Goal: Contribute content: Contribute content

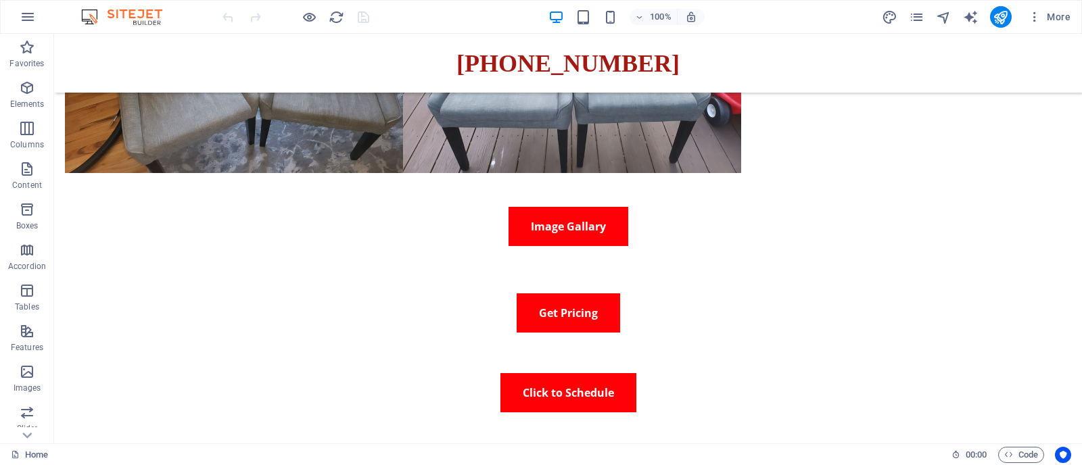
scroll to position [218, 0]
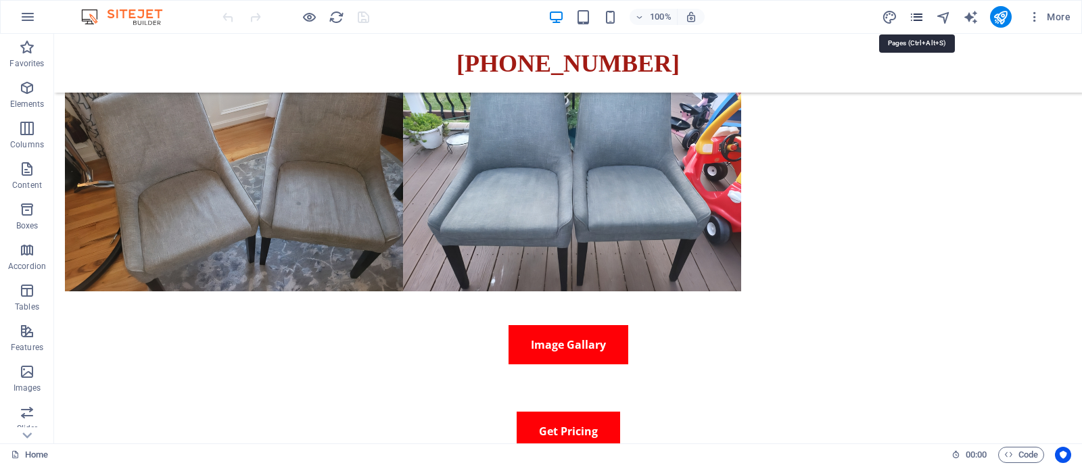
click at [923, 16] on icon "pages" at bounding box center [917, 17] width 16 height 16
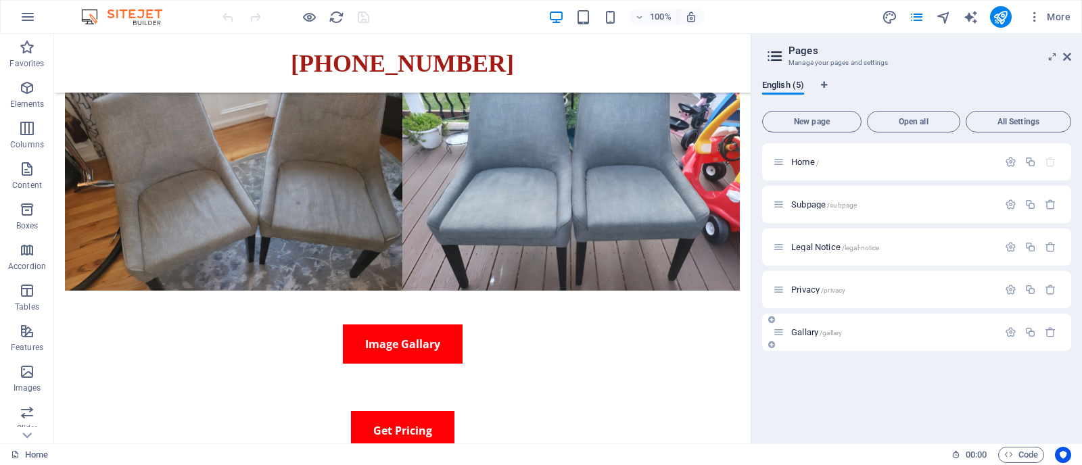
click at [853, 329] on p "Gallary /gallary" at bounding box center [892, 332] width 203 height 9
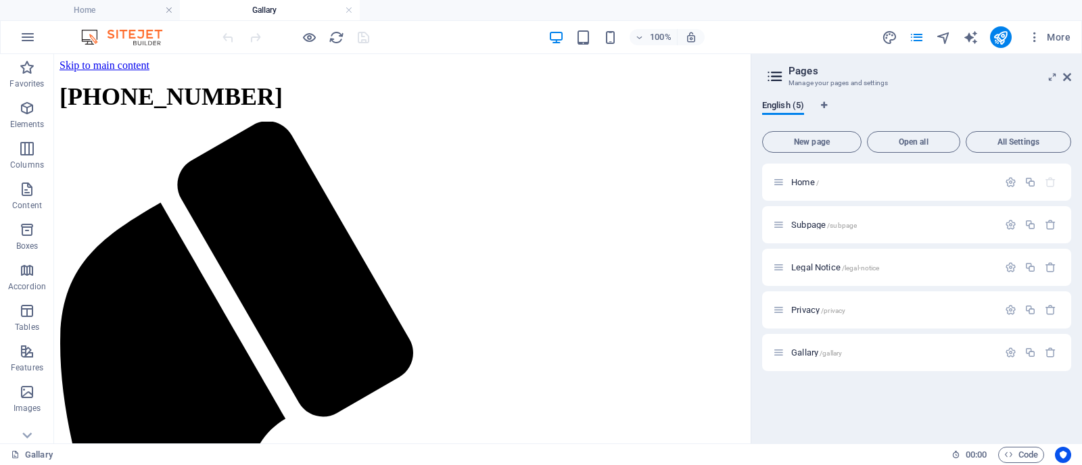
scroll to position [0, 0]
click at [1003, 38] on icon "publish" at bounding box center [1001, 38] width 16 height 16
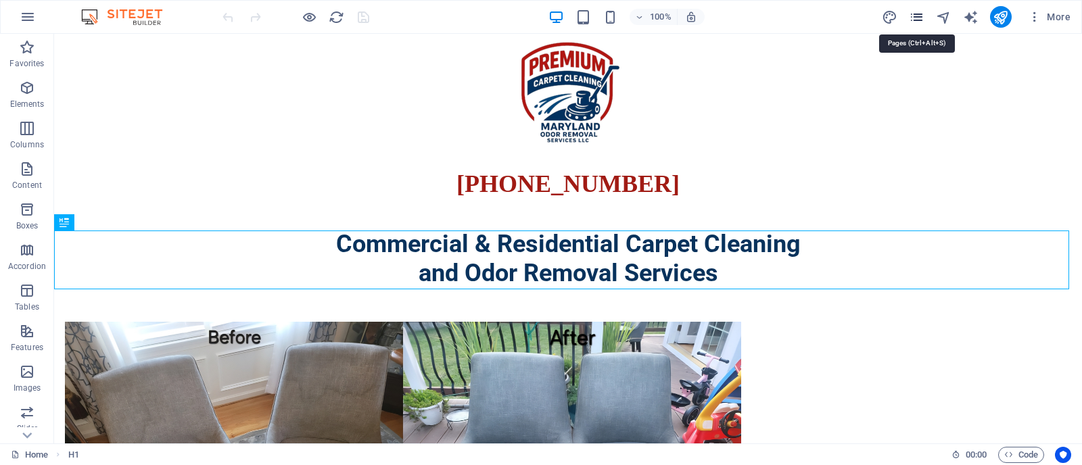
click at [921, 16] on icon "pages" at bounding box center [917, 17] width 16 height 16
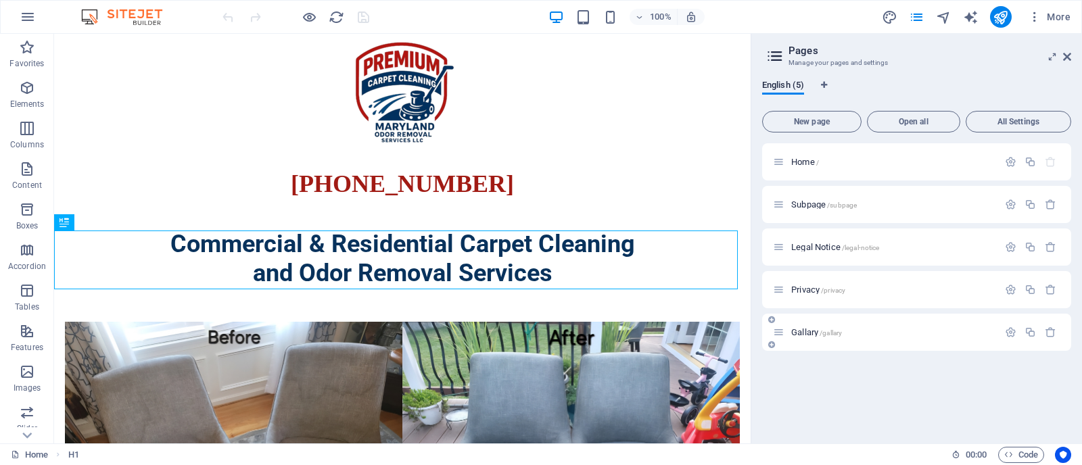
click at [876, 341] on div "Gallary /gallary" at bounding box center [916, 332] width 309 height 37
click at [811, 332] on span "Gallary /gallary" at bounding box center [816, 332] width 51 height 10
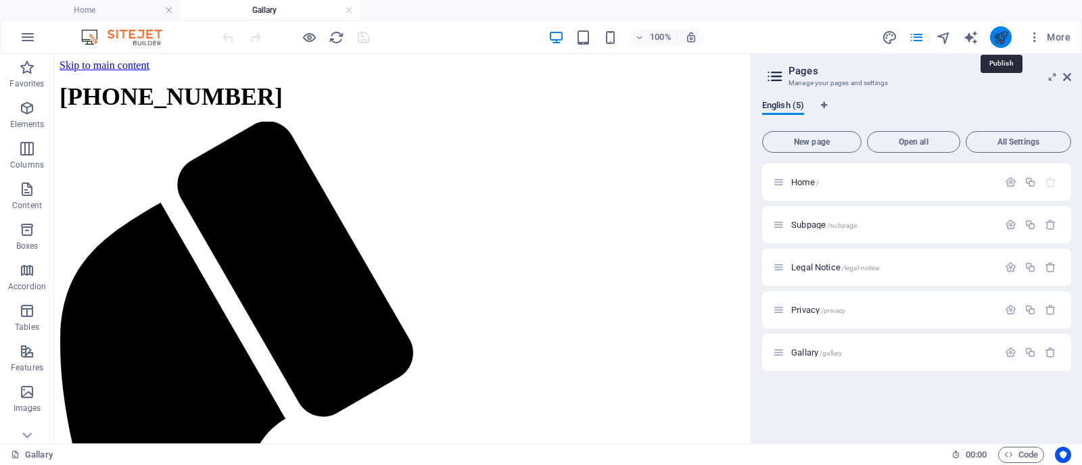
click at [1002, 35] on icon "publish" at bounding box center [1001, 38] width 16 height 16
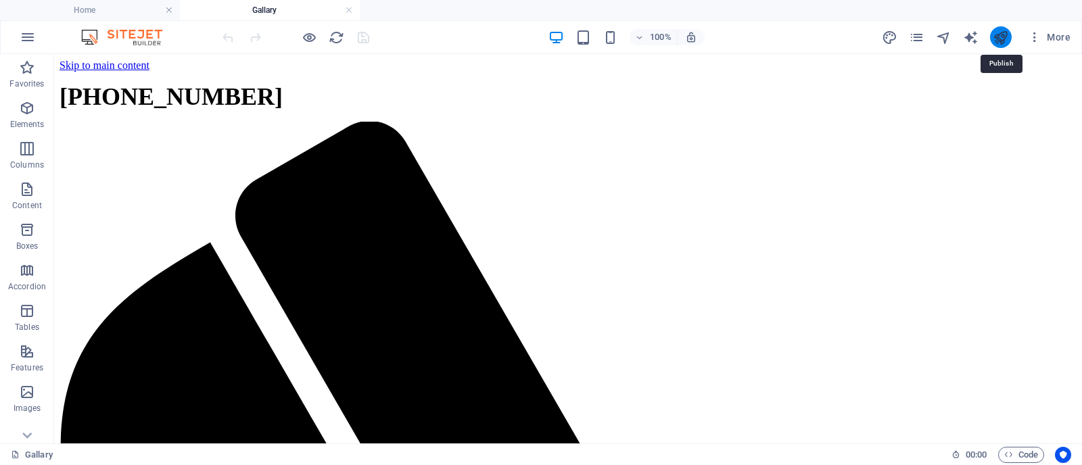
click at [1002, 35] on icon "publish" at bounding box center [1001, 38] width 16 height 16
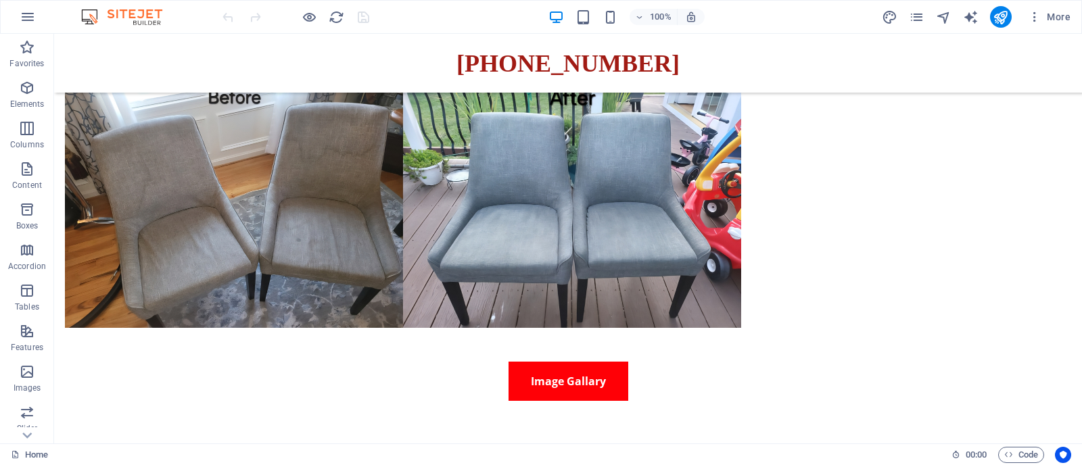
scroll to position [92, 0]
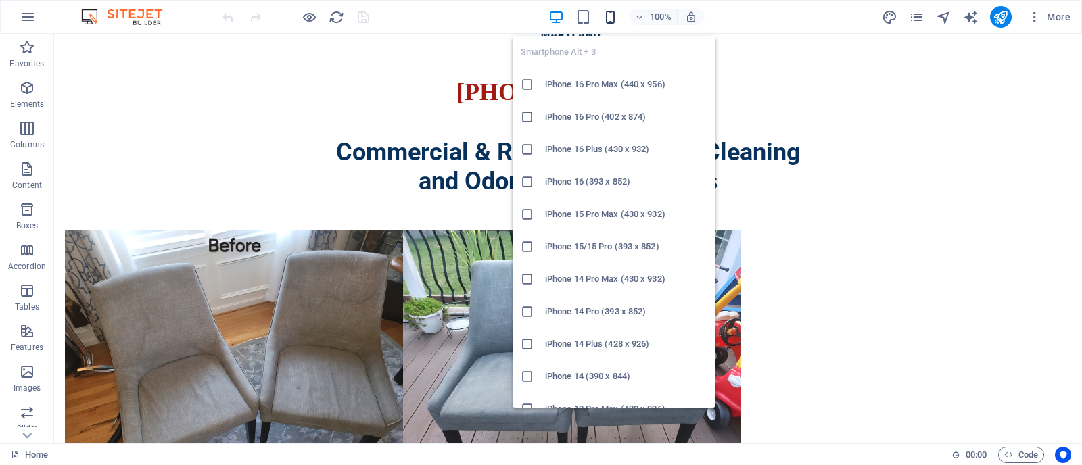
click at [607, 19] on icon "button" at bounding box center [610, 17] width 16 height 16
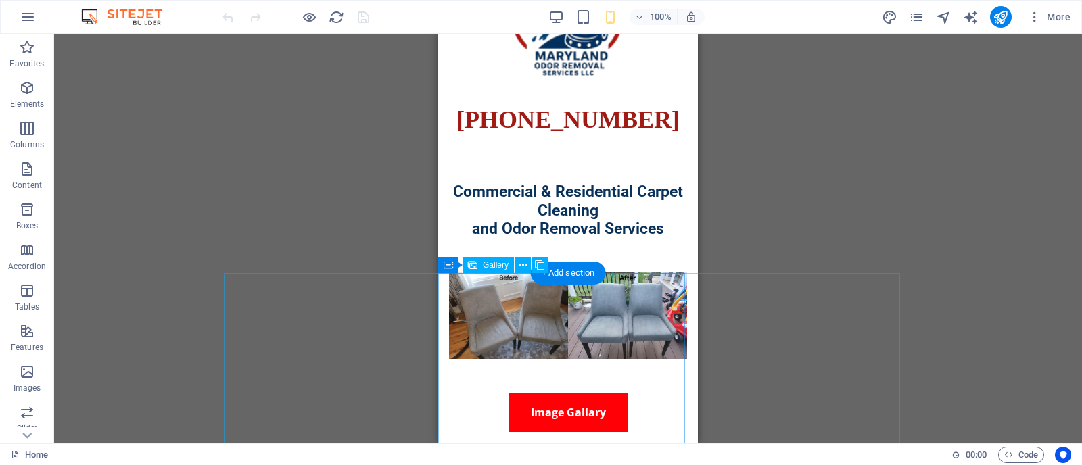
click at [623, 329] on li at bounding box center [568, 315] width 238 height 87
select select "px"
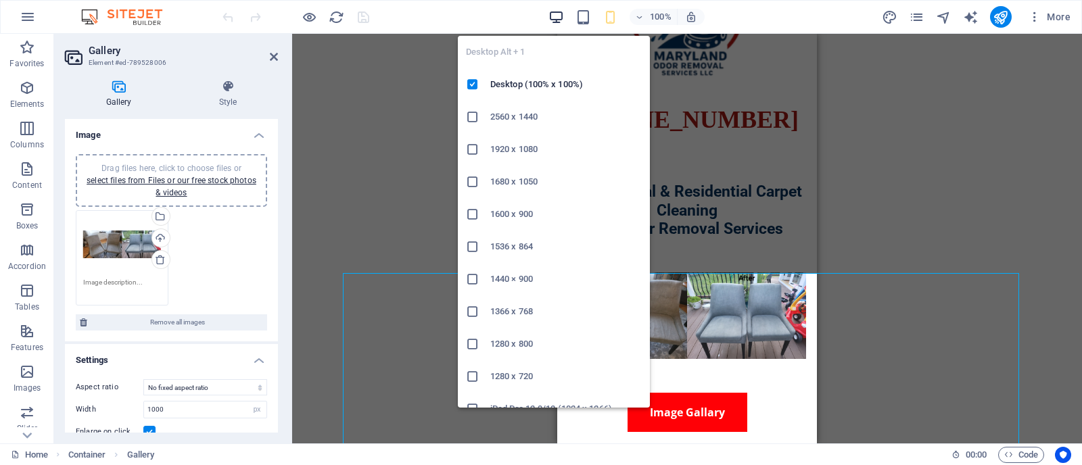
click at [549, 20] on icon "button" at bounding box center [556, 17] width 16 height 16
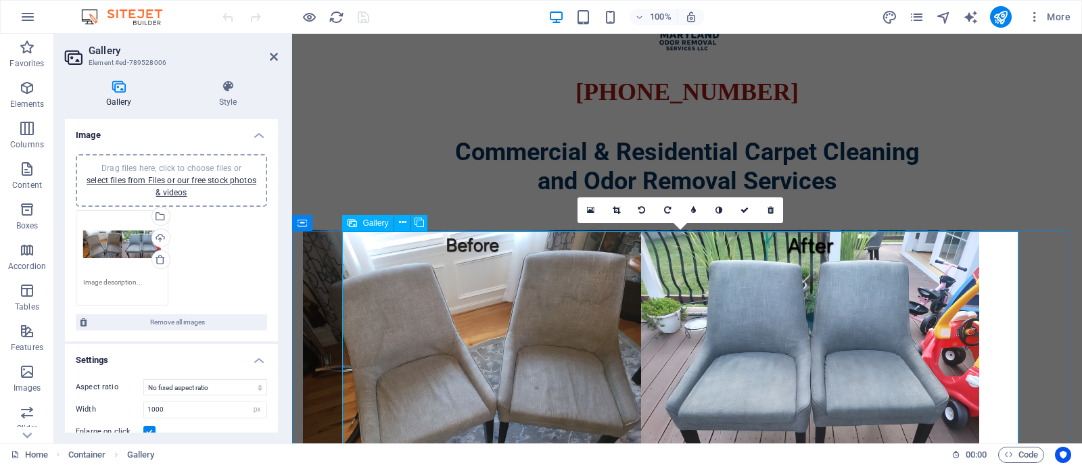
click at [434, 272] on li at bounding box center [641, 353] width 676 height 246
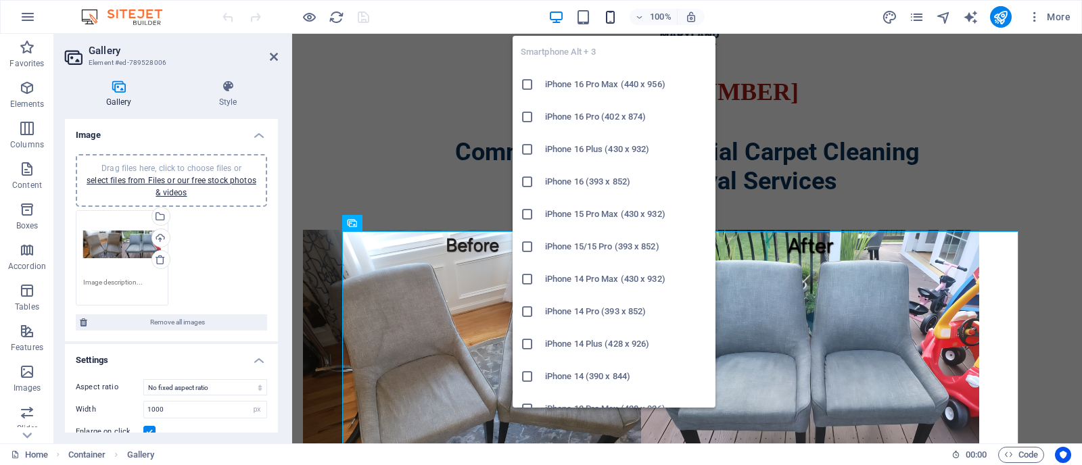
click at [609, 21] on icon "button" at bounding box center [610, 17] width 16 height 16
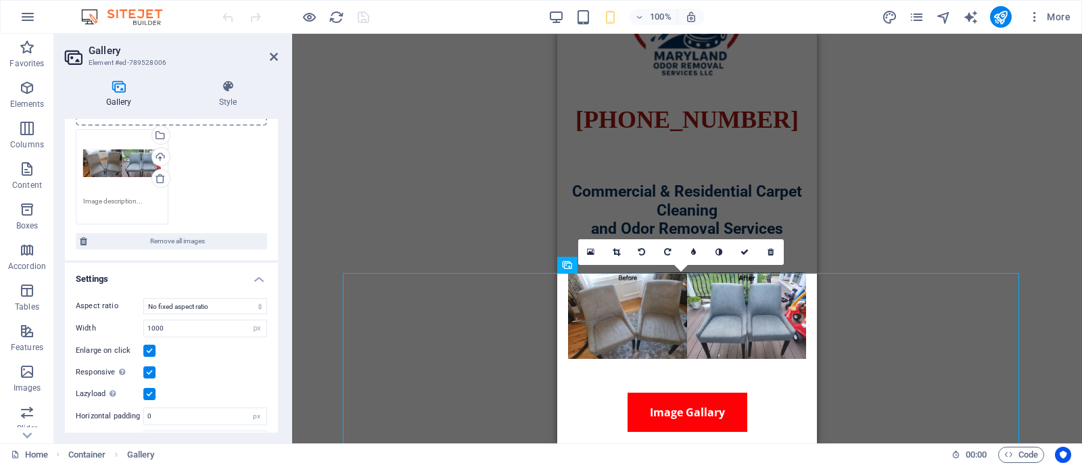
scroll to position [106, 0]
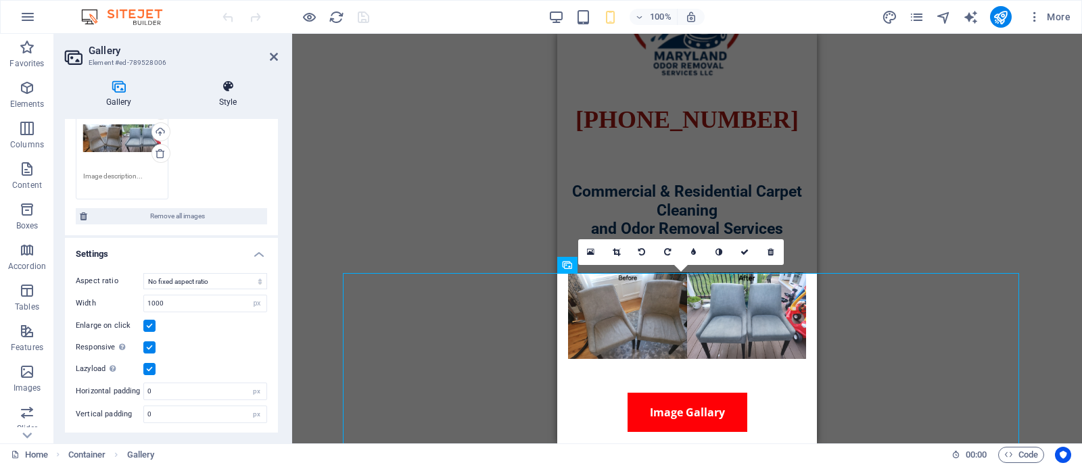
click at [235, 93] on h4 "Style" at bounding box center [228, 94] width 100 height 28
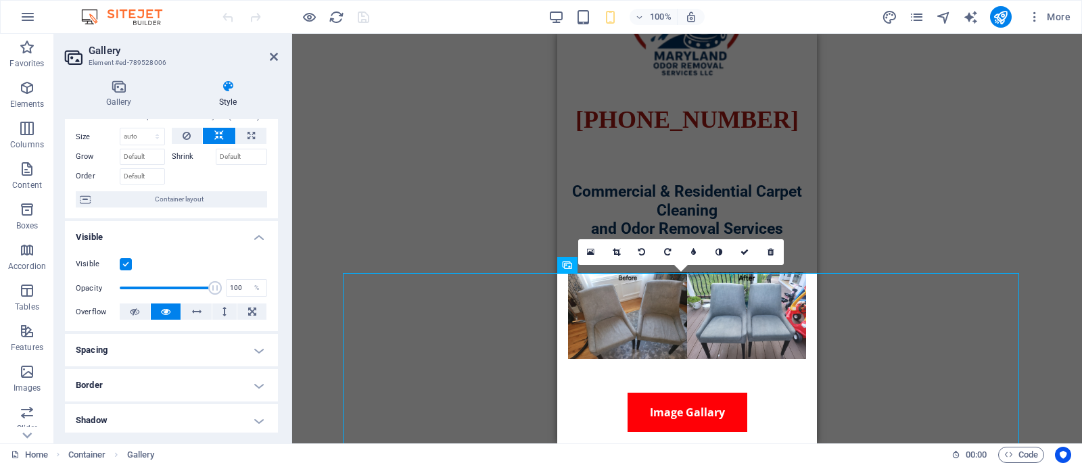
scroll to position [0, 0]
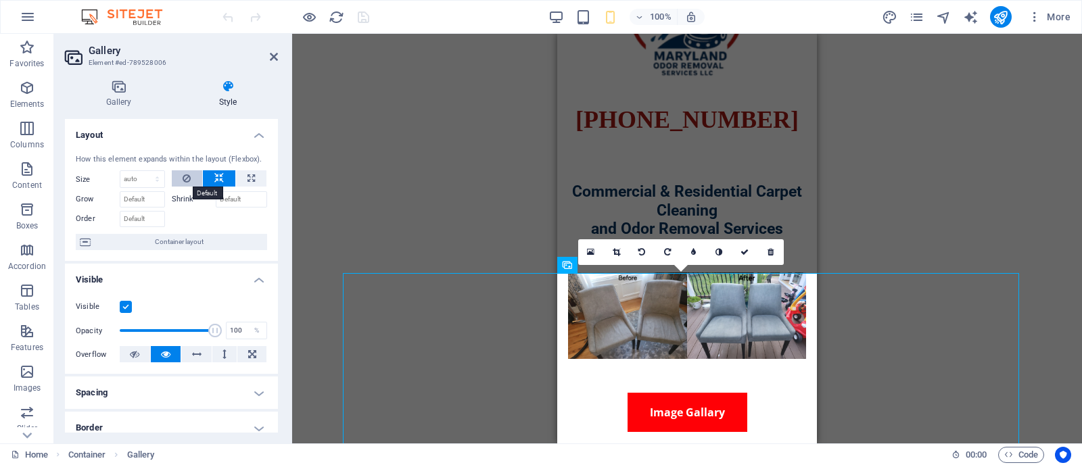
click at [180, 174] on button at bounding box center [187, 178] width 31 height 16
click at [189, 179] on icon at bounding box center [187, 178] width 8 height 16
click at [638, 359] on li at bounding box center [687, 315] width 238 height 87
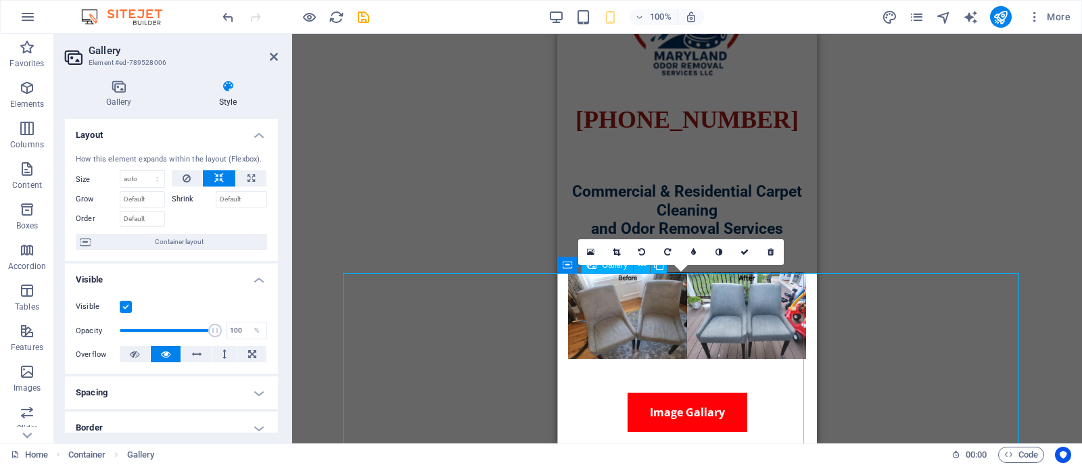
click at [638, 359] on li at bounding box center [687, 315] width 238 height 87
click at [188, 245] on span "Container layout" at bounding box center [179, 242] width 168 height 16
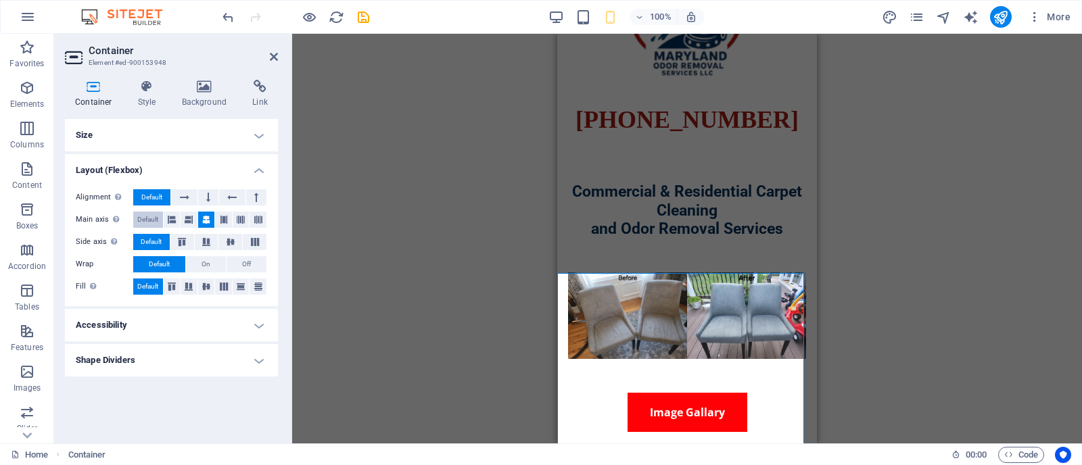
click at [152, 216] on span "Default" at bounding box center [147, 220] width 21 height 16
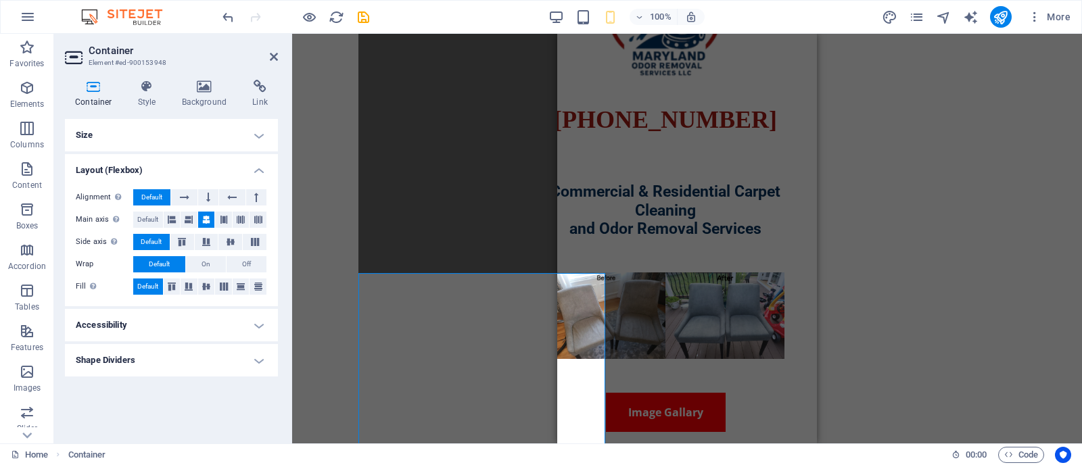
scroll to position [92, 0]
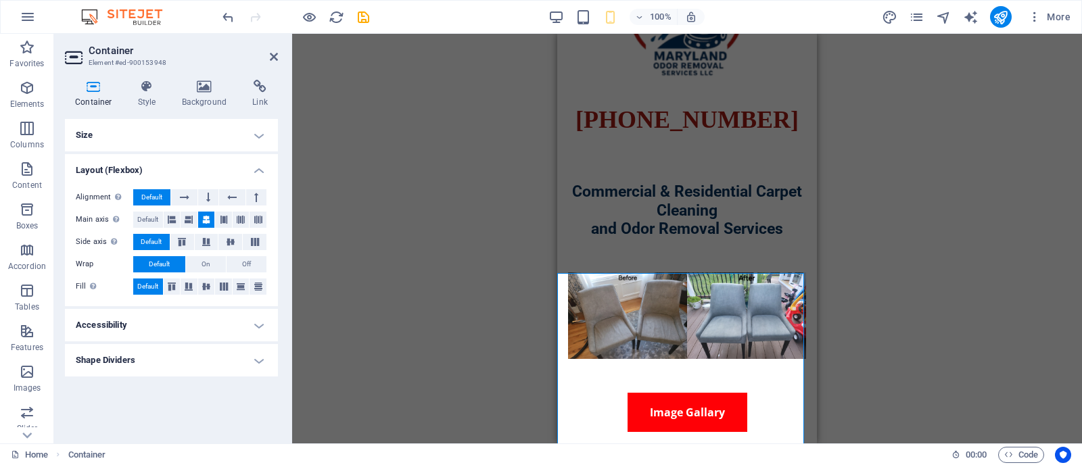
click at [1074, 245] on div "Drag here to replace the existing content. Press “Ctrl” if you want to create a…" at bounding box center [687, 239] width 790 height 410
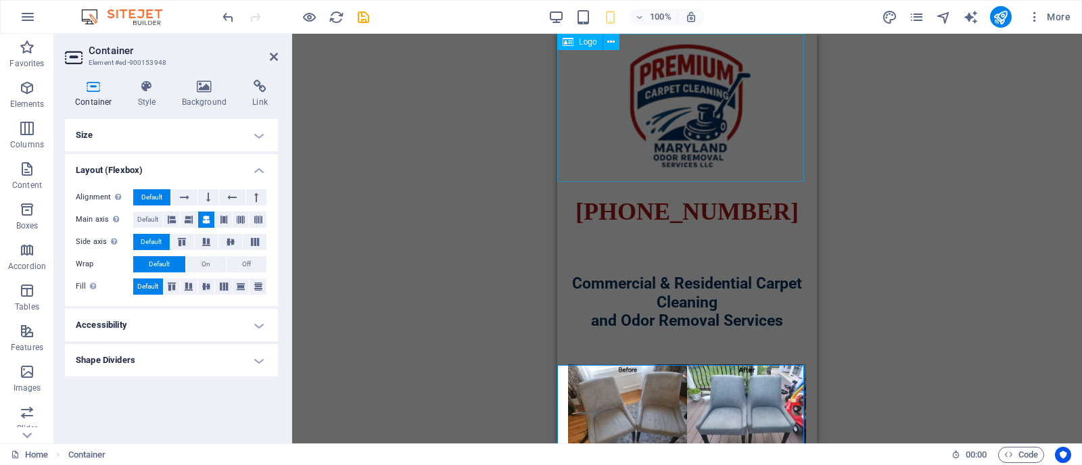
click at [738, 113] on div at bounding box center [687, 108] width 260 height 148
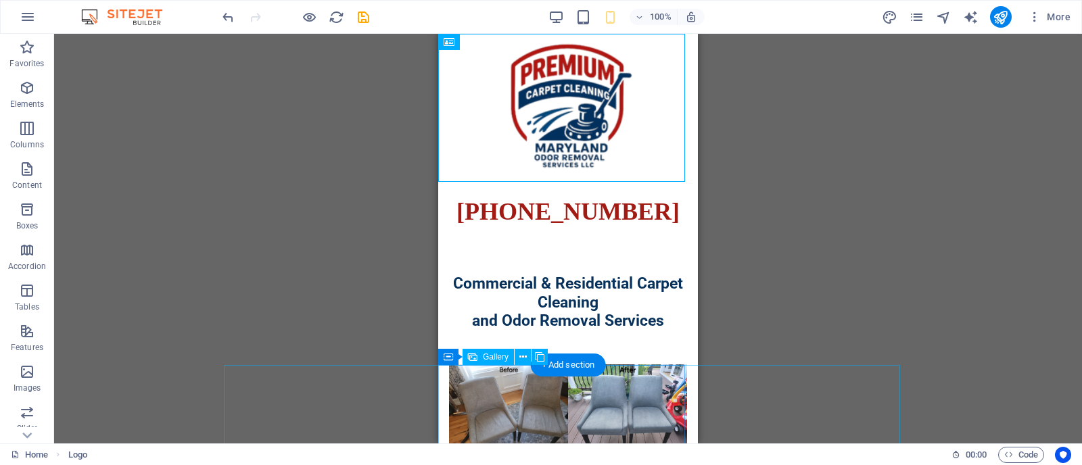
click at [606, 386] on li at bounding box center [568, 407] width 238 height 87
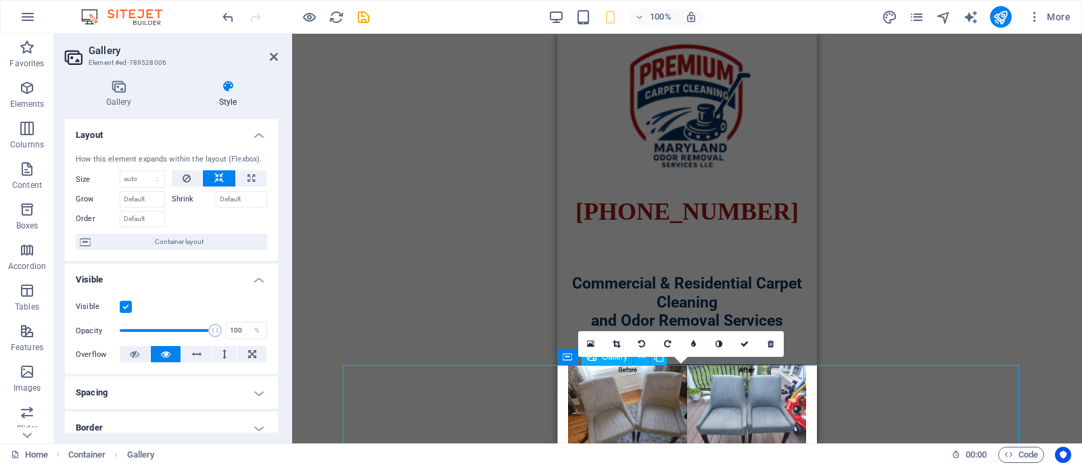
click at [627, 374] on li at bounding box center [687, 407] width 238 height 87
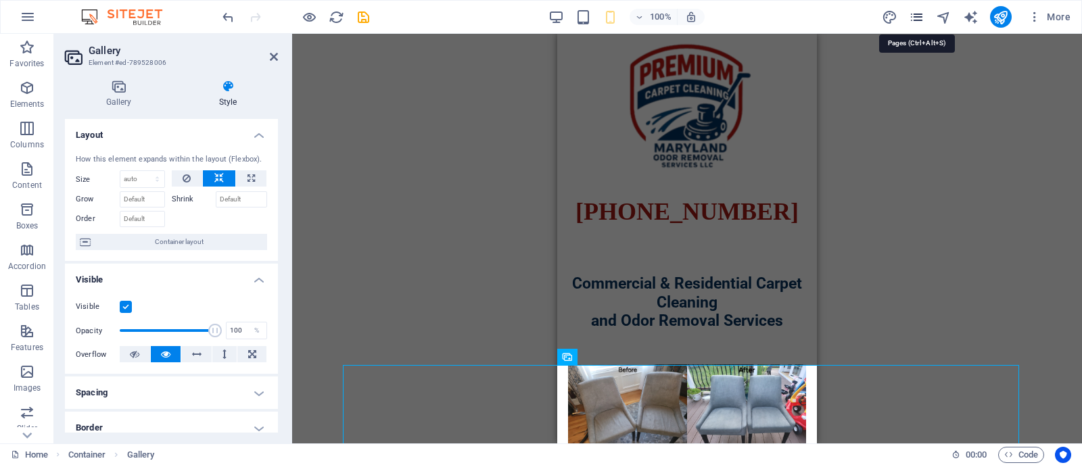
click at [911, 20] on icon "pages" at bounding box center [917, 17] width 16 height 16
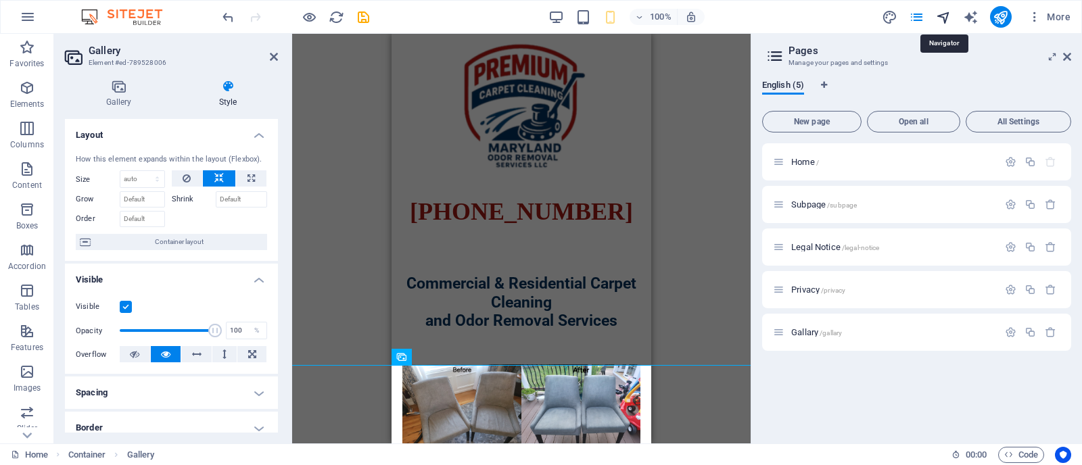
click at [944, 22] on icon "navigator" at bounding box center [944, 17] width 16 height 16
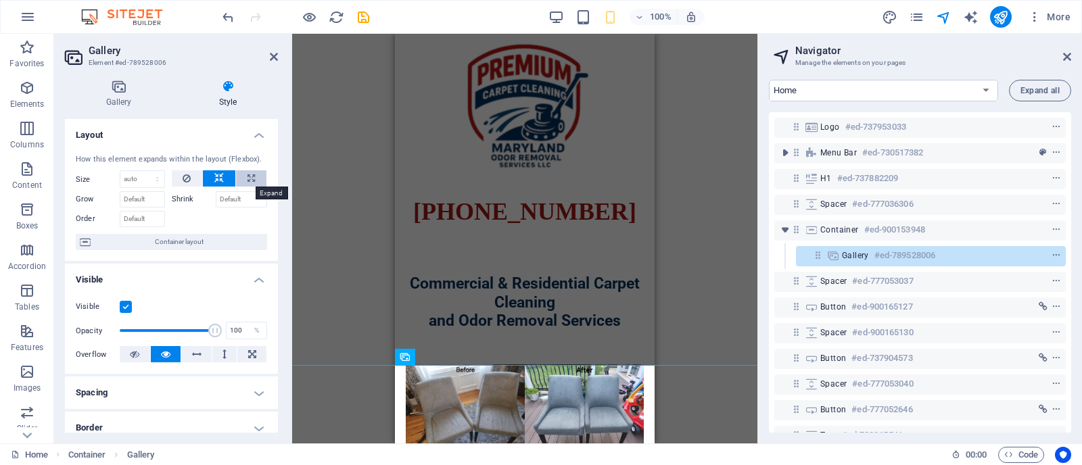
click at [251, 174] on icon at bounding box center [250, 178] width 7 height 16
type input "100"
select select "%"
click at [218, 174] on icon at bounding box center [218, 178] width 9 height 16
select select "DISABLED_OPTION_VALUE"
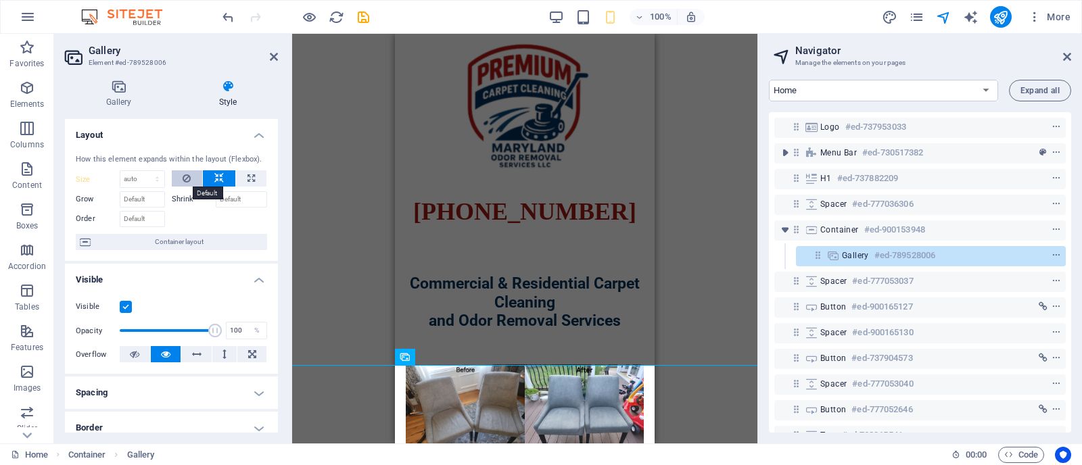
click at [186, 173] on icon at bounding box center [187, 178] width 8 height 16
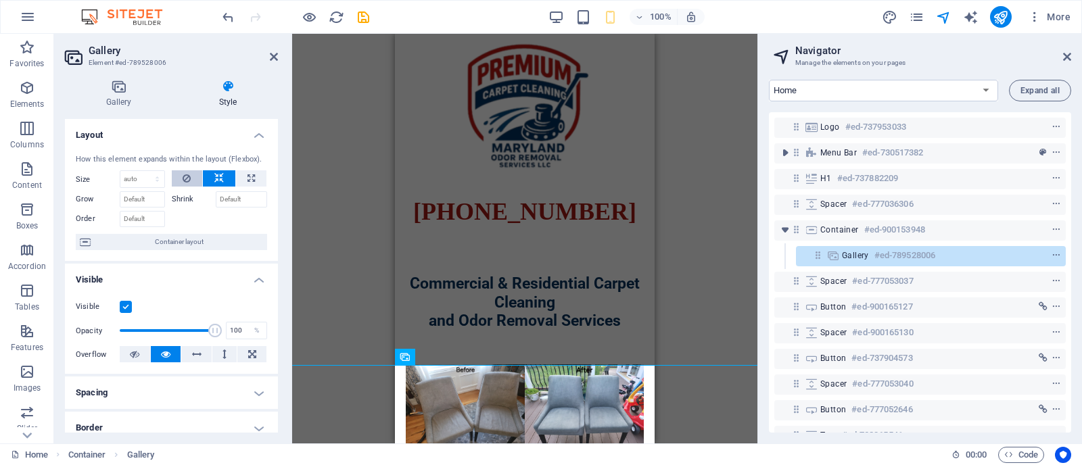
click at [186, 173] on icon at bounding box center [187, 178] width 8 height 16
click at [242, 201] on input "Shrink" at bounding box center [242, 199] width 52 height 16
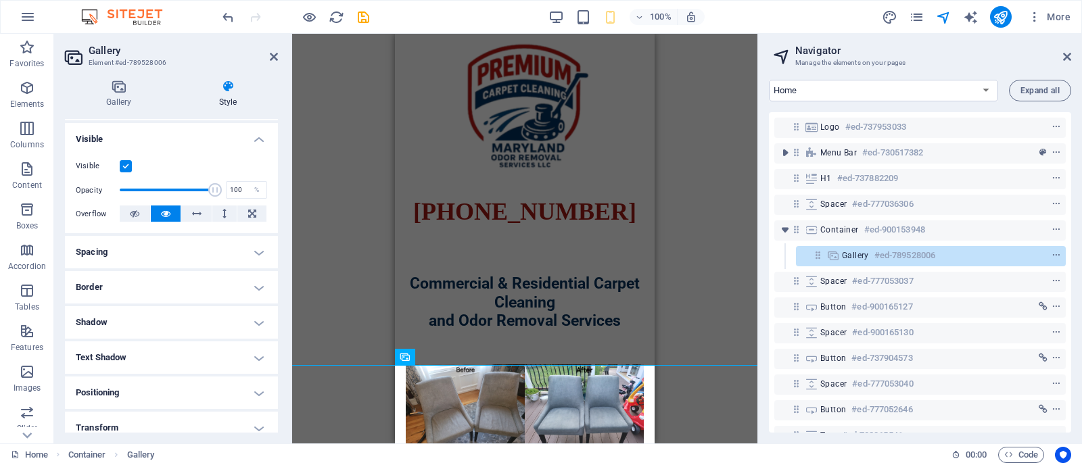
scroll to position [153, 0]
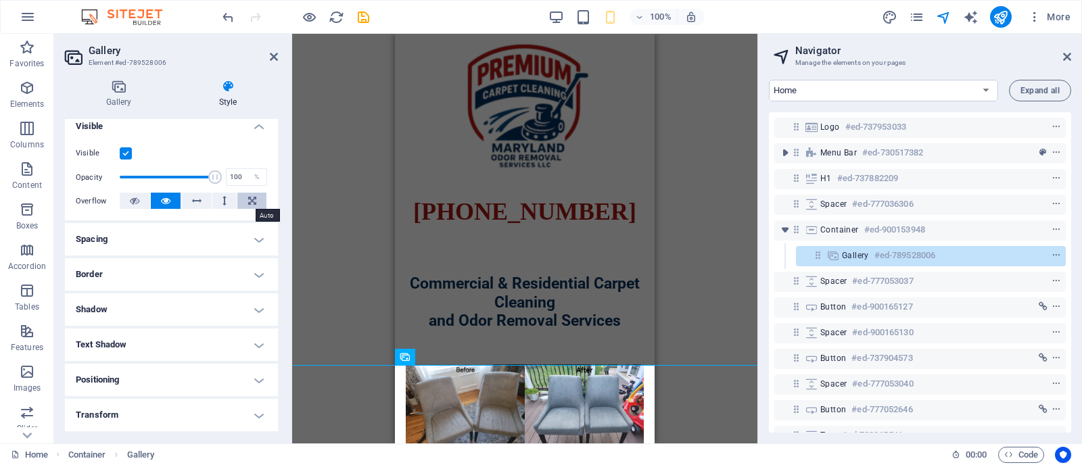
click at [252, 204] on icon at bounding box center [252, 201] width 8 height 16
click at [166, 200] on icon at bounding box center [165, 201] width 9 height 16
click at [126, 99] on h4 "Gallery" at bounding box center [121, 94] width 113 height 28
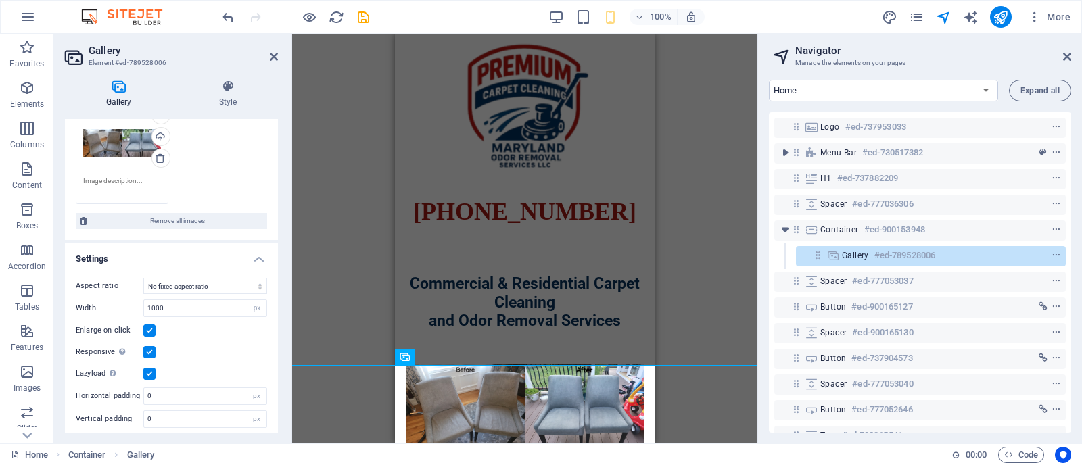
scroll to position [106, 0]
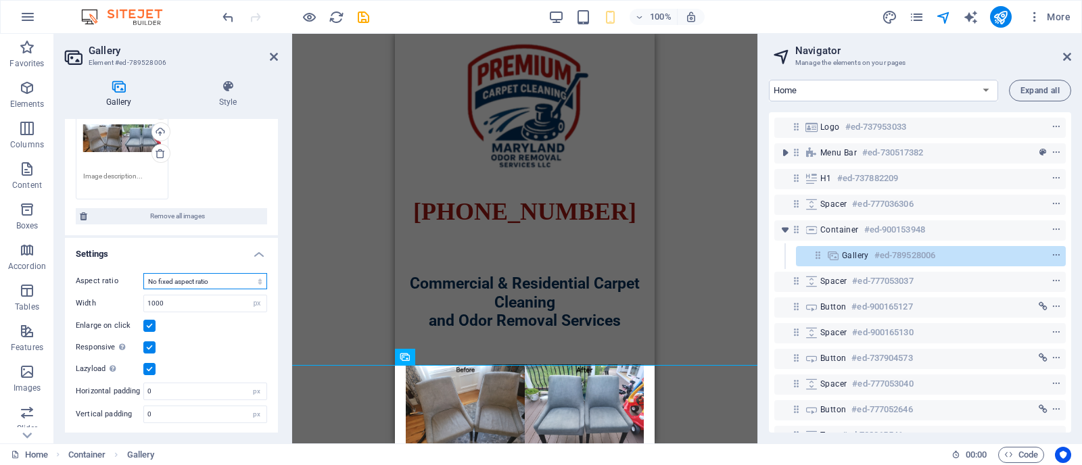
click at [201, 284] on select "No fixed aspect ratio 16:9 16:10 4:3 1:1 1:2 2:1" at bounding box center [205, 281] width 124 height 16
click at [149, 322] on label at bounding box center [149, 326] width 12 height 12
click at [0, 0] on input "Enlarge on click" at bounding box center [0, 0] width 0 height 0
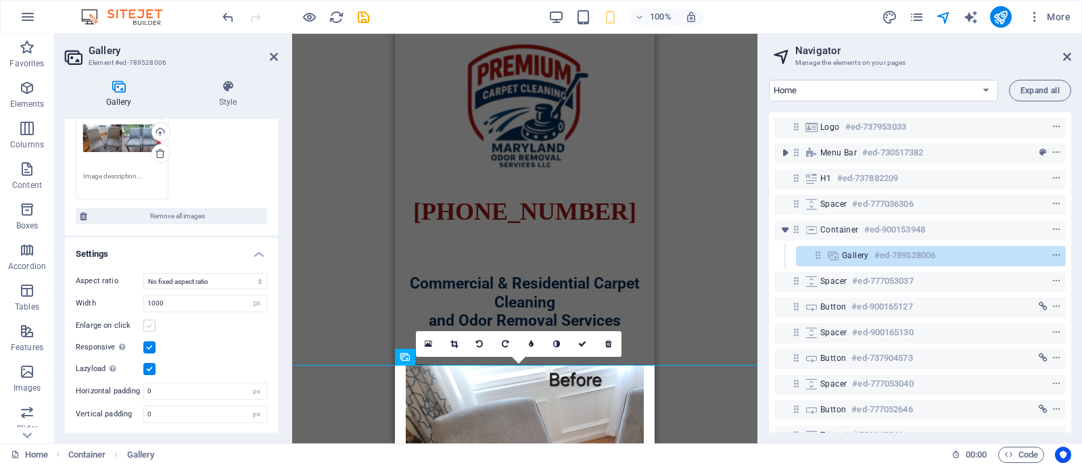
click at [149, 322] on label at bounding box center [149, 326] width 12 height 12
click at [0, 0] on input "Enlarge on click" at bounding box center [0, 0] width 0 height 0
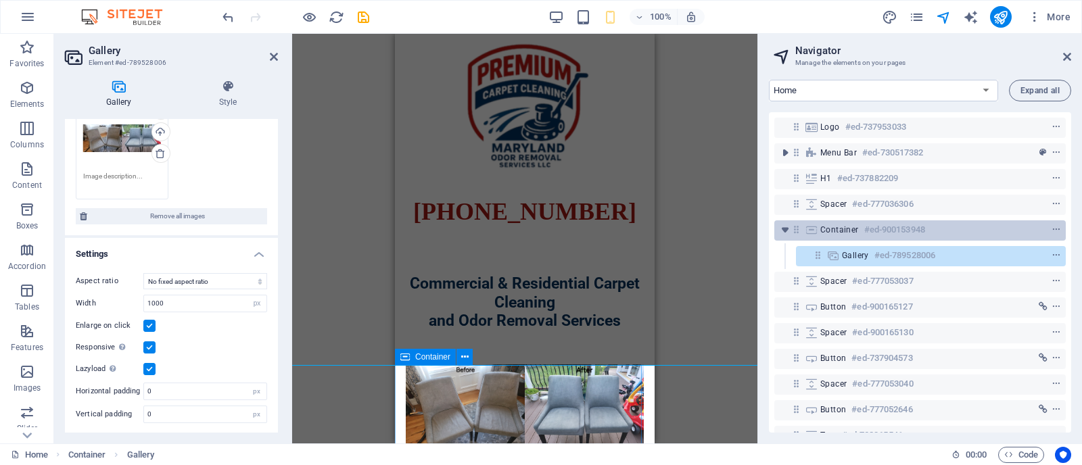
click at [922, 231] on h6 "#ed-900153948" at bounding box center [894, 230] width 61 height 16
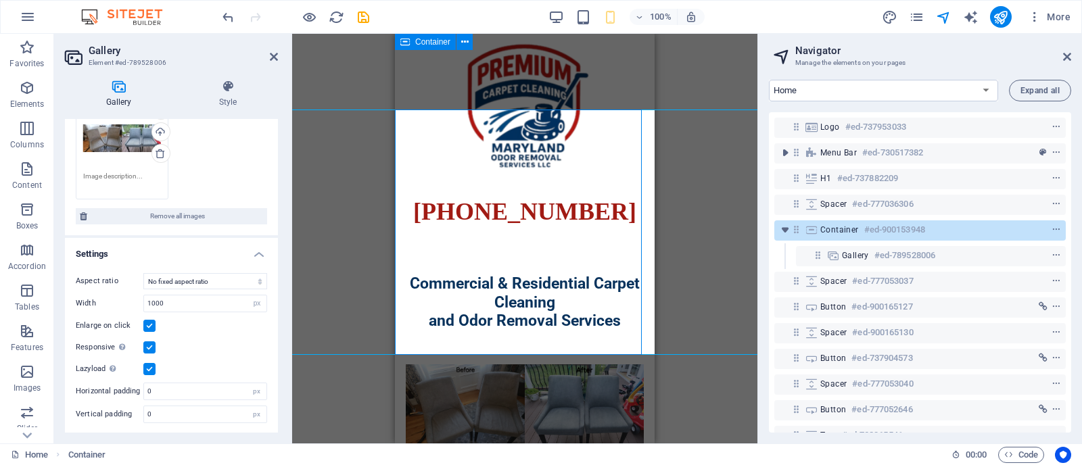
scroll to position [256, 0]
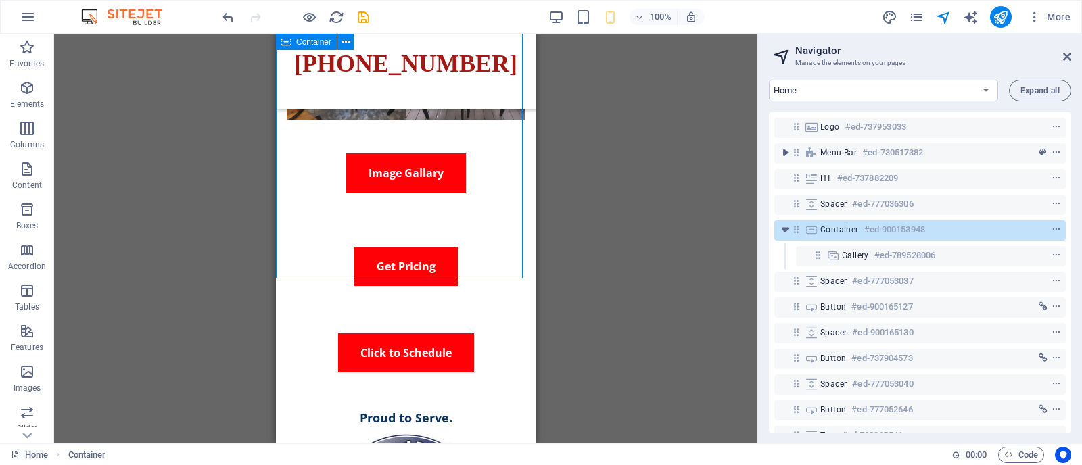
click at [922, 231] on h6 "#ed-900153948" at bounding box center [894, 230] width 61 height 16
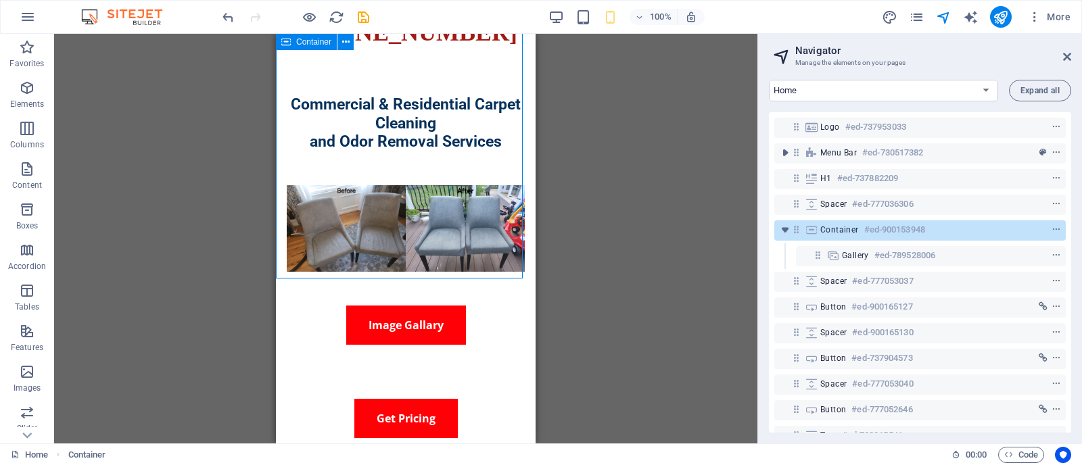
click at [922, 231] on h6 "#ed-900153948" at bounding box center [894, 230] width 61 height 16
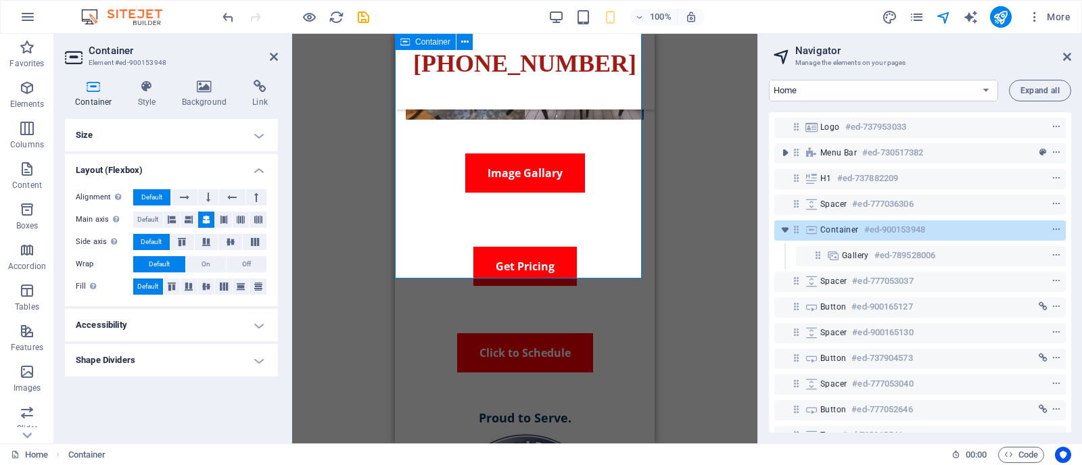
click at [877, 231] on h6 "#ed-900153948" at bounding box center [894, 230] width 61 height 16
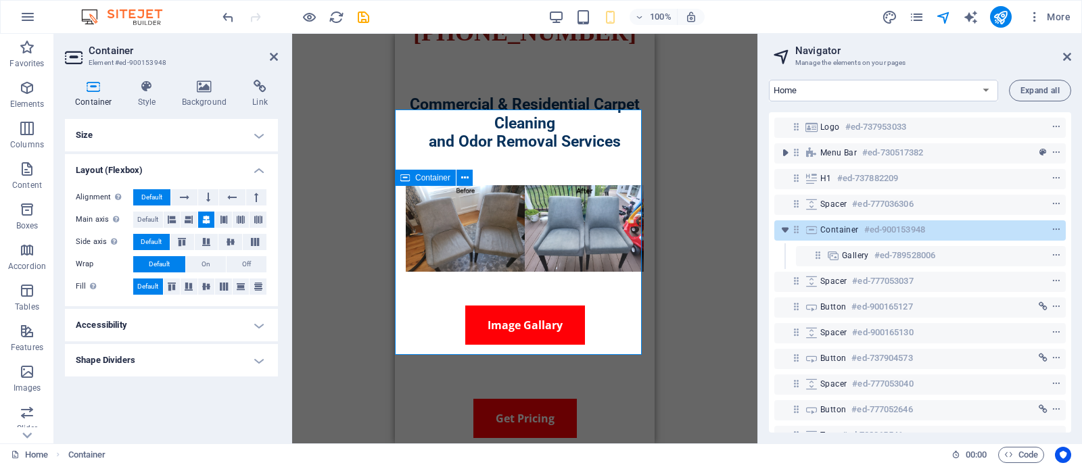
click at [877, 231] on h6 "#ed-900153948" at bounding box center [894, 230] width 61 height 16
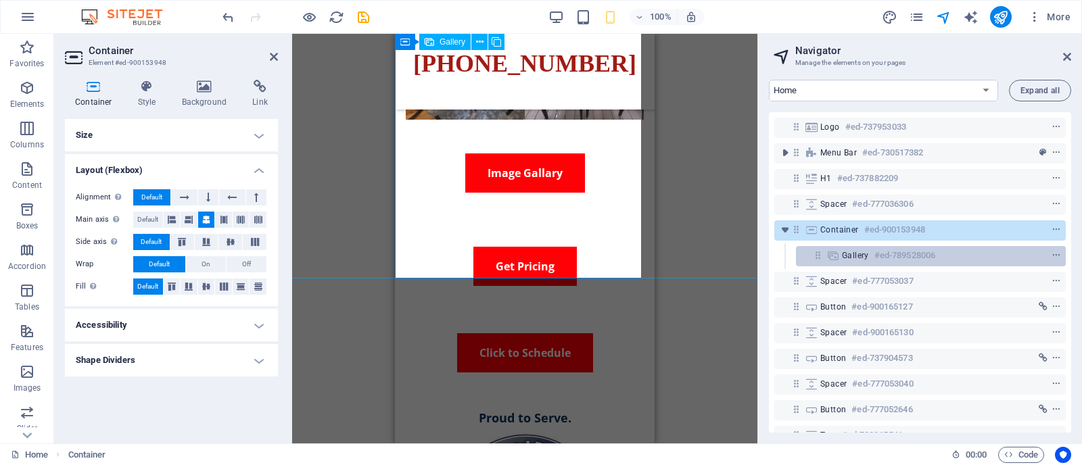
click at [868, 258] on span "Gallery" at bounding box center [855, 255] width 27 height 11
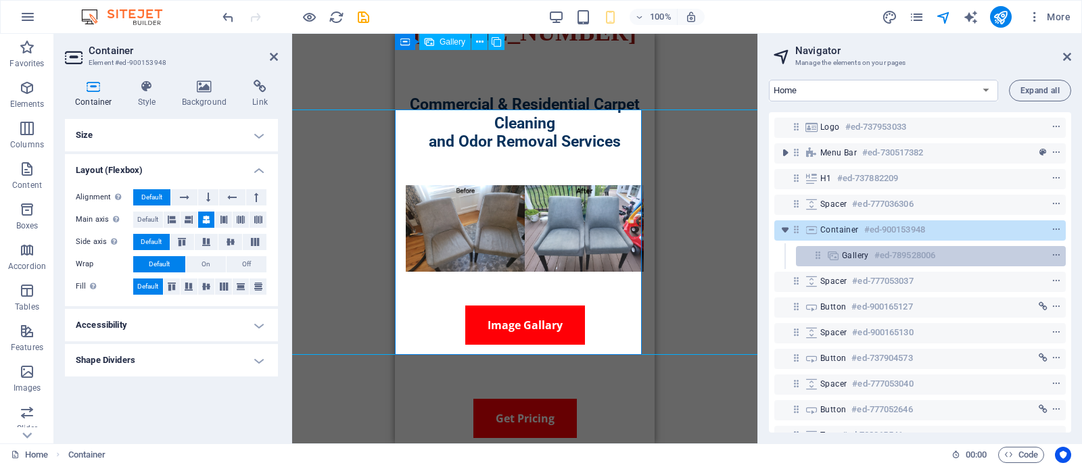
click at [868, 258] on span "Gallery" at bounding box center [855, 255] width 27 height 11
select select "px"
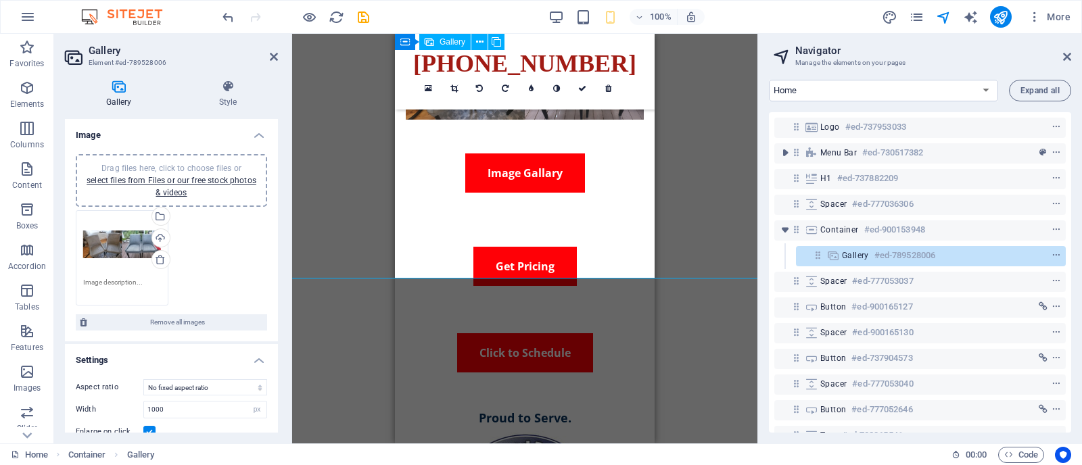
click at [868, 258] on span "Gallery" at bounding box center [855, 255] width 27 height 11
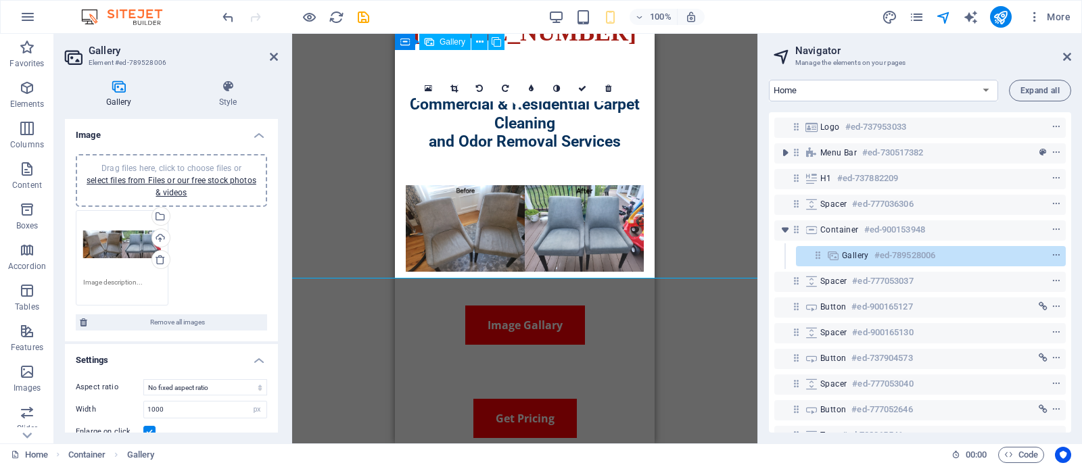
click at [868, 258] on span "Gallery" at bounding box center [855, 255] width 27 height 11
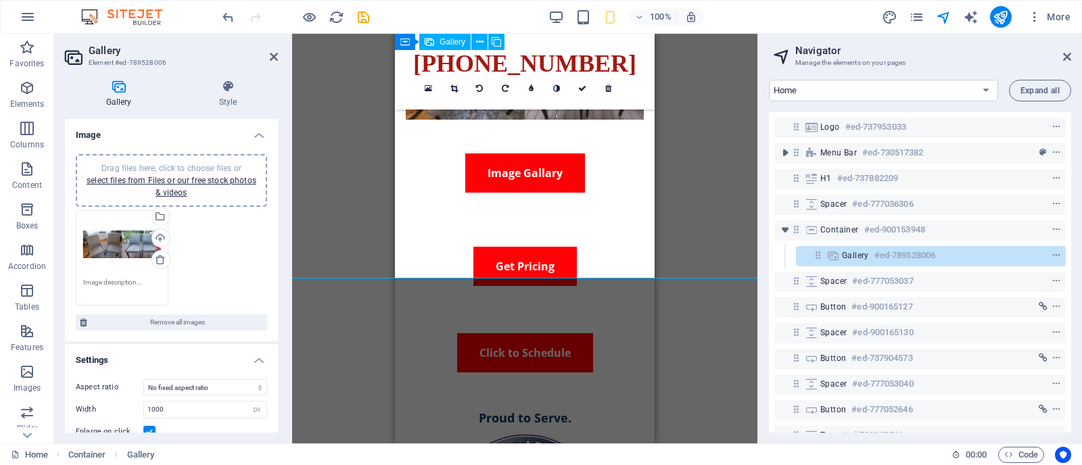
click at [868, 258] on span "Gallery" at bounding box center [855, 255] width 27 height 11
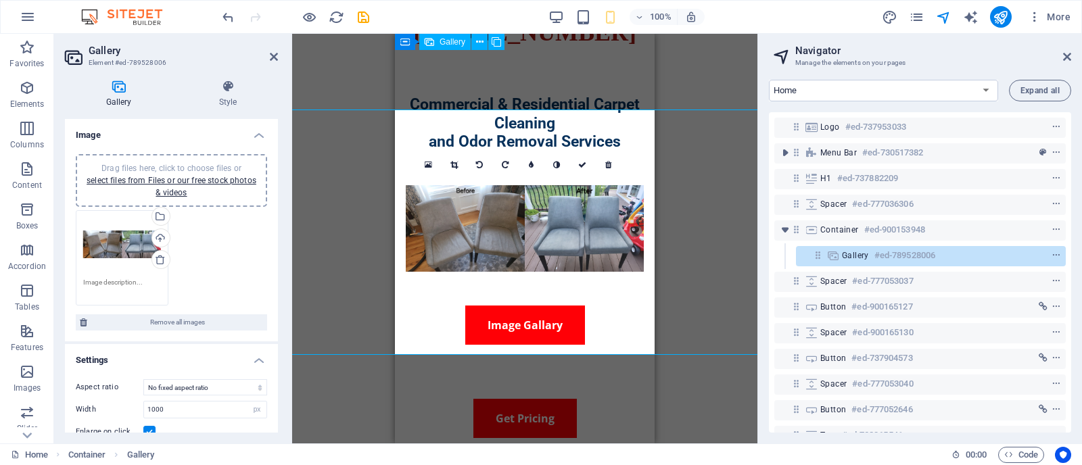
click at [868, 258] on span "Gallery" at bounding box center [855, 255] width 27 height 11
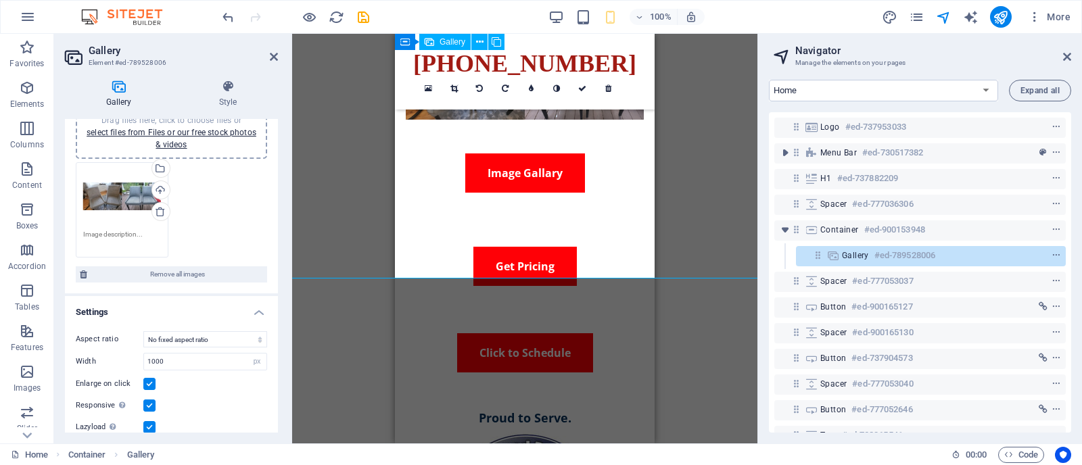
scroll to position [58, 0]
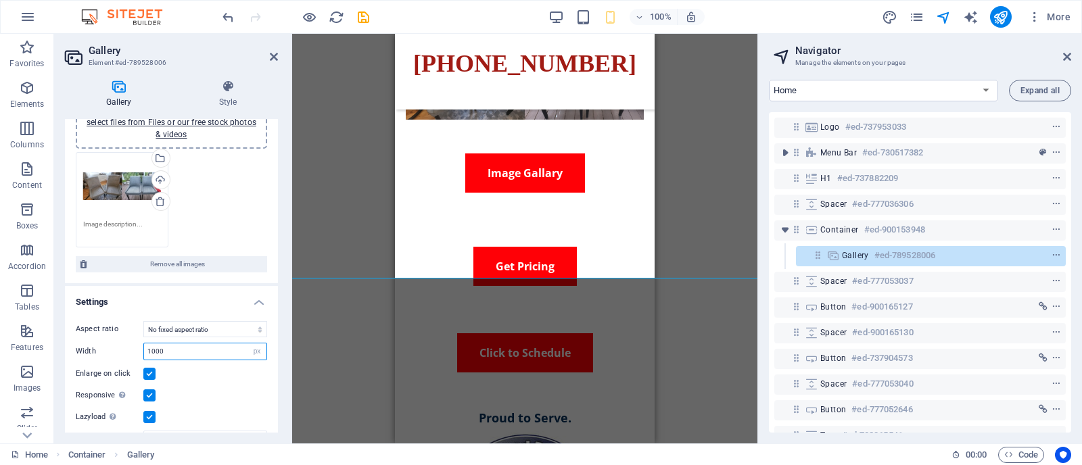
click at [215, 355] on input "1000" at bounding box center [205, 351] width 122 height 16
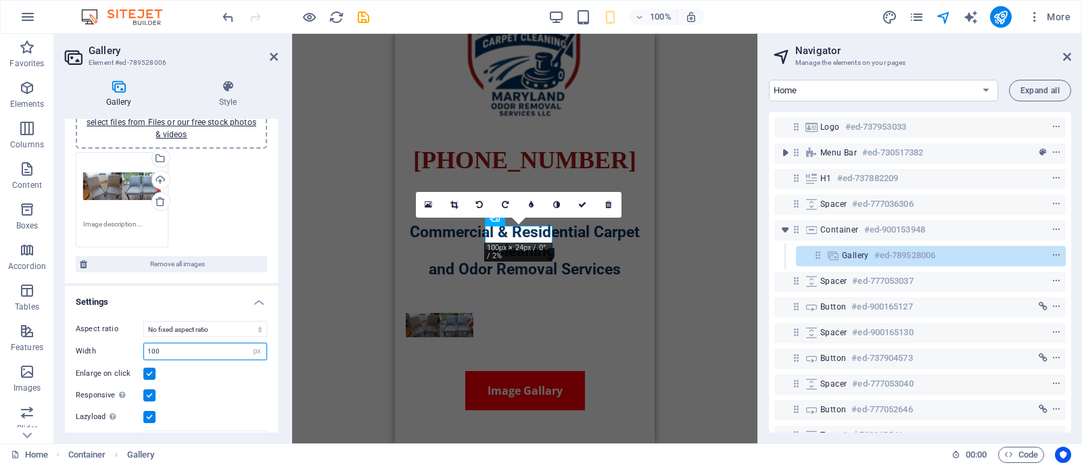
scroll to position [49, 0]
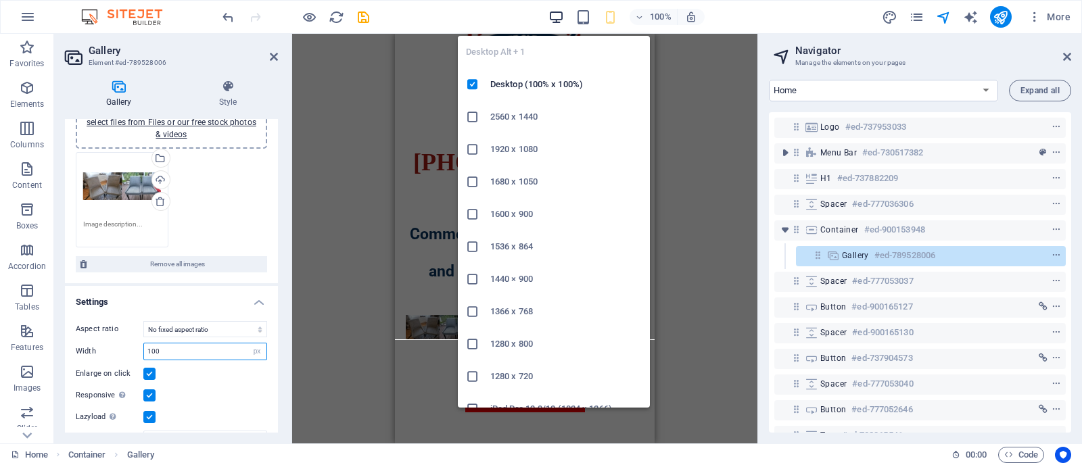
type input "100"
click at [553, 16] on icon "button" at bounding box center [556, 17] width 16 height 16
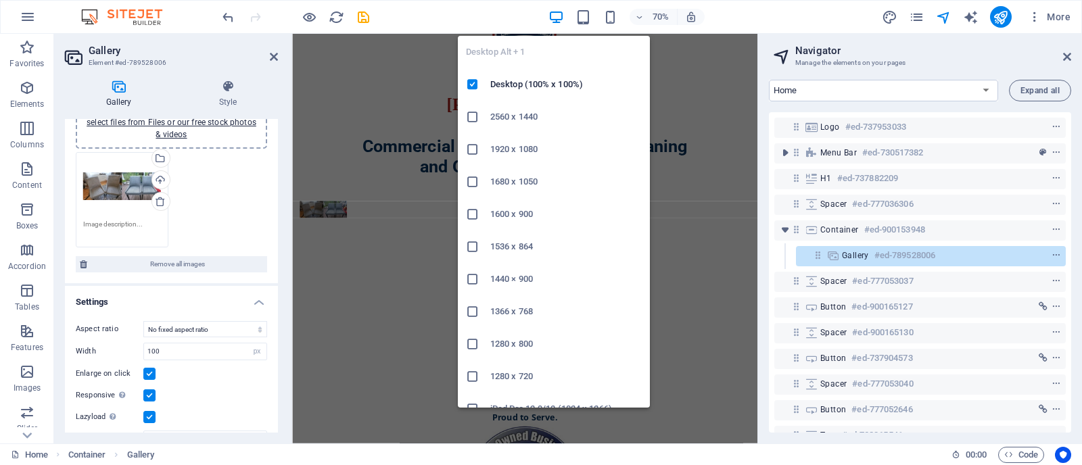
click at [553, 16] on icon "button" at bounding box center [556, 17] width 16 height 16
click at [555, 14] on icon "button" at bounding box center [556, 17] width 16 height 16
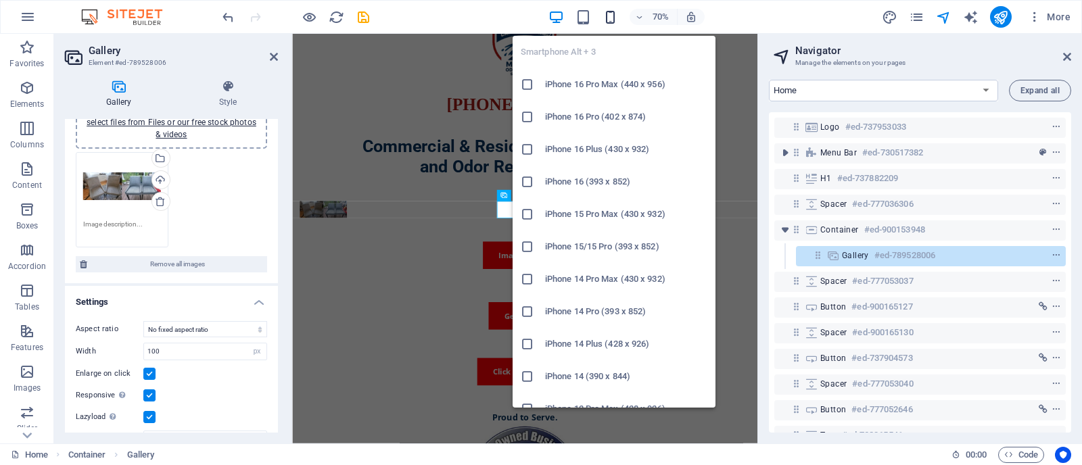
click at [611, 18] on icon "button" at bounding box center [610, 17] width 16 height 16
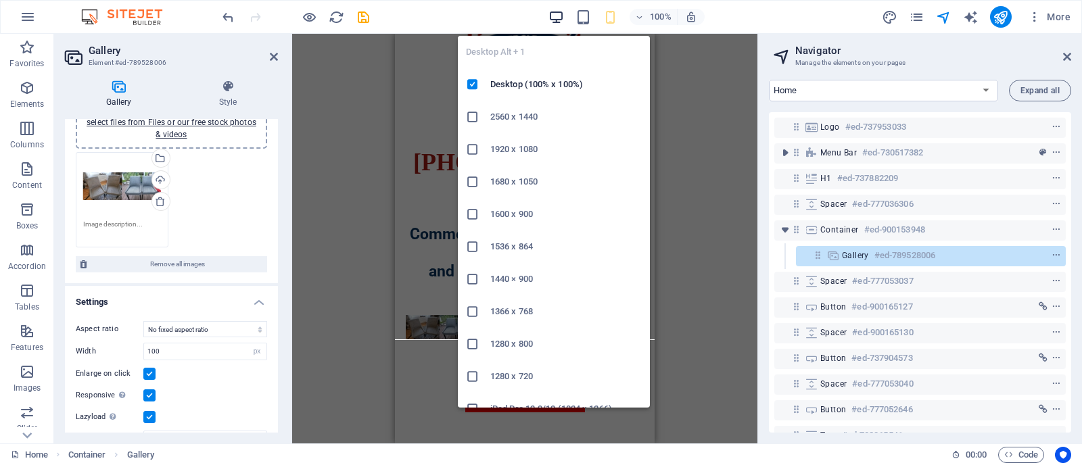
click at [552, 20] on icon "button" at bounding box center [556, 17] width 16 height 16
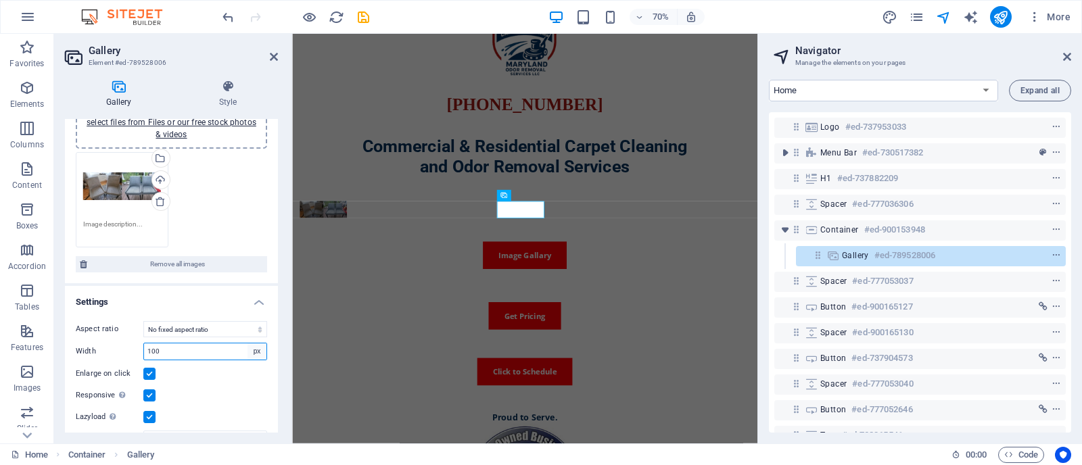
click at [258, 349] on select "px %" at bounding box center [256, 351] width 19 height 16
select select "%"
click at [247, 343] on select "px %" at bounding box center [256, 351] width 19 height 16
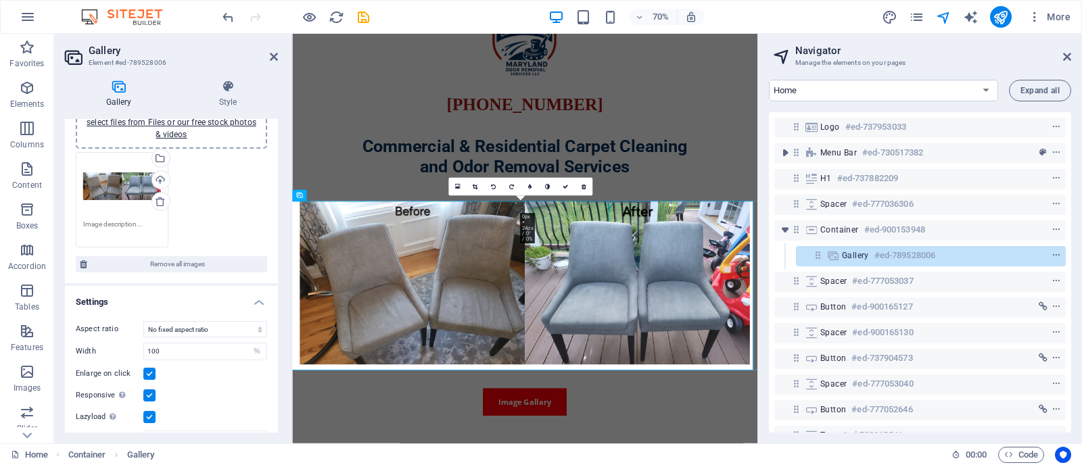
click at [228, 392] on div "Responsive Automatically load retina image and smartphone optimized sizes." at bounding box center [171, 395] width 191 height 16
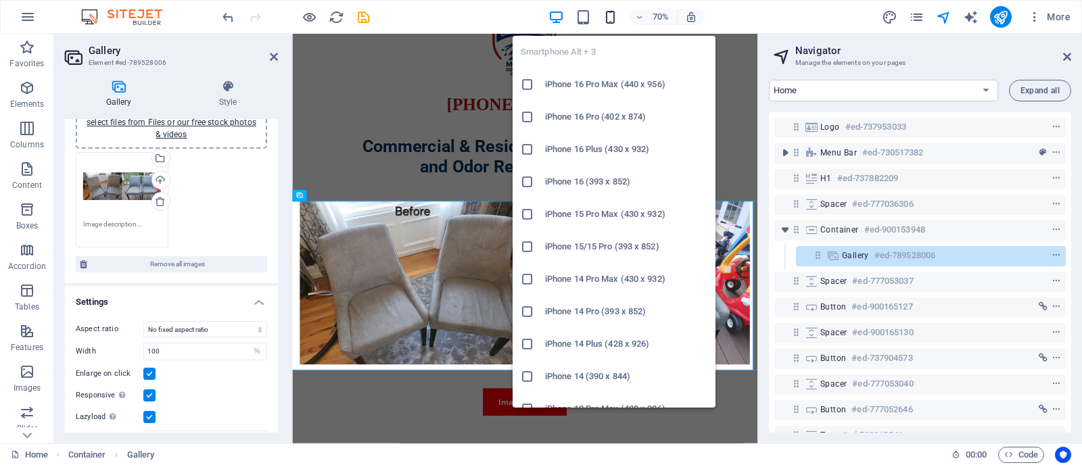
click at [613, 19] on icon "button" at bounding box center [610, 17] width 16 height 16
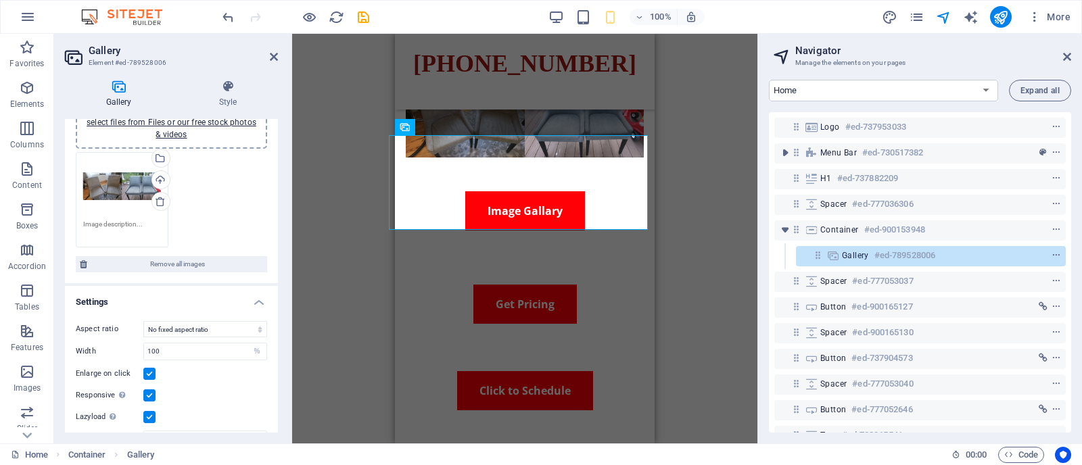
scroll to position [240, 0]
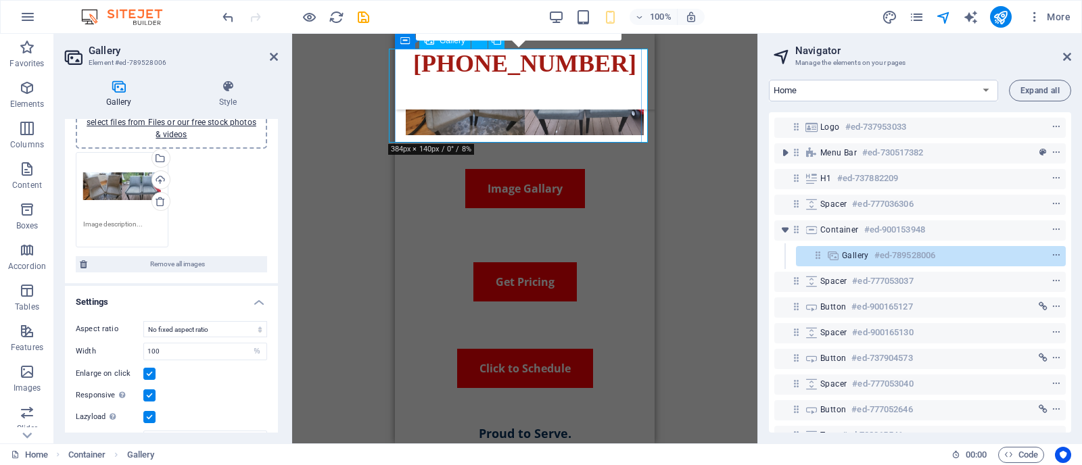
click at [586, 122] on li at bounding box center [525, 92] width 238 height 87
click at [893, 258] on h6 "#ed-789528006" at bounding box center [904, 255] width 61 height 16
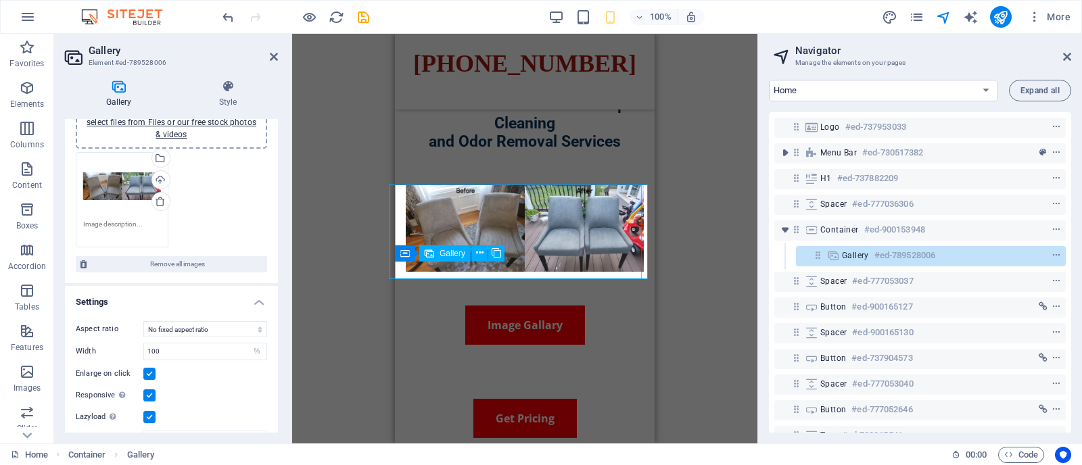
click at [893, 258] on h6 "#ed-789528006" at bounding box center [904, 255] width 61 height 16
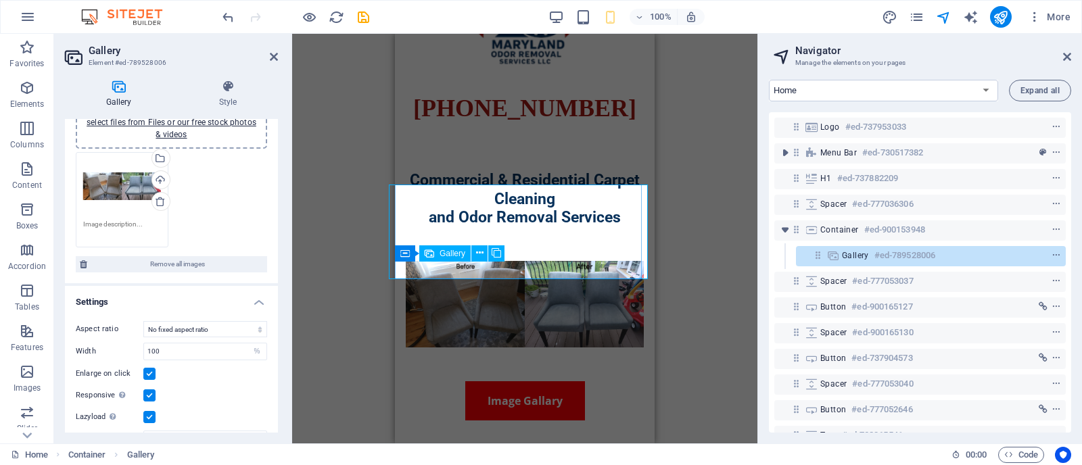
scroll to position [180, 0]
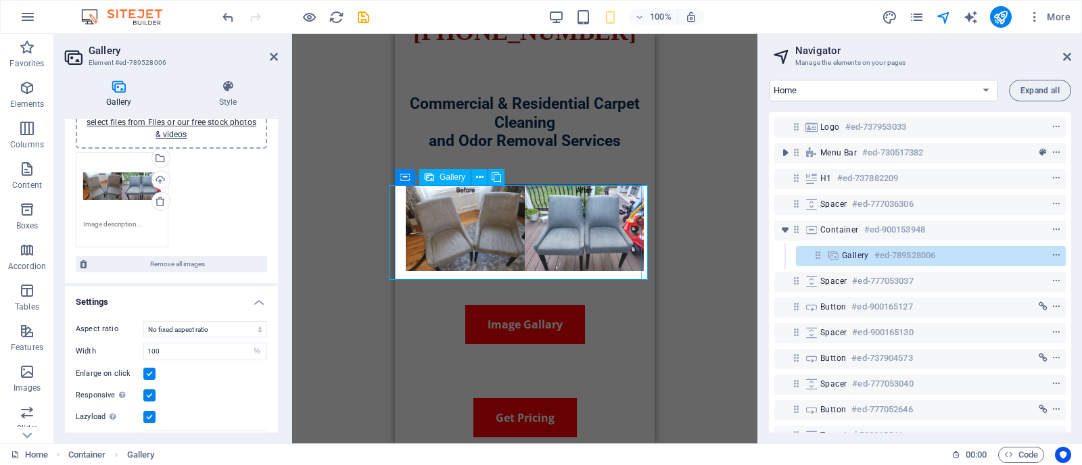
click at [893, 258] on h6 "#ed-789528006" at bounding box center [904, 255] width 61 height 16
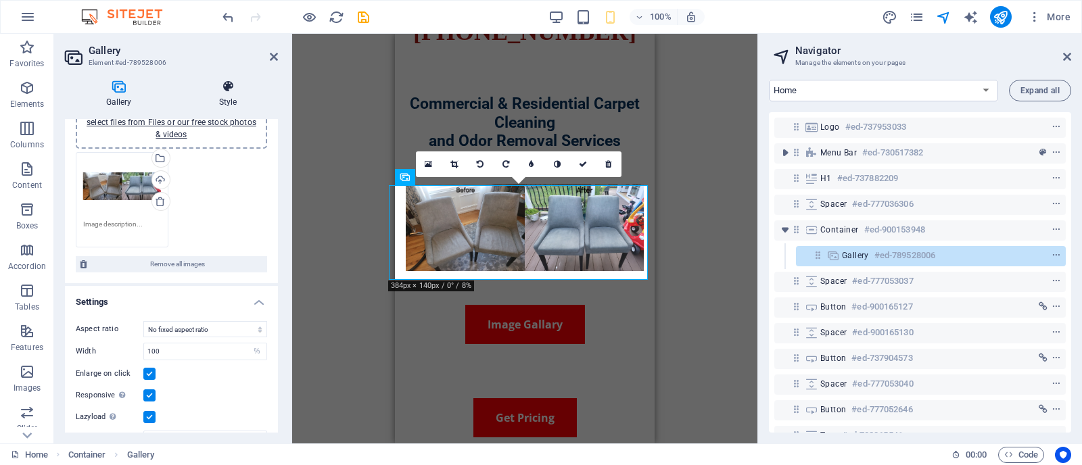
click at [229, 96] on h4 "Style" at bounding box center [228, 94] width 100 height 28
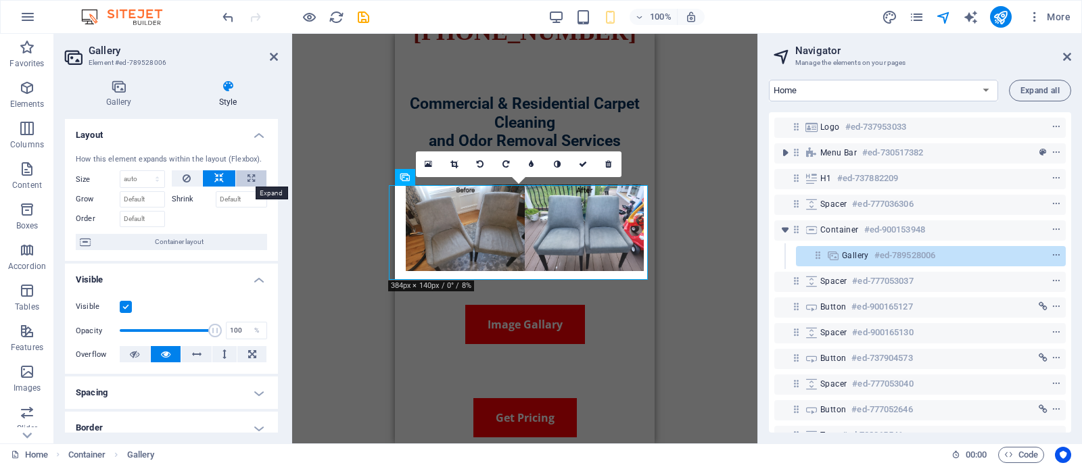
click at [250, 176] on icon at bounding box center [250, 178] width 7 height 16
type input "100"
select select "%"
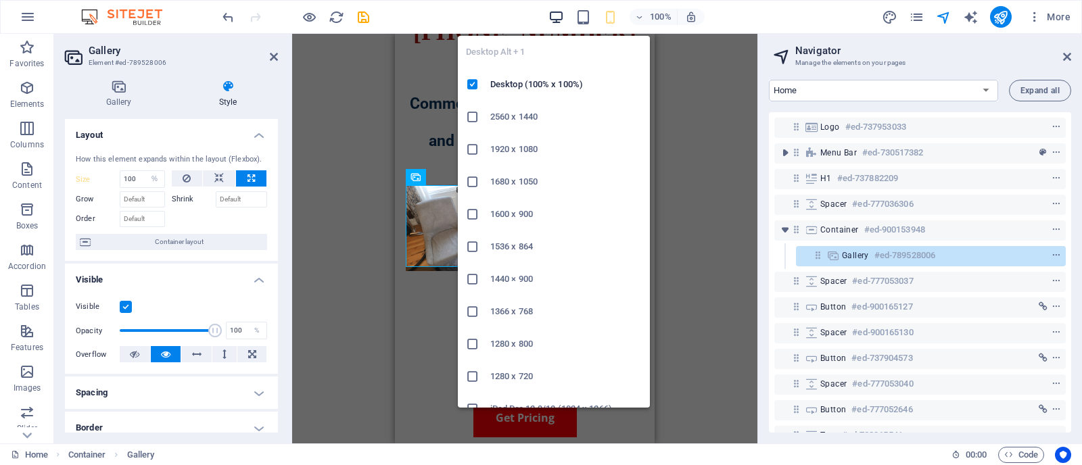
click at [556, 18] on icon "button" at bounding box center [556, 17] width 16 height 16
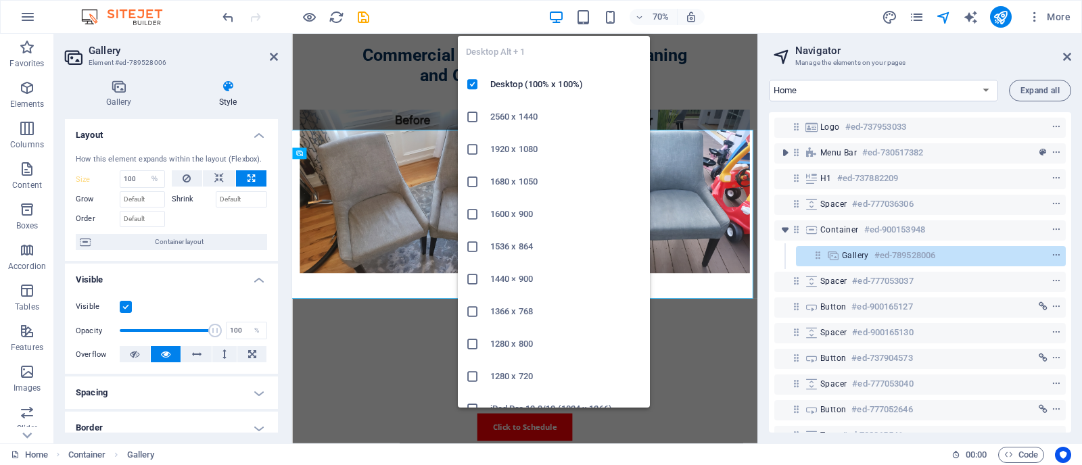
scroll to position [152, 0]
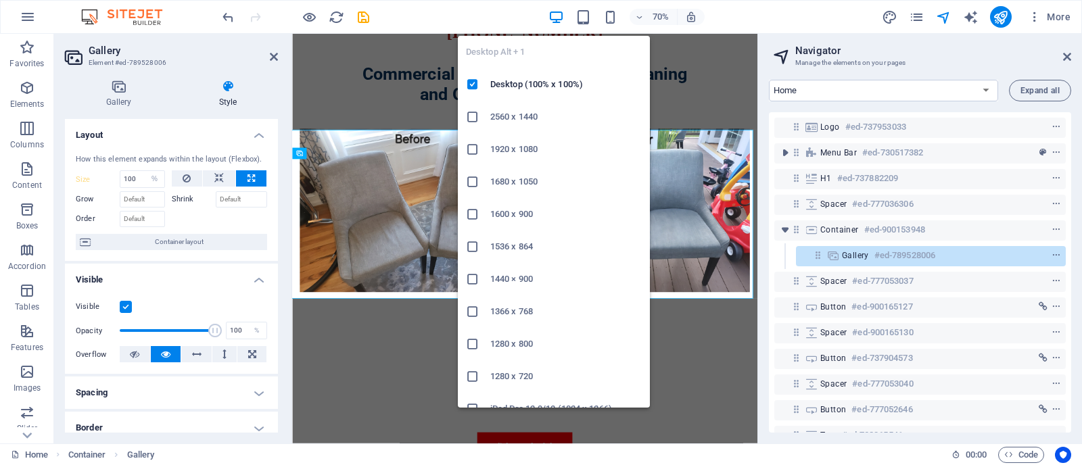
select select "DISABLED_OPTION_VALUE"
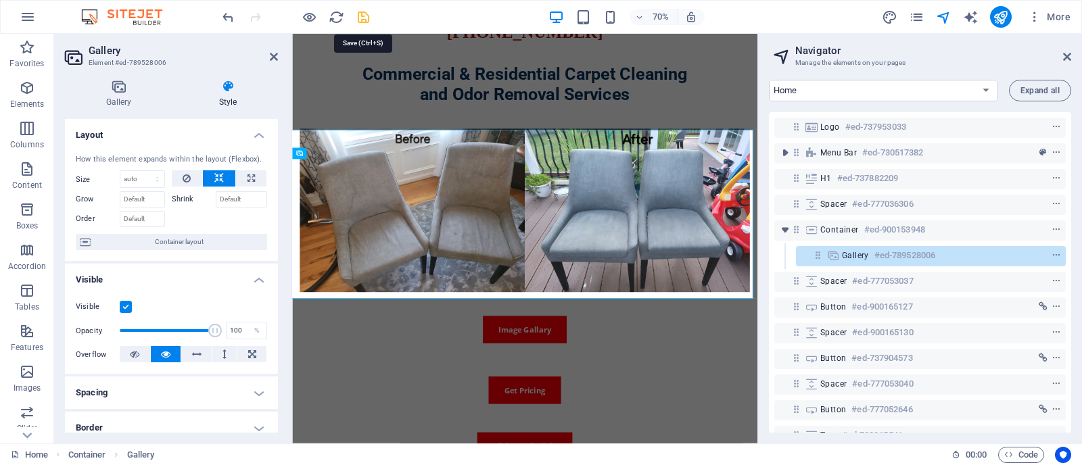
click at [362, 20] on icon "save" at bounding box center [364, 17] width 16 height 16
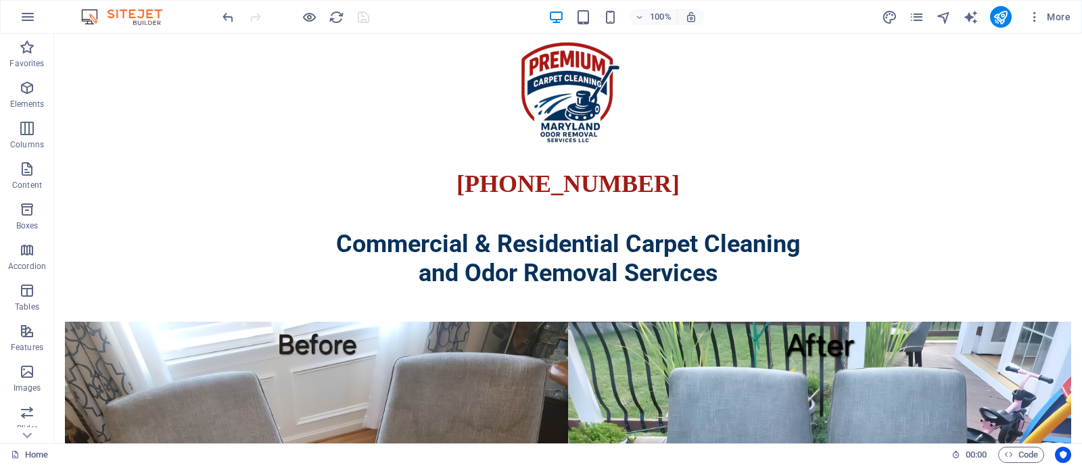
scroll to position [7, 0]
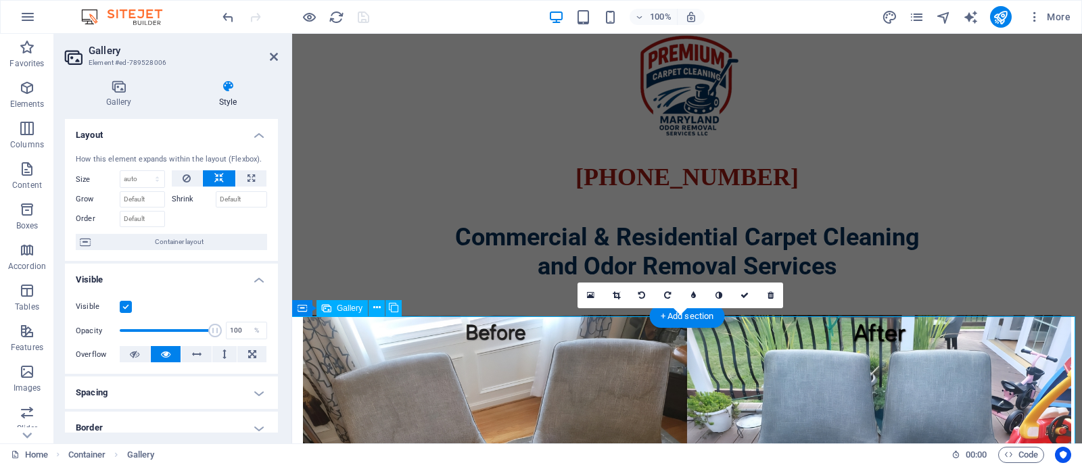
click at [788, 328] on li at bounding box center [687, 454] width 768 height 279
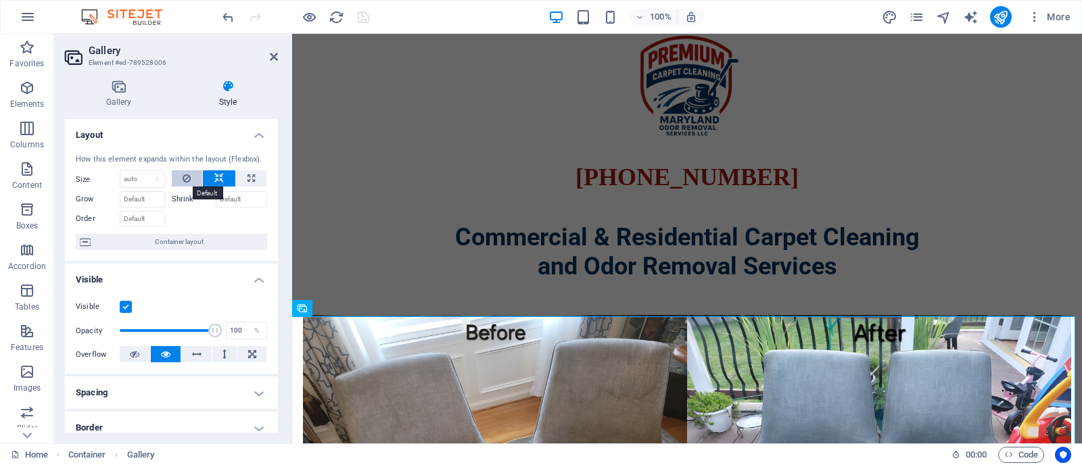
click at [184, 181] on icon at bounding box center [187, 178] width 8 height 16
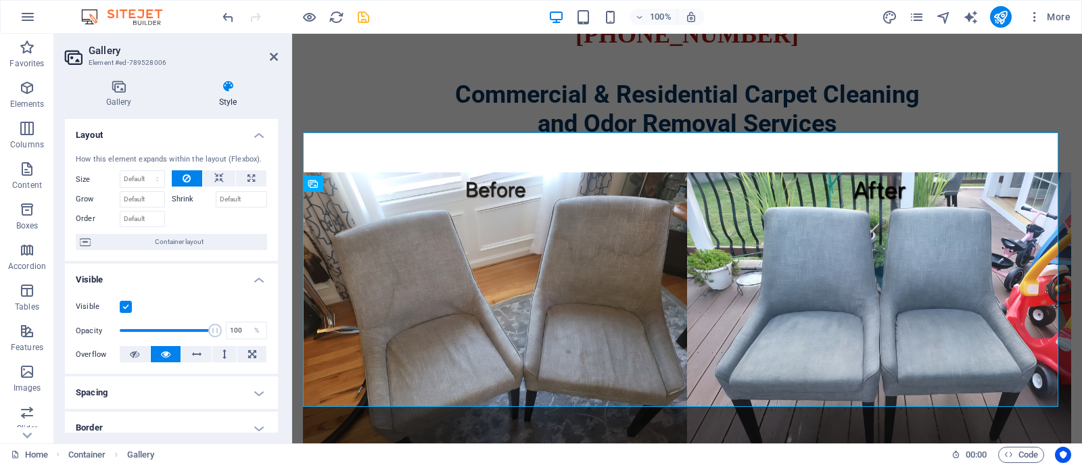
scroll to position [85, 0]
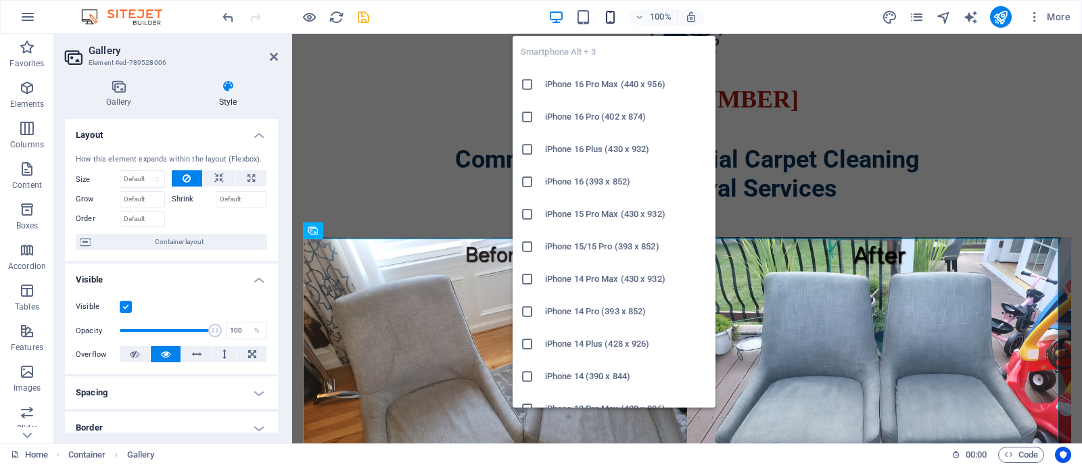
click at [612, 18] on icon "button" at bounding box center [610, 17] width 16 height 16
type input "100"
select select "%"
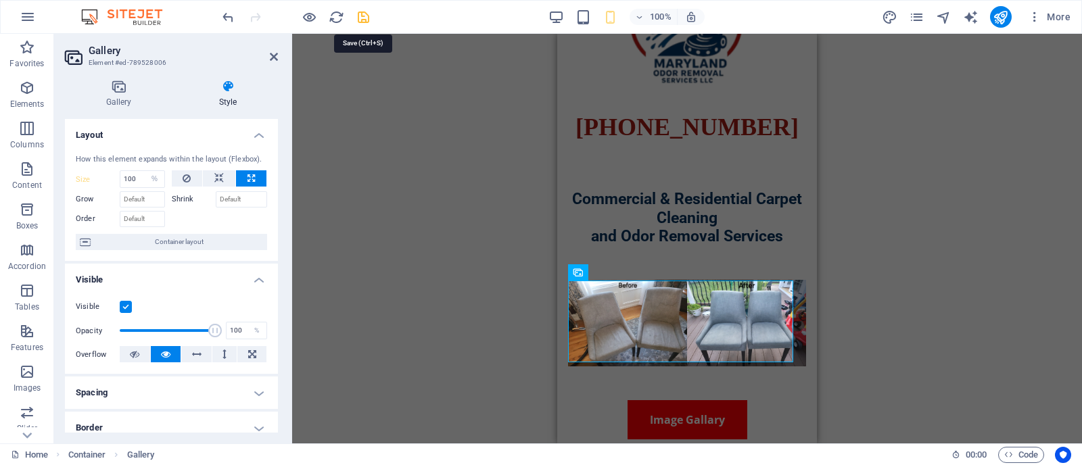
click at [362, 22] on icon "save" at bounding box center [364, 17] width 16 height 16
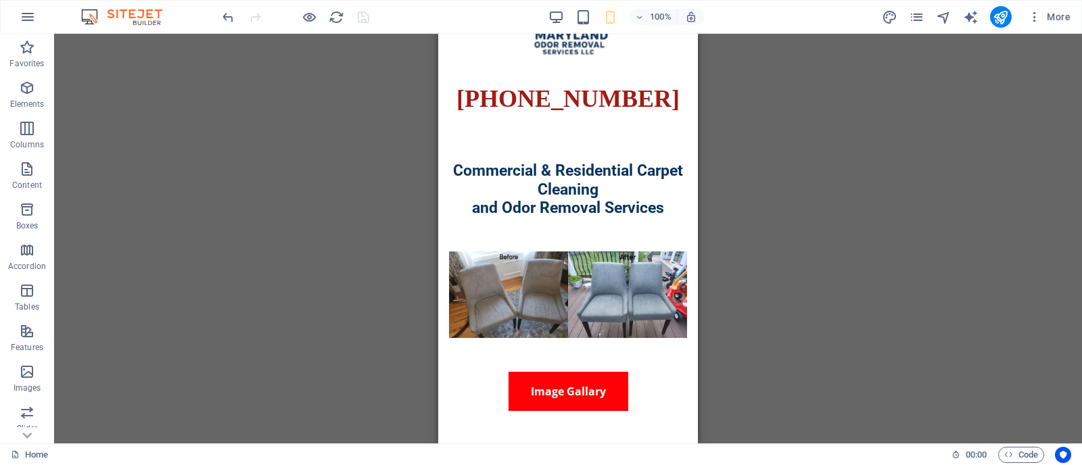
scroll to position [0, 0]
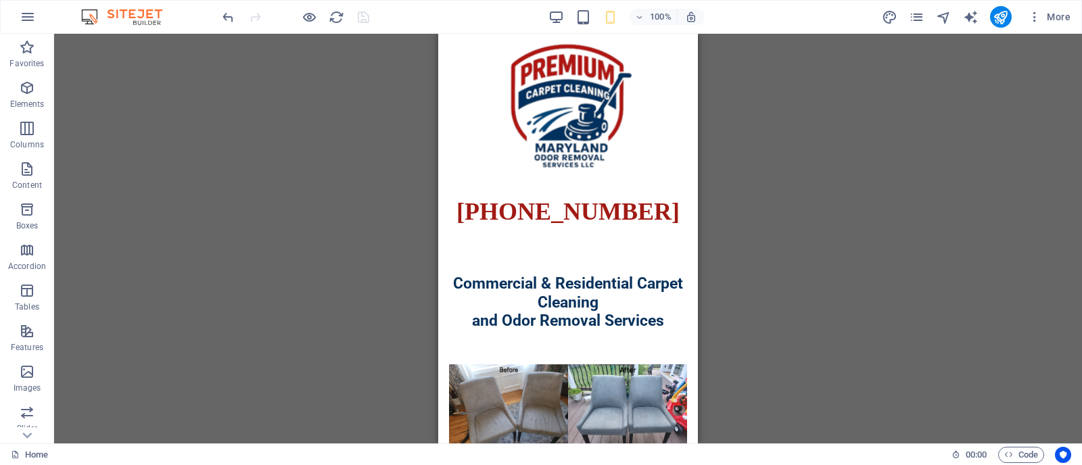
drag, startPoint x: 688, startPoint y: 69, endPoint x: 1133, endPoint y: 53, distance: 445.2
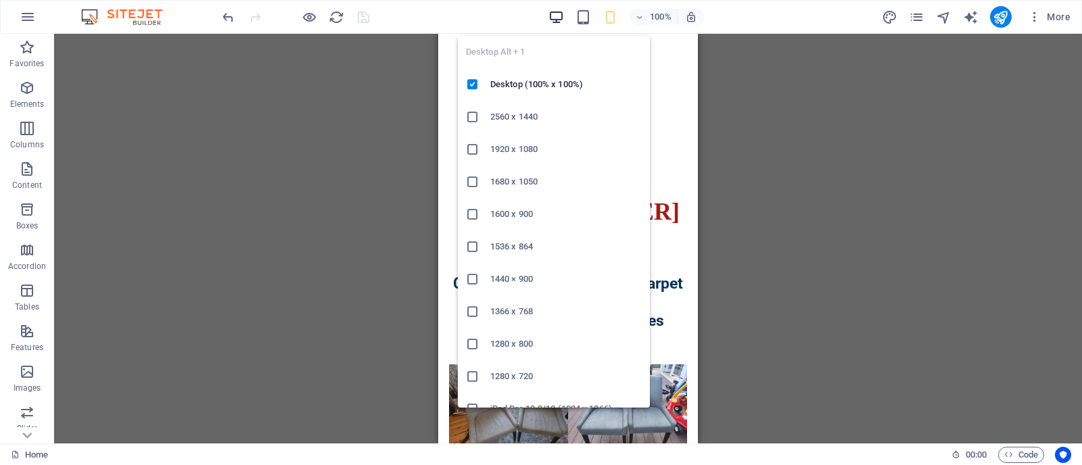
click at [559, 15] on icon "button" at bounding box center [556, 17] width 16 height 16
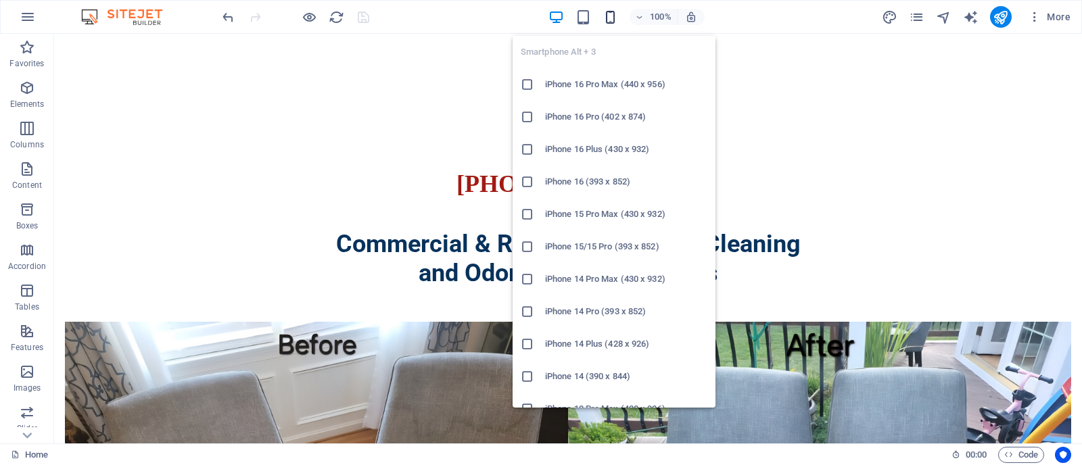
click at [609, 15] on icon "button" at bounding box center [610, 17] width 16 height 16
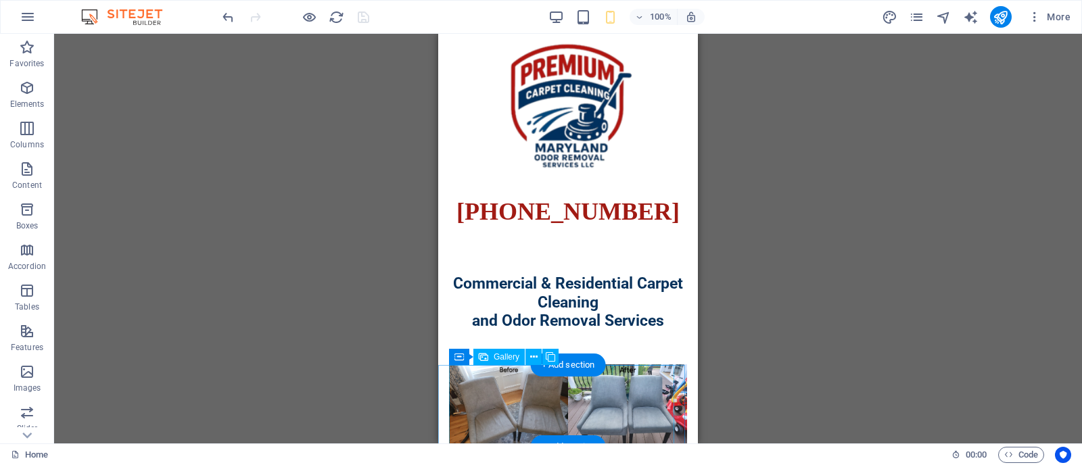
click at [509, 406] on li at bounding box center [568, 407] width 238 height 87
select select "%"
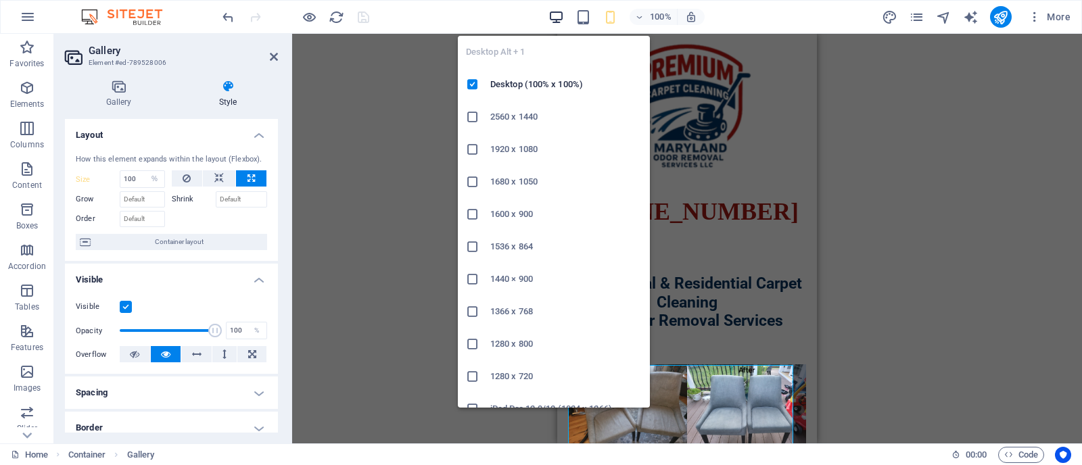
click at [552, 18] on icon "button" at bounding box center [556, 17] width 16 height 16
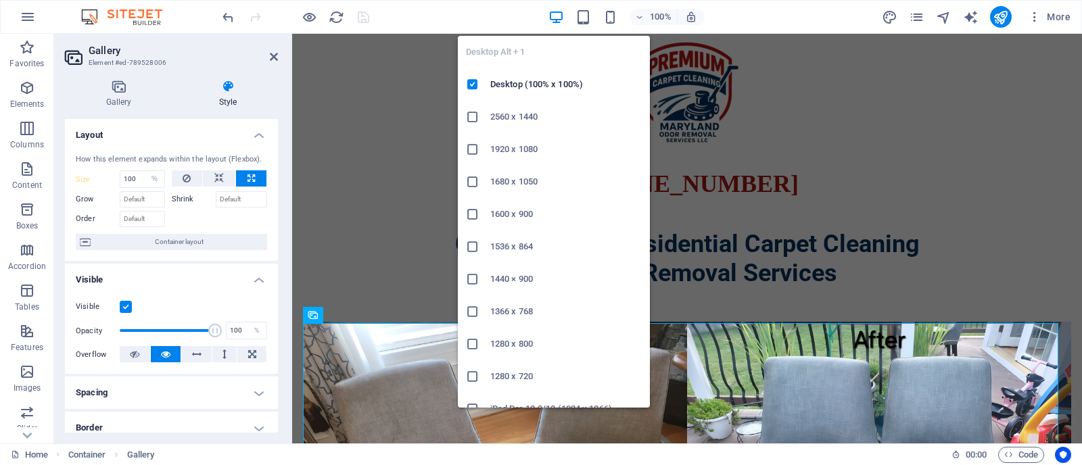
select select "DISABLED_OPTION_VALUE"
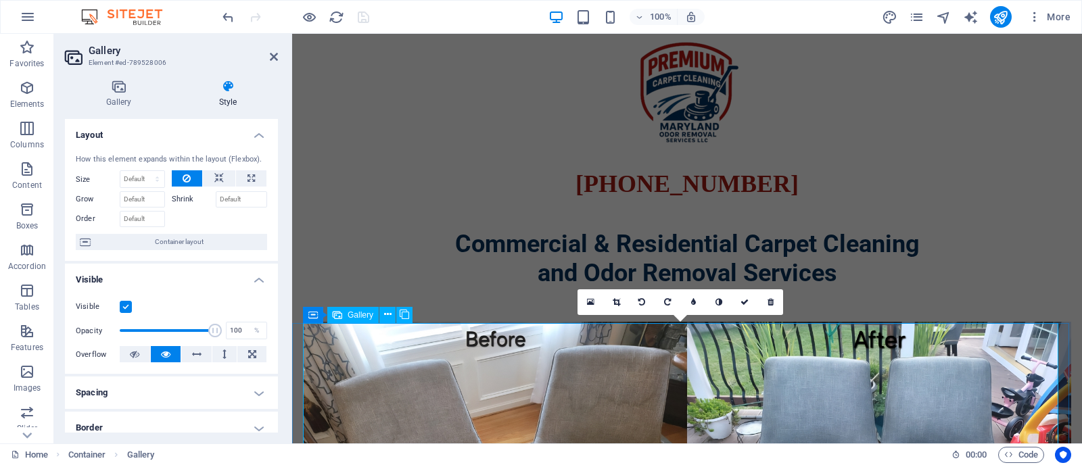
click at [474, 417] on li at bounding box center [687, 461] width 768 height 279
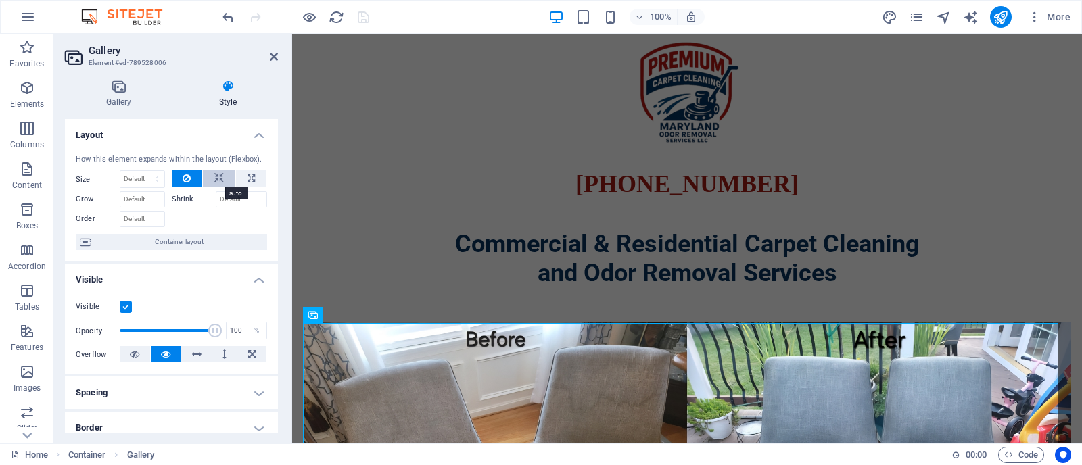
click at [220, 178] on icon at bounding box center [218, 178] width 9 height 16
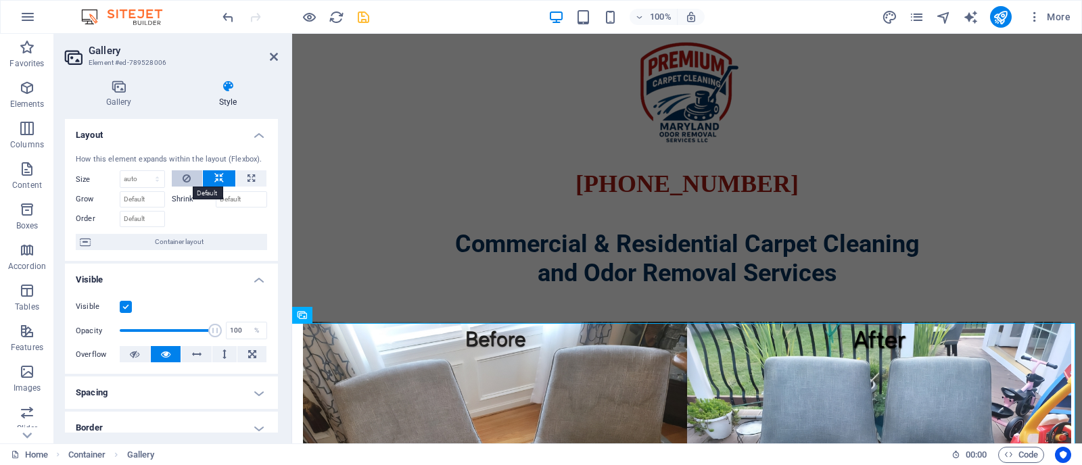
click at [187, 177] on icon at bounding box center [187, 178] width 8 height 16
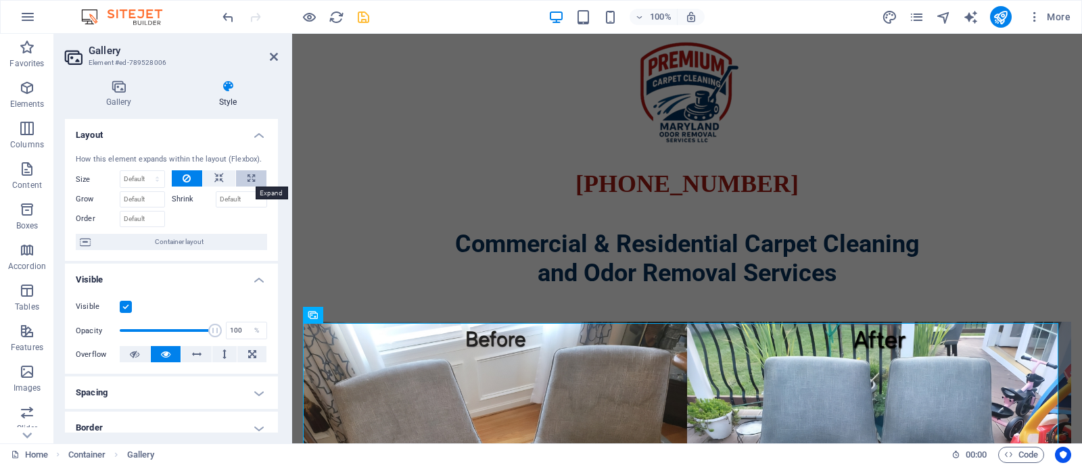
click at [247, 185] on icon at bounding box center [250, 178] width 7 height 16
type input "100"
select select "%"
click at [247, 185] on icon at bounding box center [250, 178] width 7 height 16
click at [186, 179] on icon at bounding box center [187, 178] width 8 height 16
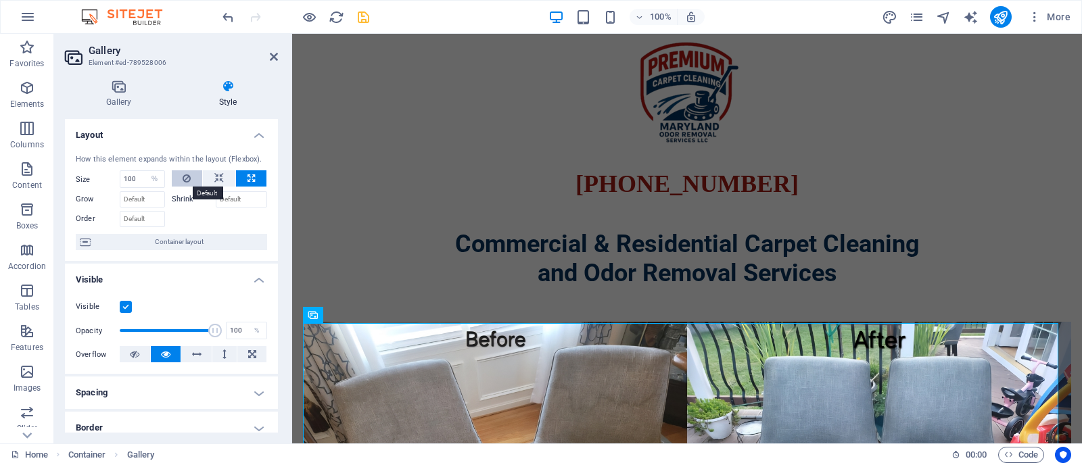
select select "DISABLED_OPTION_VALUE"
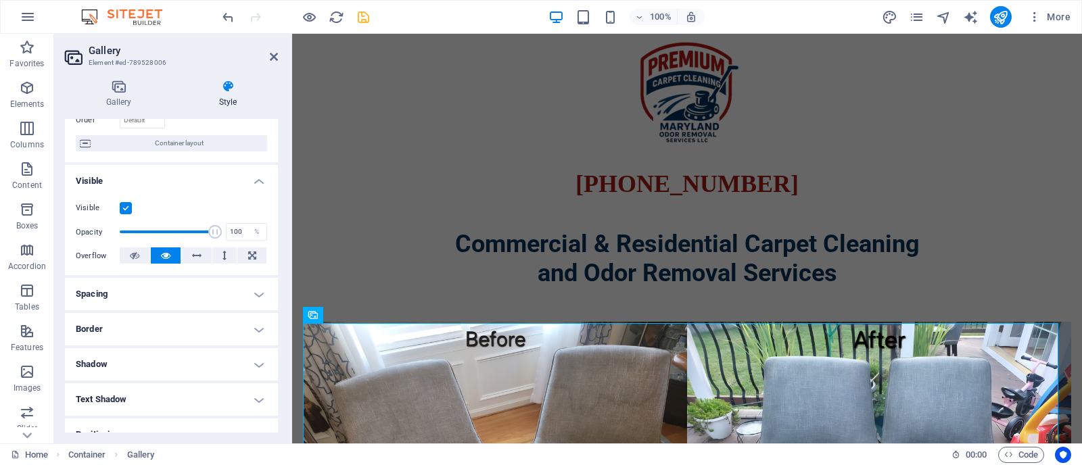
scroll to position [102, 0]
click at [231, 89] on icon at bounding box center [228, 87] width 100 height 14
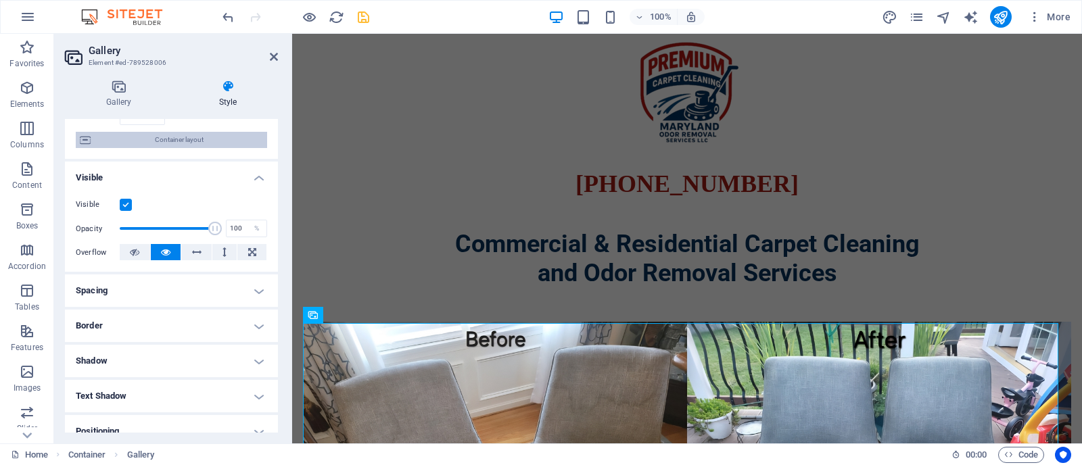
click at [205, 137] on span "Container layout" at bounding box center [179, 140] width 168 height 16
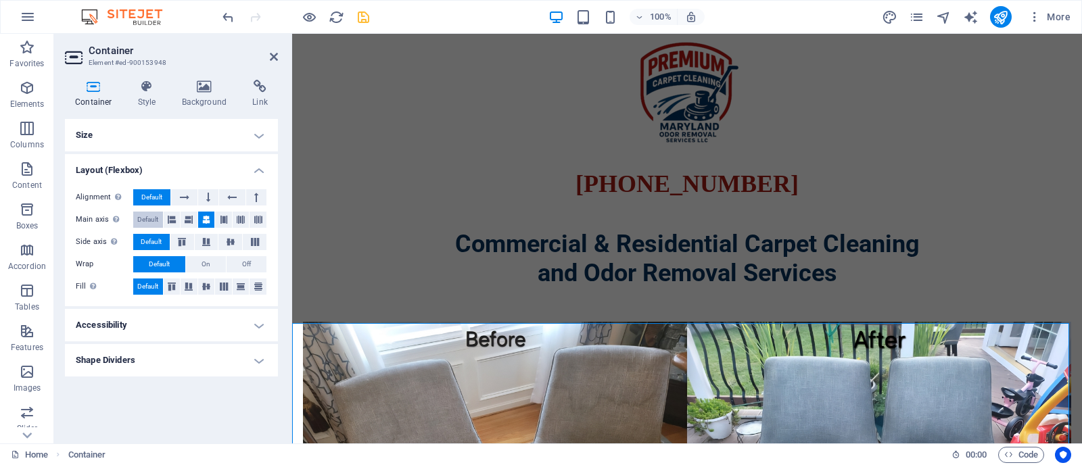
click at [153, 215] on span "Default" at bounding box center [147, 220] width 21 height 16
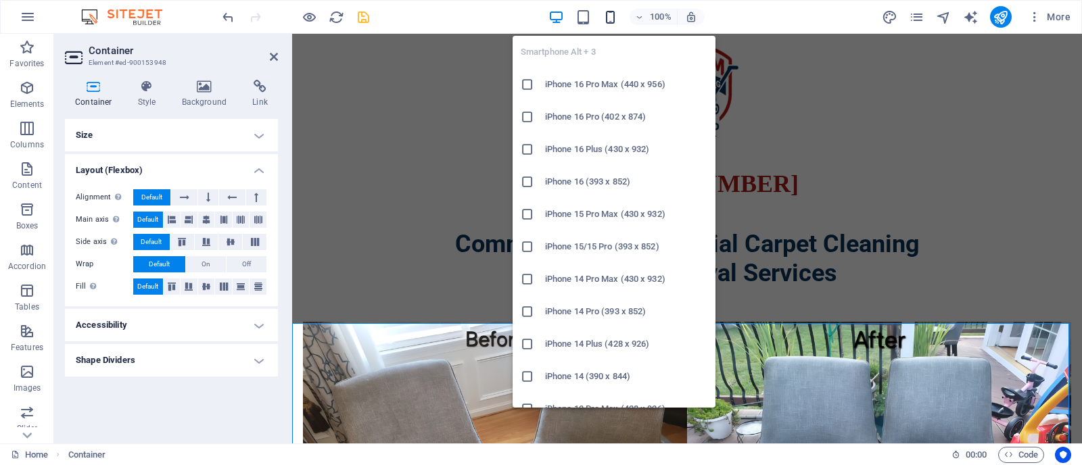
click at [619, 12] on span "button" at bounding box center [610, 17] width 16 height 16
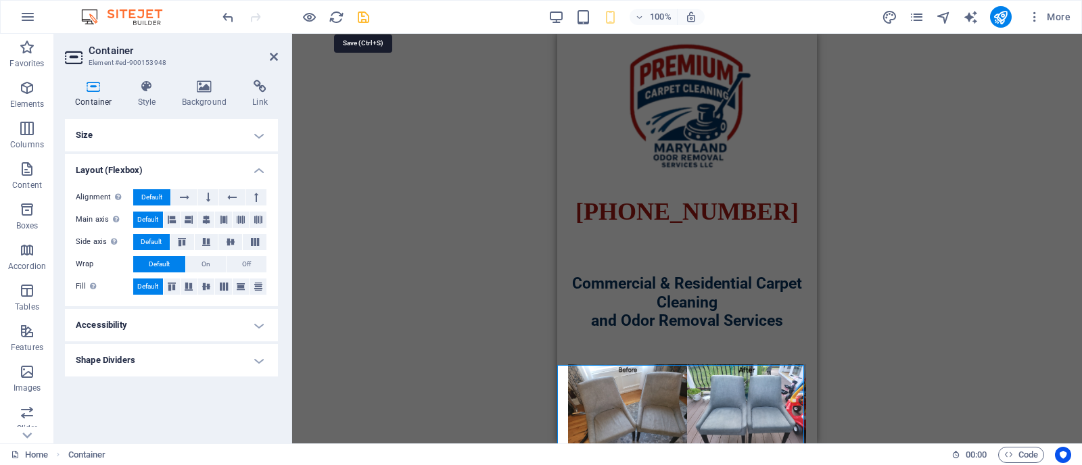
click at [362, 18] on icon "save" at bounding box center [364, 17] width 16 height 16
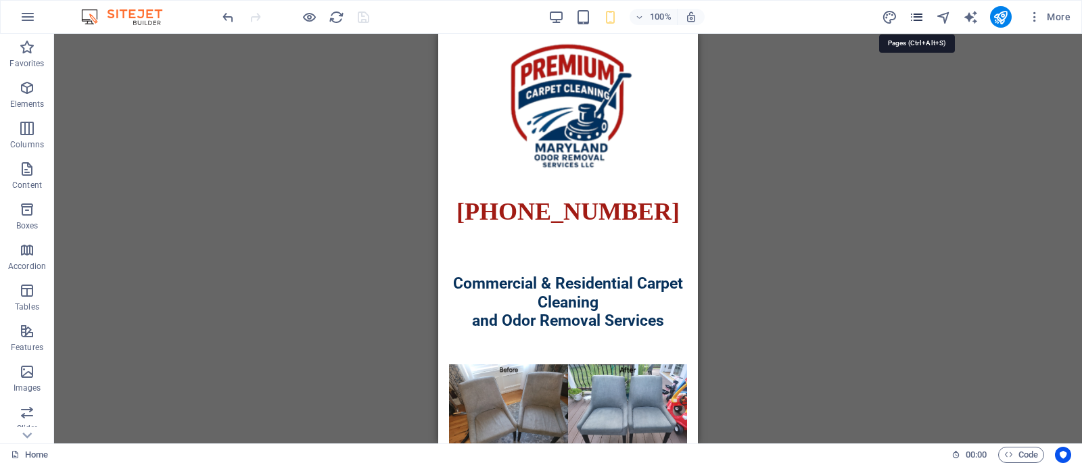
click at [923, 18] on icon "pages" at bounding box center [917, 17] width 16 height 16
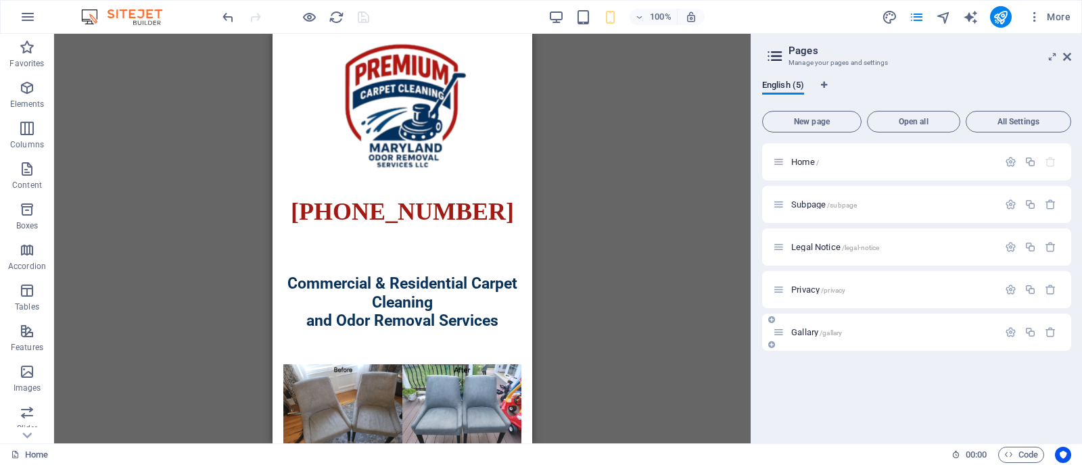
click at [868, 330] on p "Gallary /gallary" at bounding box center [892, 332] width 203 height 9
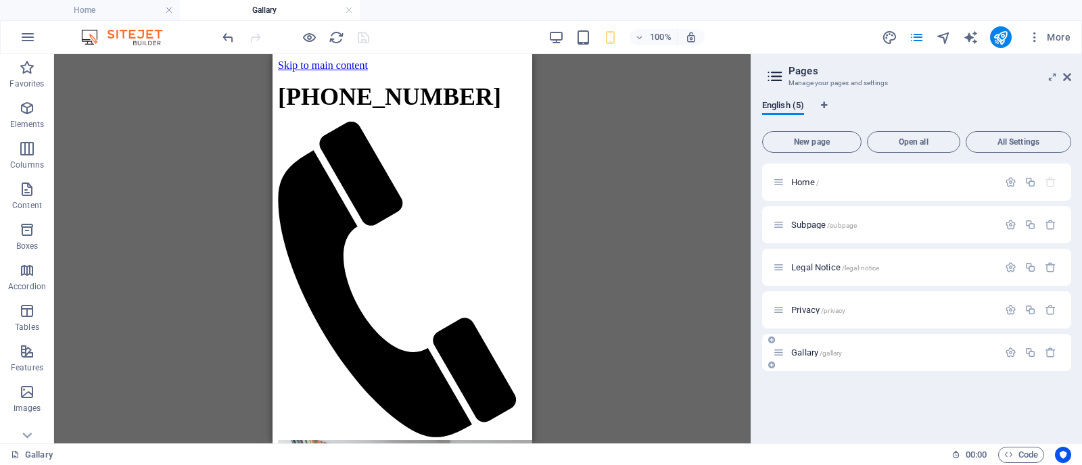
scroll to position [0, 0]
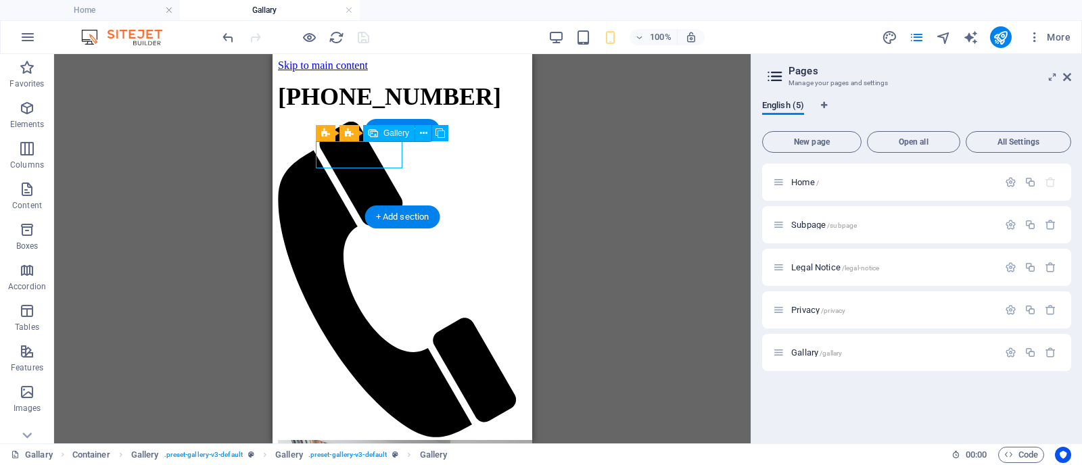
select select "4"
select select "px"
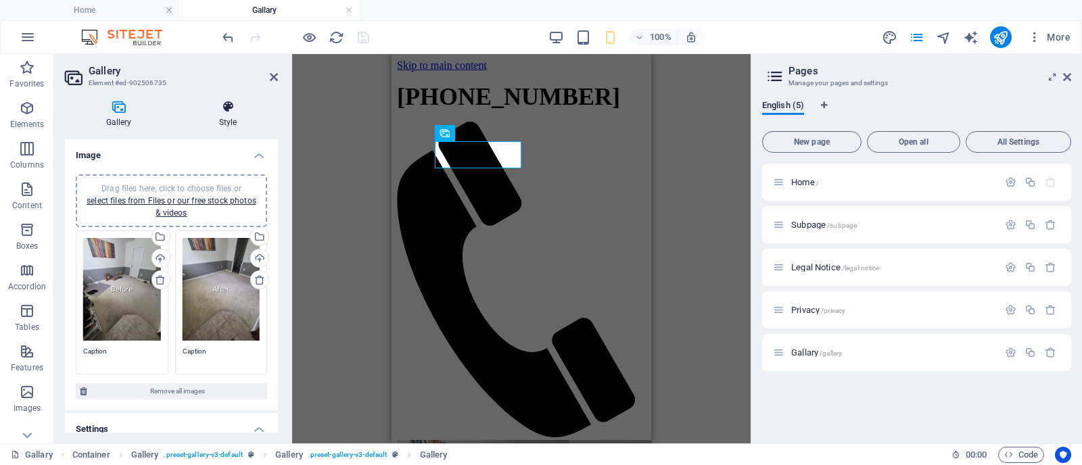
click at [227, 112] on icon at bounding box center [228, 107] width 100 height 14
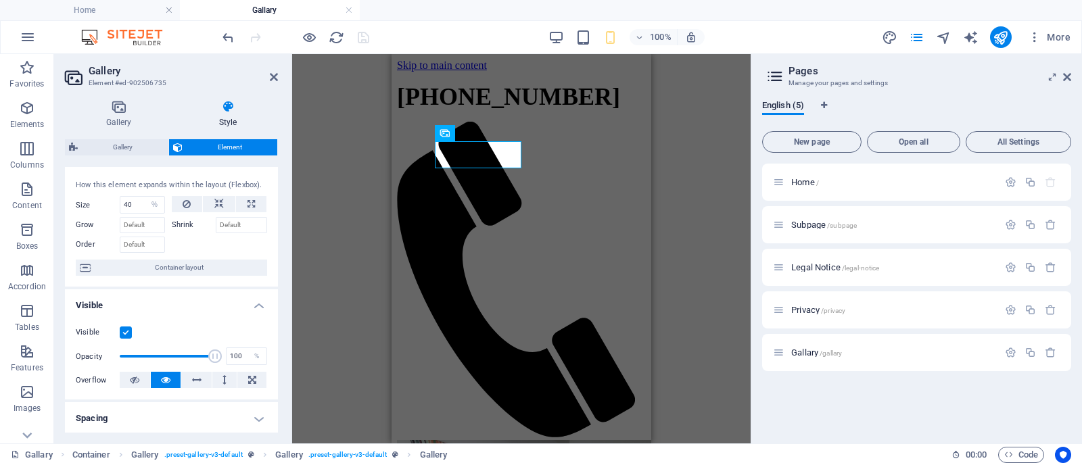
scroll to position [24, 0]
click at [137, 205] on input "40" at bounding box center [142, 203] width 44 height 16
type input "4"
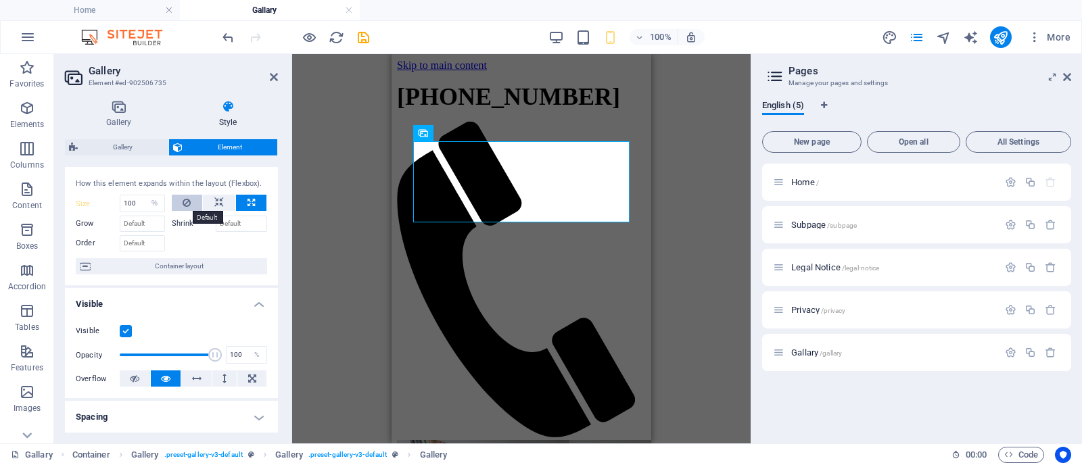
click at [188, 210] on icon at bounding box center [187, 203] width 8 height 16
type input "40"
select select "%"
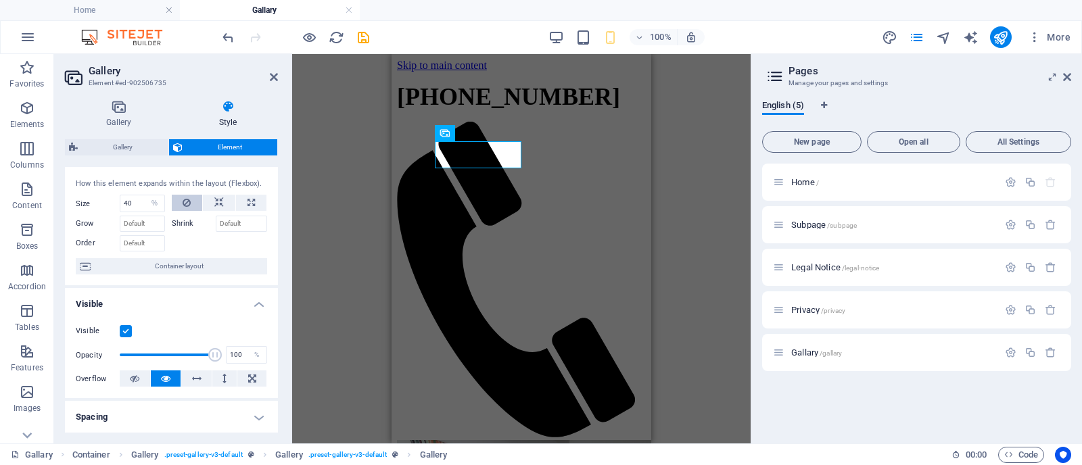
click at [188, 210] on icon at bounding box center [187, 203] width 8 height 16
type input "40"
select select "%"
click at [188, 210] on icon at bounding box center [187, 203] width 8 height 16
type input "40"
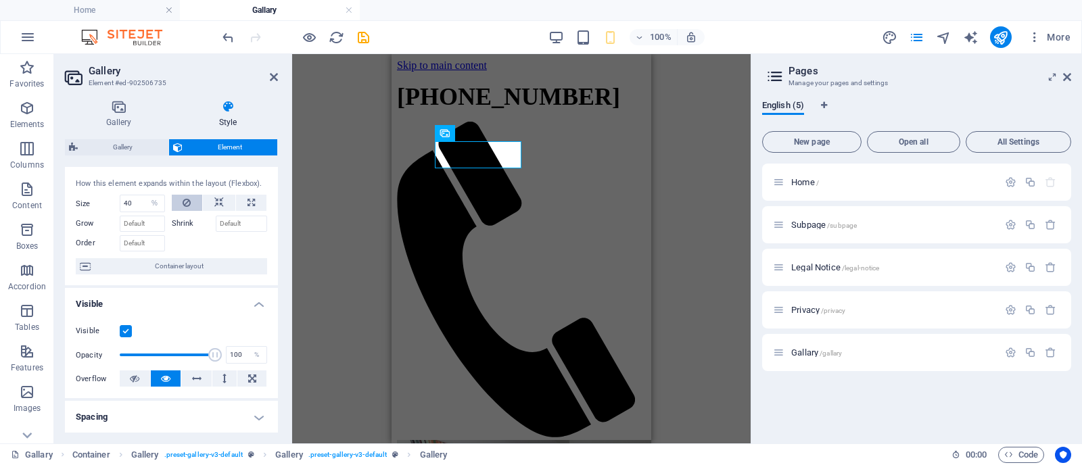
select select "%"
click at [188, 210] on icon at bounding box center [187, 203] width 8 height 16
type input "40"
select select "%"
click at [188, 210] on icon at bounding box center [187, 203] width 8 height 16
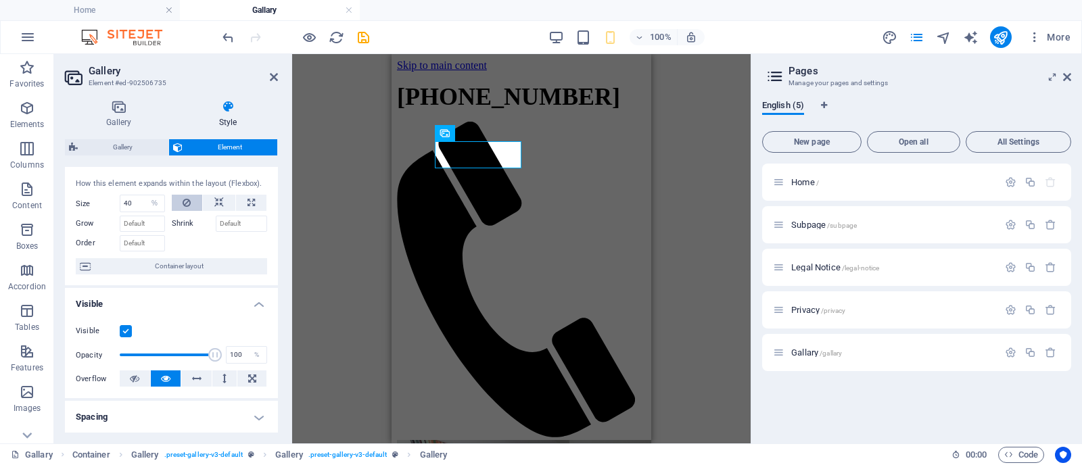
type input "40"
select select "%"
click at [145, 203] on select "Default auto px % 1/1 1/2 1/3 1/4 1/5 1/6 1/7 1/8 1/9 1/10" at bounding box center [154, 203] width 19 height 16
click at [133, 203] on input "40" at bounding box center [142, 203] width 44 height 16
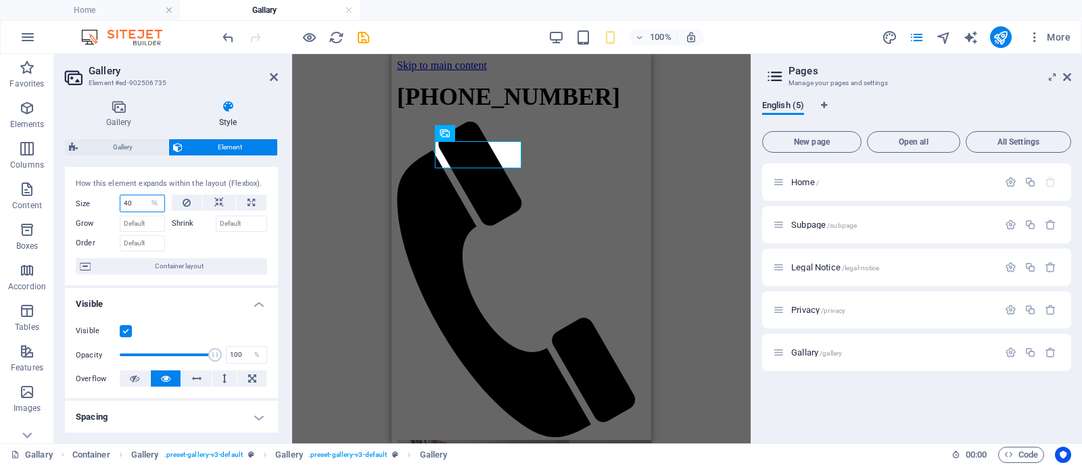
click at [133, 203] on input "40" at bounding box center [142, 203] width 44 height 16
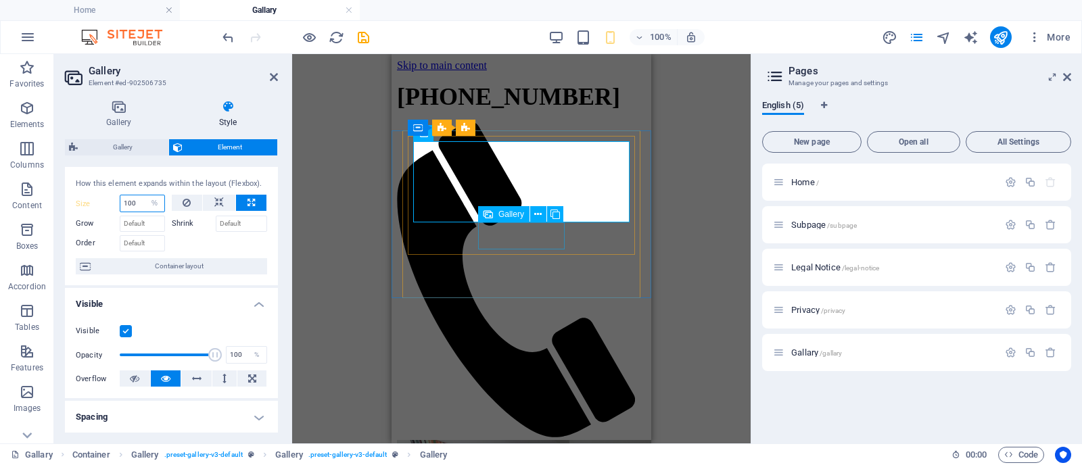
type input "100"
select select "4"
select select "px"
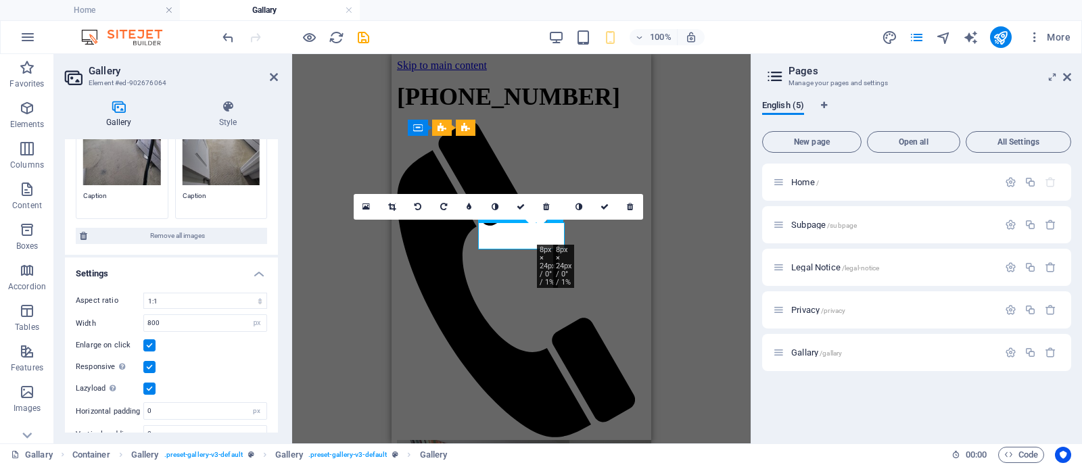
scroll to position [174, 0]
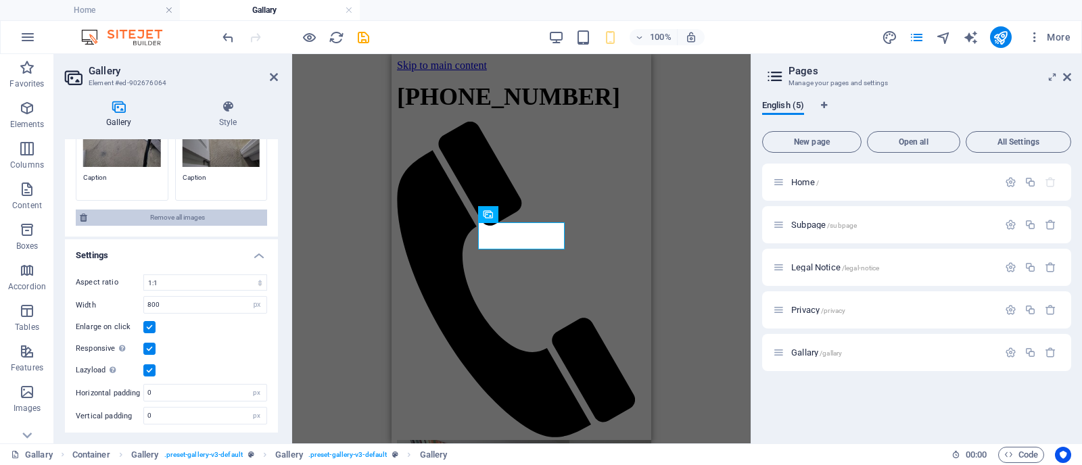
click at [194, 214] on span "Remove all images" at bounding box center [177, 218] width 172 height 16
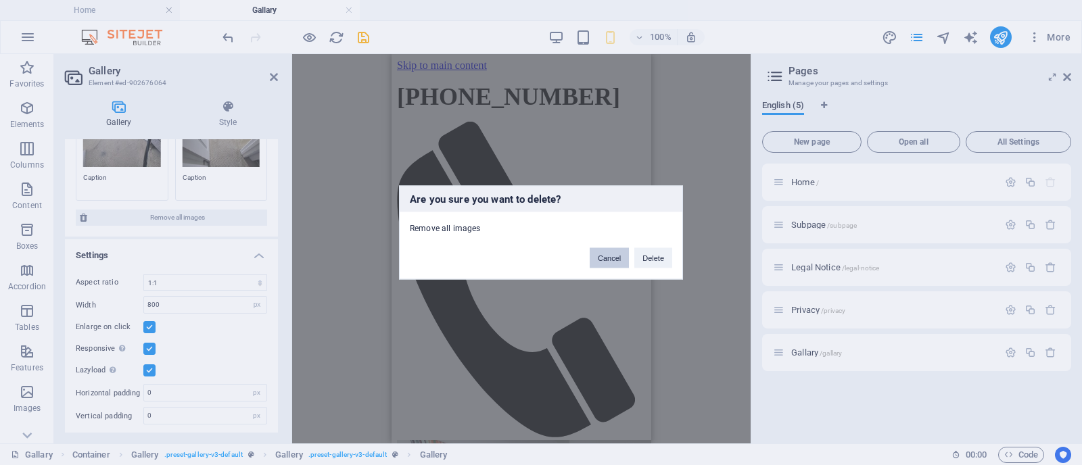
click at [603, 262] on button "Cancel" at bounding box center [609, 258] width 39 height 20
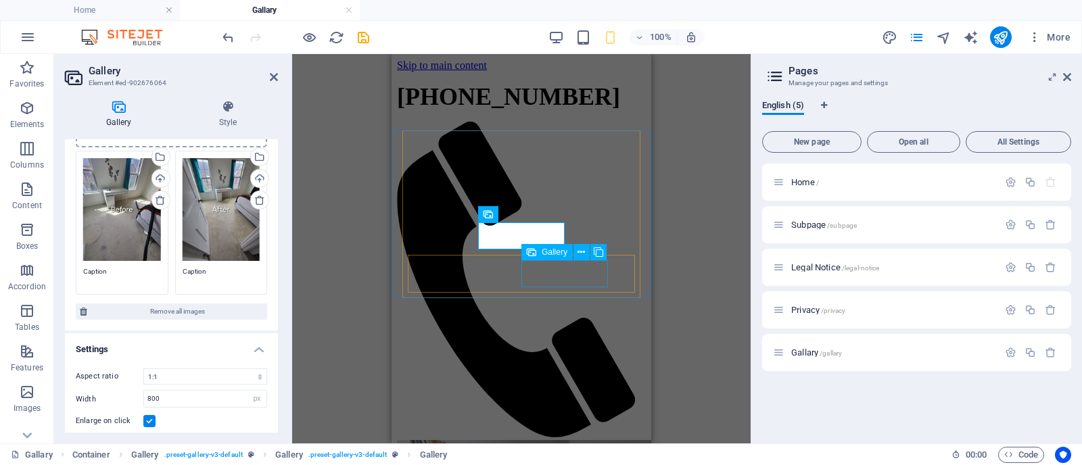
scroll to position [0, 0]
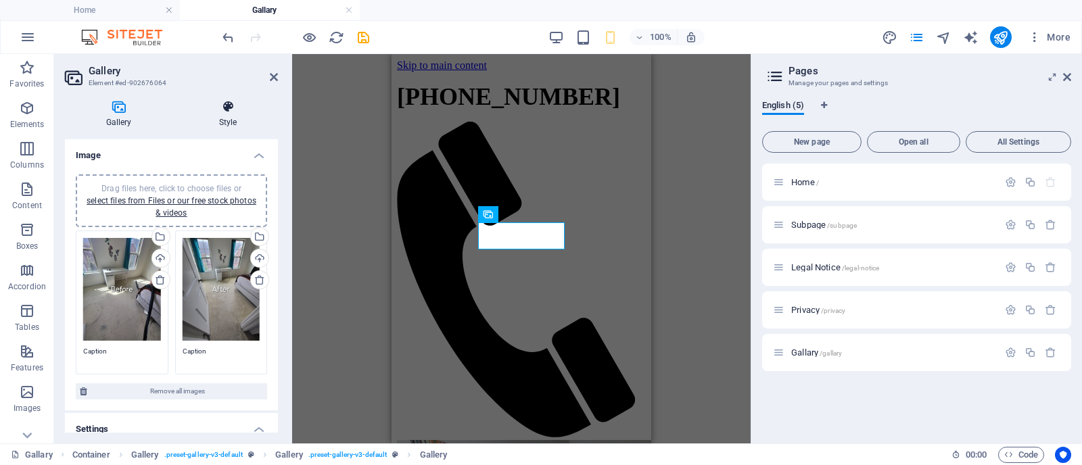
click at [227, 113] on icon at bounding box center [228, 107] width 100 height 14
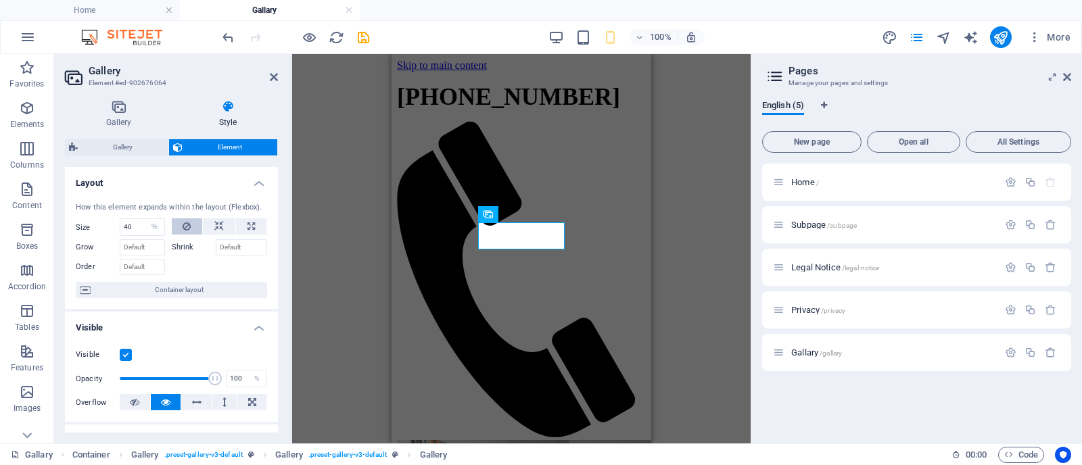
click at [184, 227] on icon at bounding box center [187, 226] width 8 height 16
type input "40"
select select "%"
click at [220, 227] on icon at bounding box center [218, 226] width 9 height 16
select select "DISABLED_OPTION_VALUE"
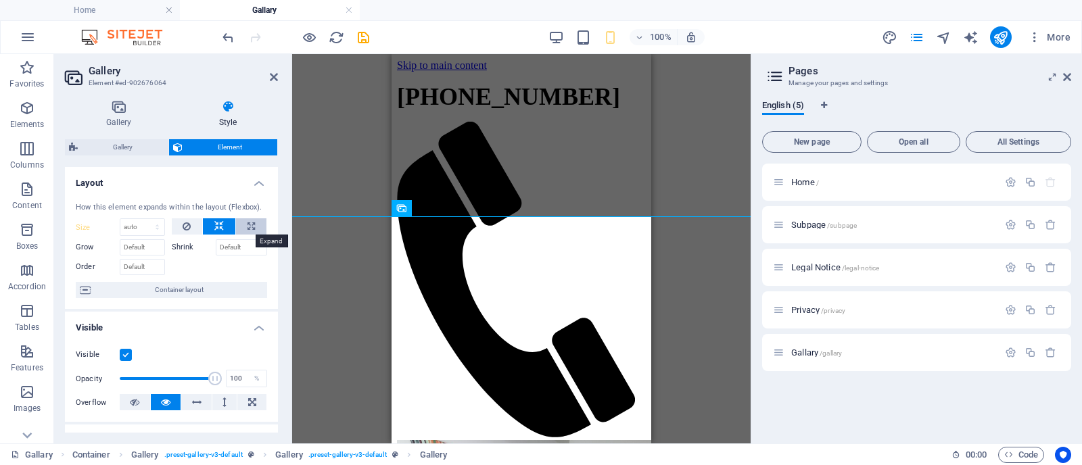
click at [247, 227] on icon at bounding box center [250, 226] width 7 height 16
type input "100"
select select "%"
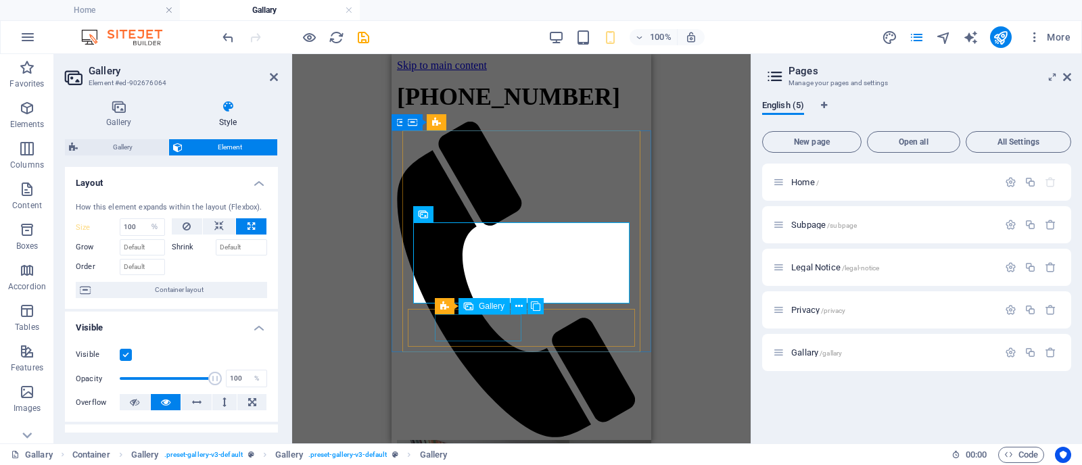
select select "4"
select select "px"
select select "%"
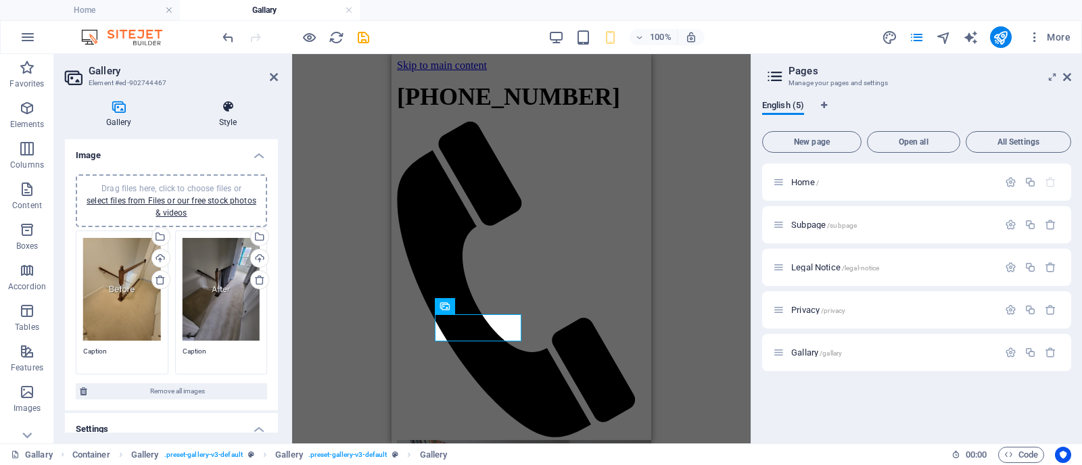
click at [237, 122] on h4 "Style" at bounding box center [228, 114] width 100 height 28
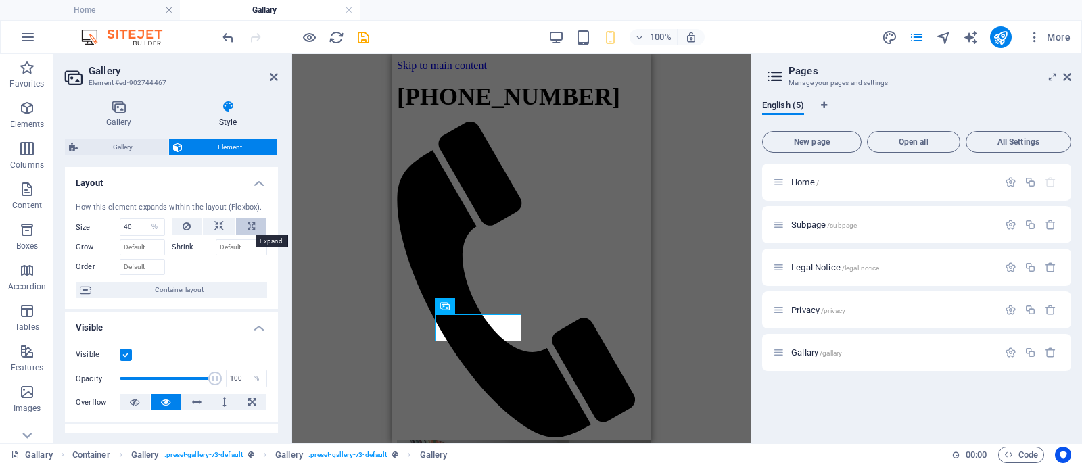
click at [247, 229] on icon at bounding box center [250, 226] width 7 height 16
type input "100"
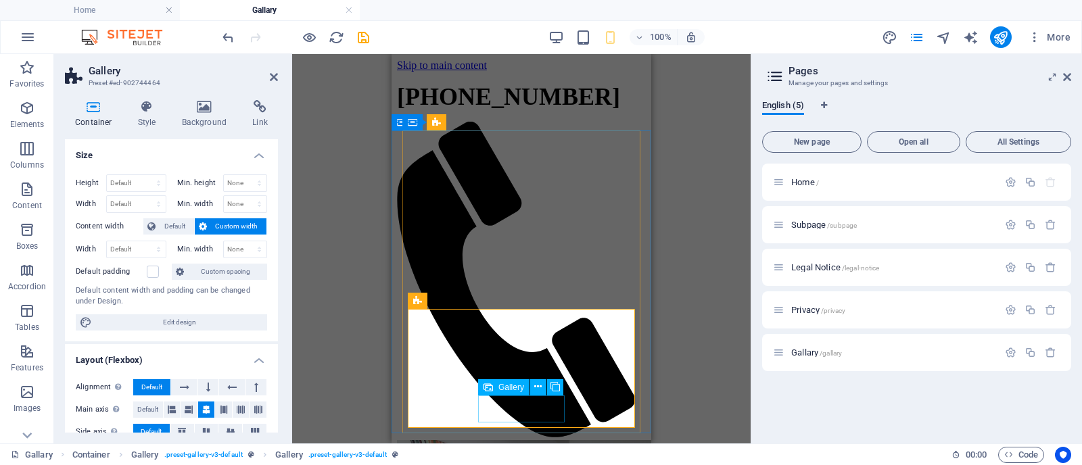
select select "4"
select select "px"
select select "%"
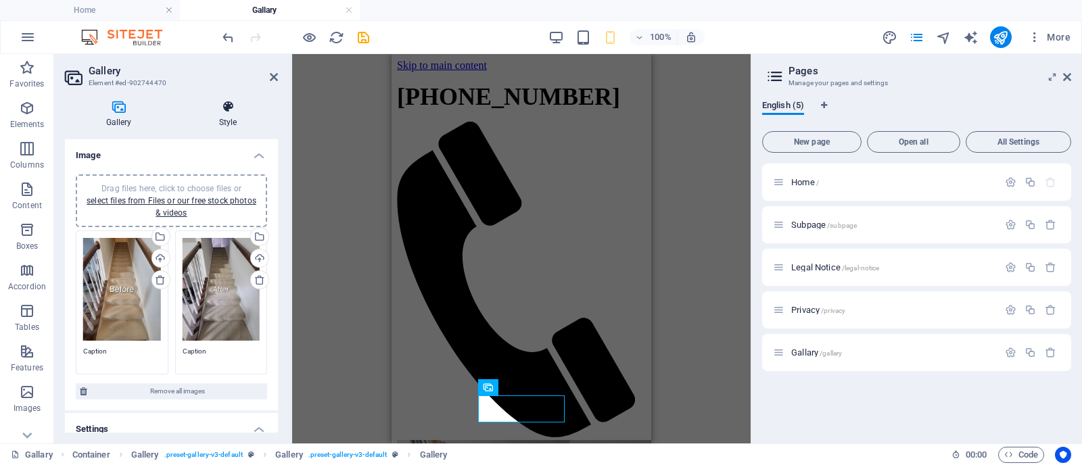
click at [232, 110] on icon at bounding box center [228, 107] width 100 height 14
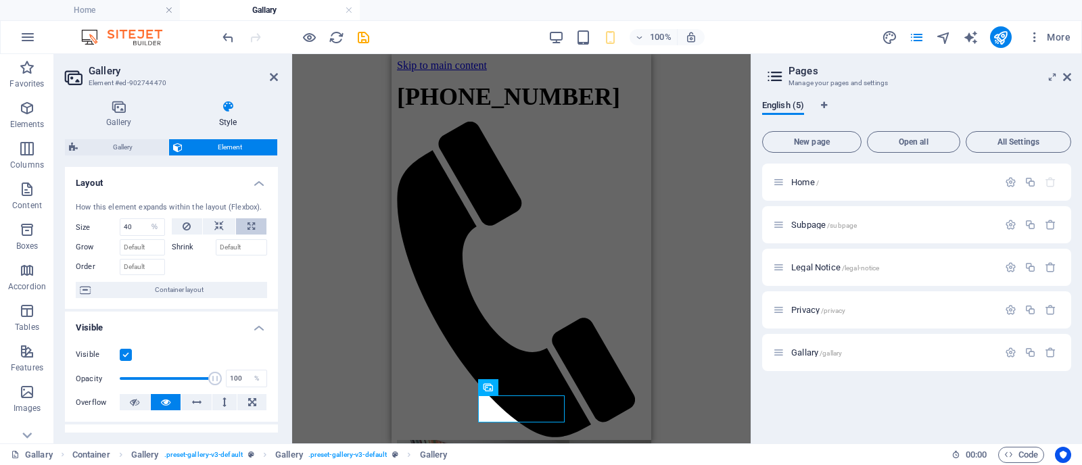
click at [254, 231] on button at bounding box center [251, 226] width 30 height 16
type input "100"
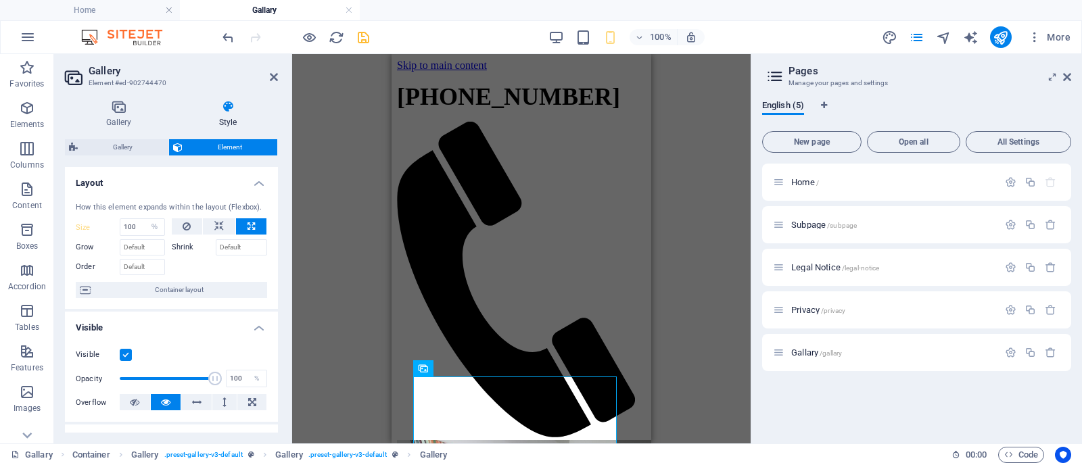
click at [356, 39] on icon "save" at bounding box center [364, 38] width 16 height 16
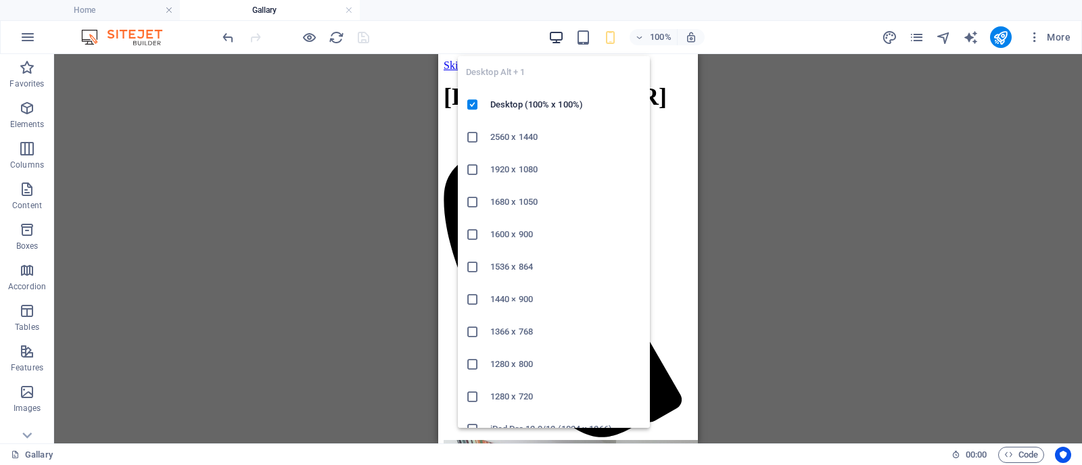
click at [559, 41] on icon "button" at bounding box center [556, 38] width 16 height 16
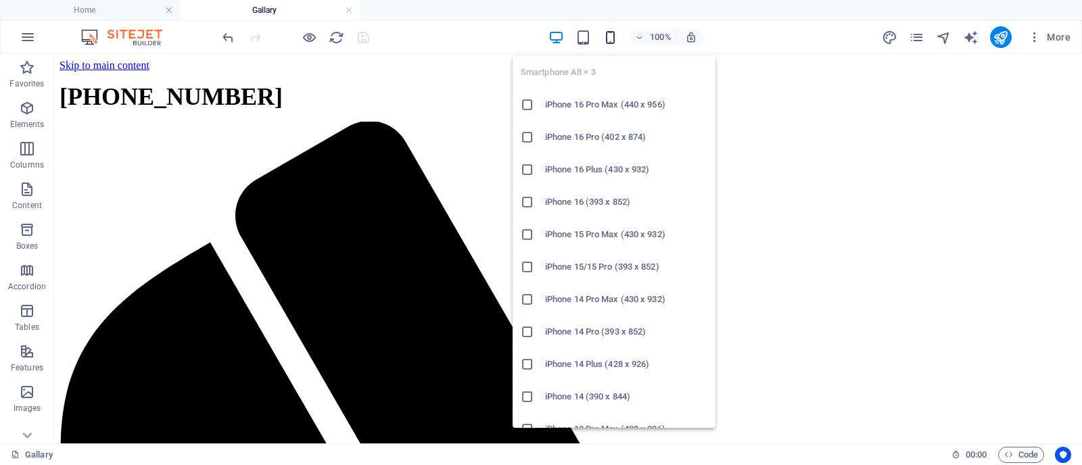
click at [613, 35] on icon "button" at bounding box center [610, 38] width 16 height 16
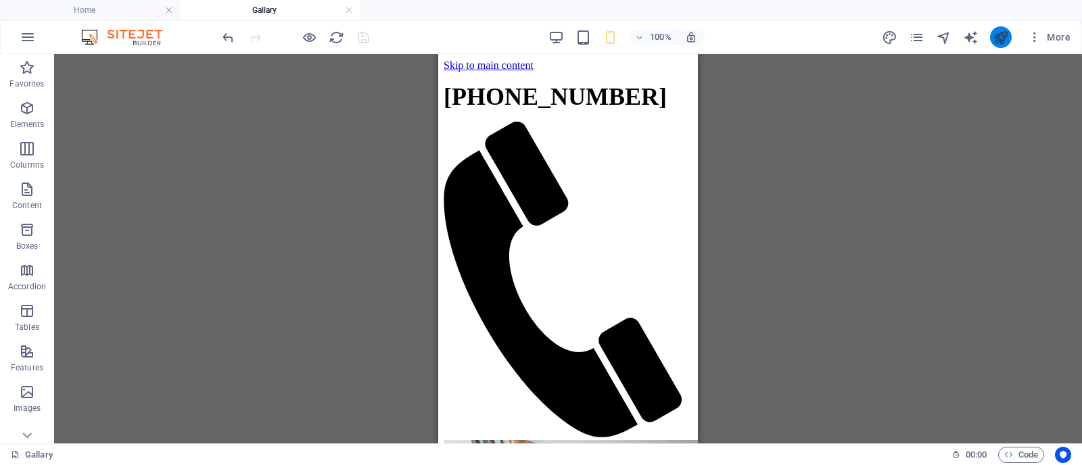
click at [1002, 39] on icon "publish" at bounding box center [1001, 38] width 16 height 16
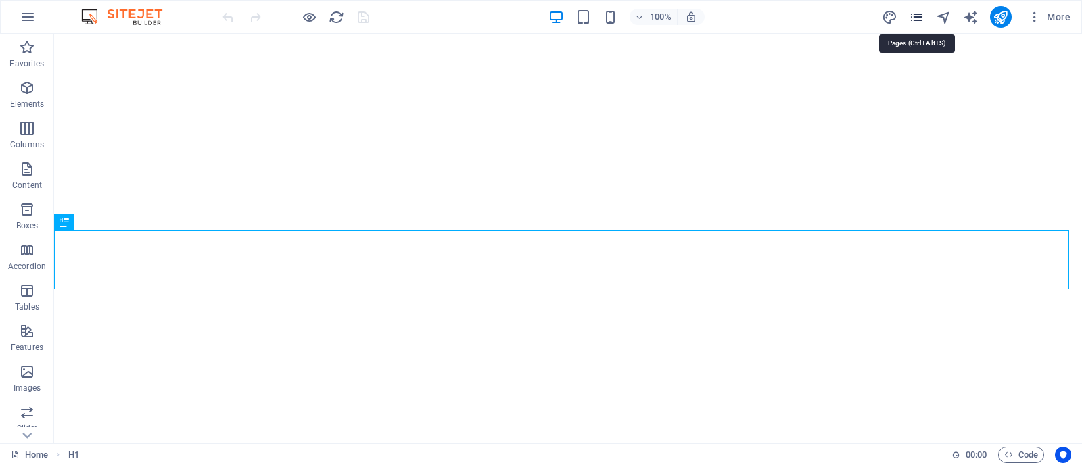
click at [922, 19] on icon "pages" at bounding box center [917, 17] width 16 height 16
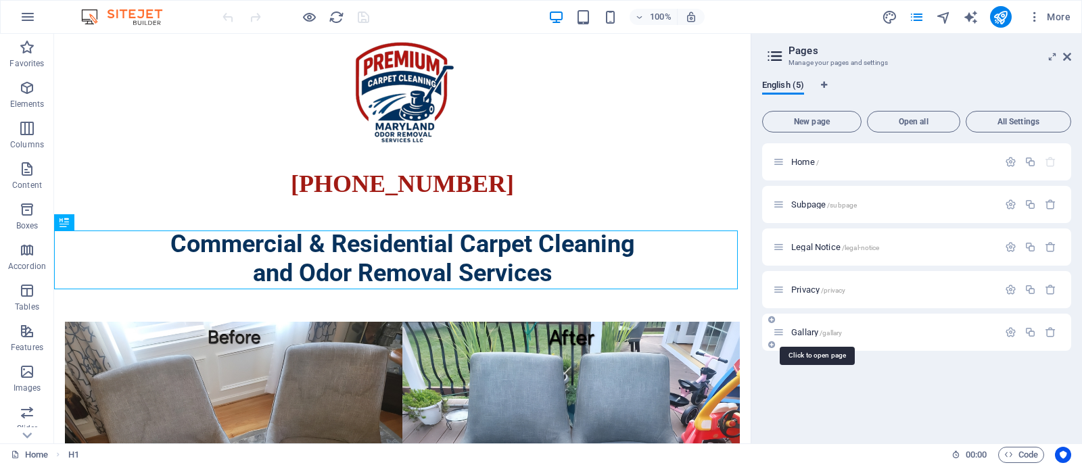
click at [838, 333] on span "/gallary" at bounding box center [831, 332] width 22 height 7
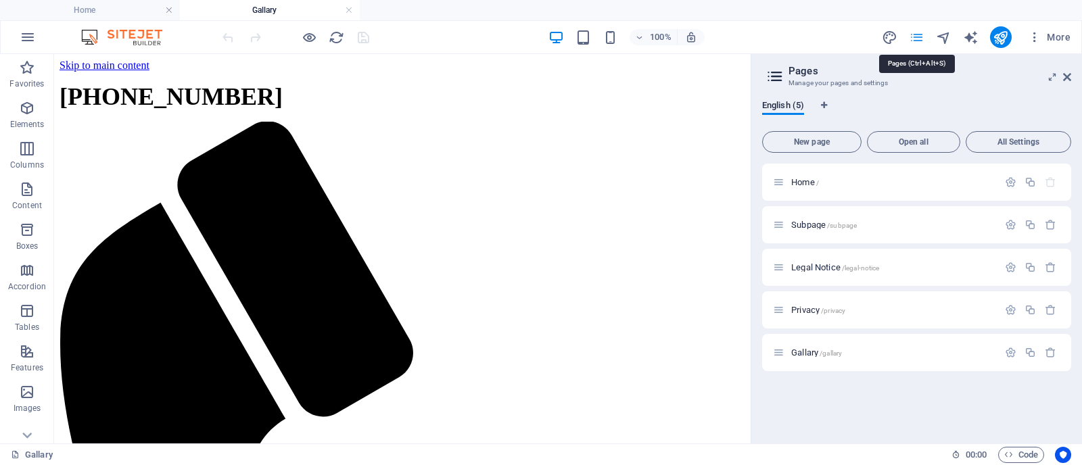
click at [921, 38] on icon "pages" at bounding box center [917, 38] width 16 height 16
click at [940, 38] on icon "navigator" at bounding box center [944, 38] width 16 height 16
select select "16923030-en"
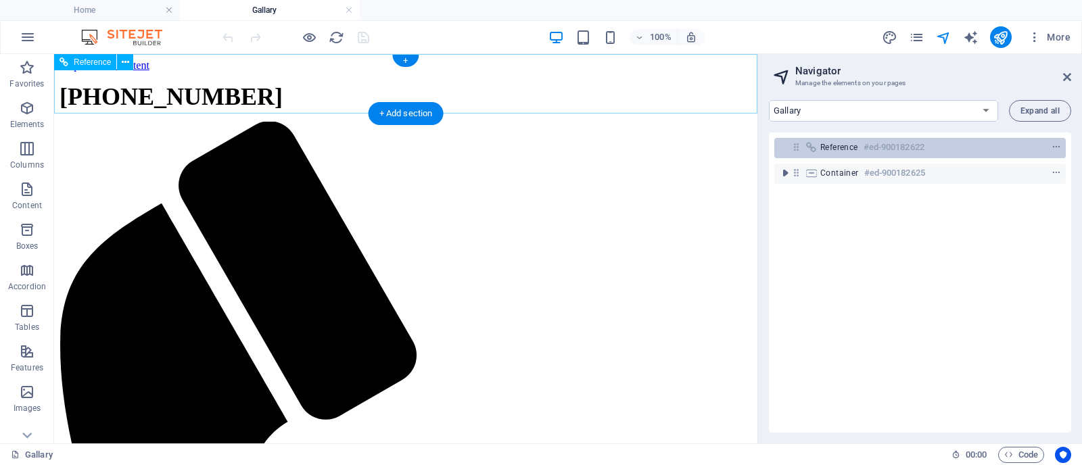
click at [840, 147] on span "Reference" at bounding box center [839, 147] width 38 height 11
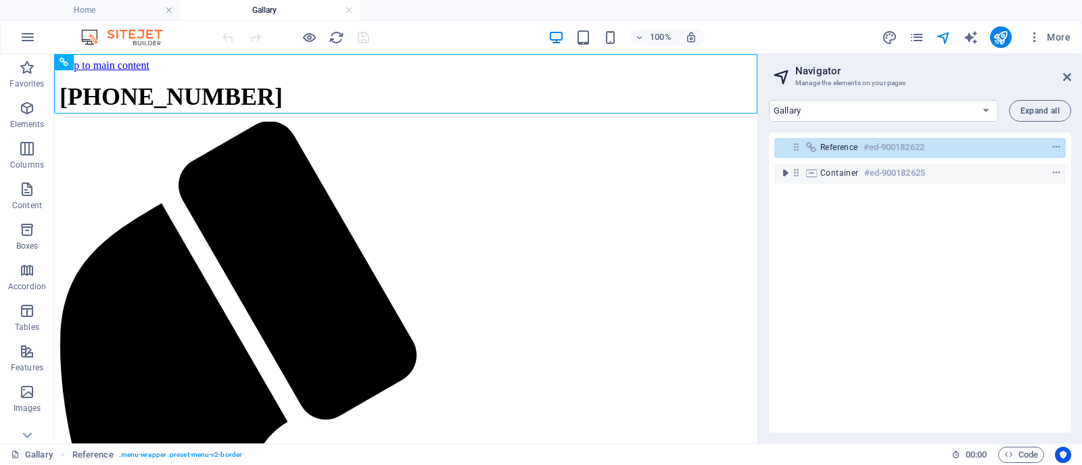
click at [840, 238] on div "Reference #ed-900182622 Container #ed-900182625" at bounding box center [920, 283] width 302 height 300
click at [406, 115] on div "+ Add section" at bounding box center [406, 113] width 75 height 23
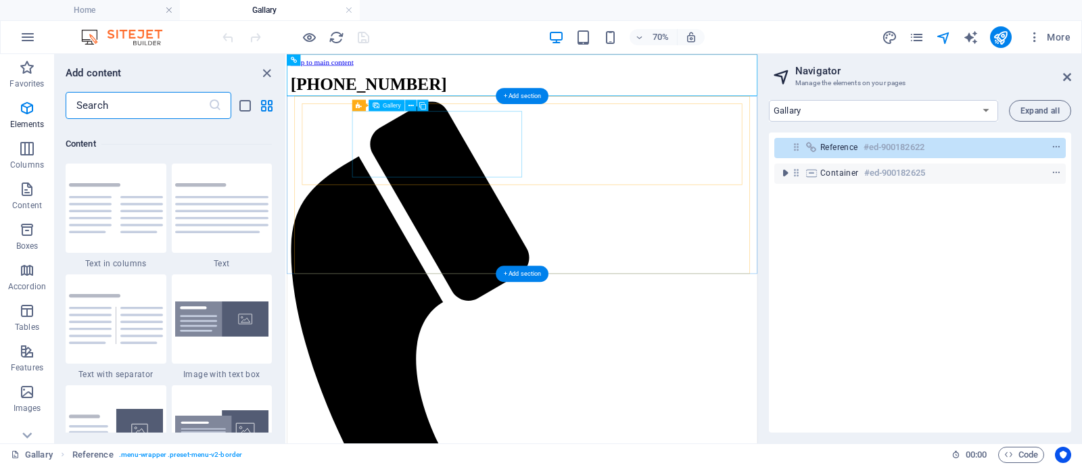
scroll to position [2365, 0]
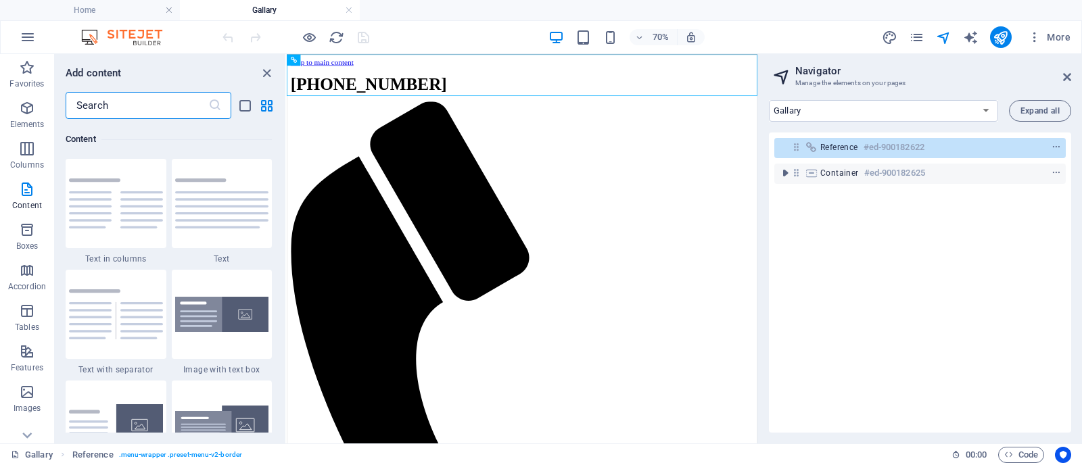
click at [150, 110] on input "text" at bounding box center [137, 105] width 143 height 27
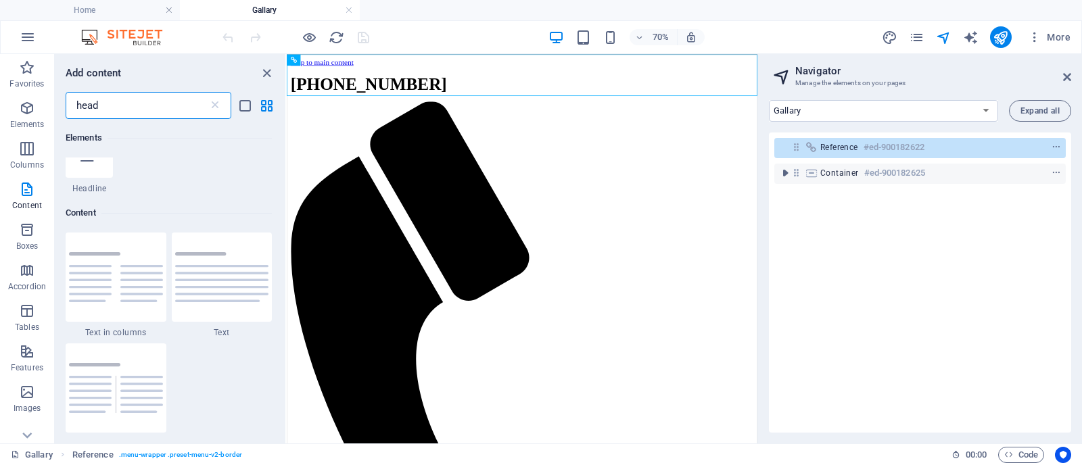
scroll to position [0, 0]
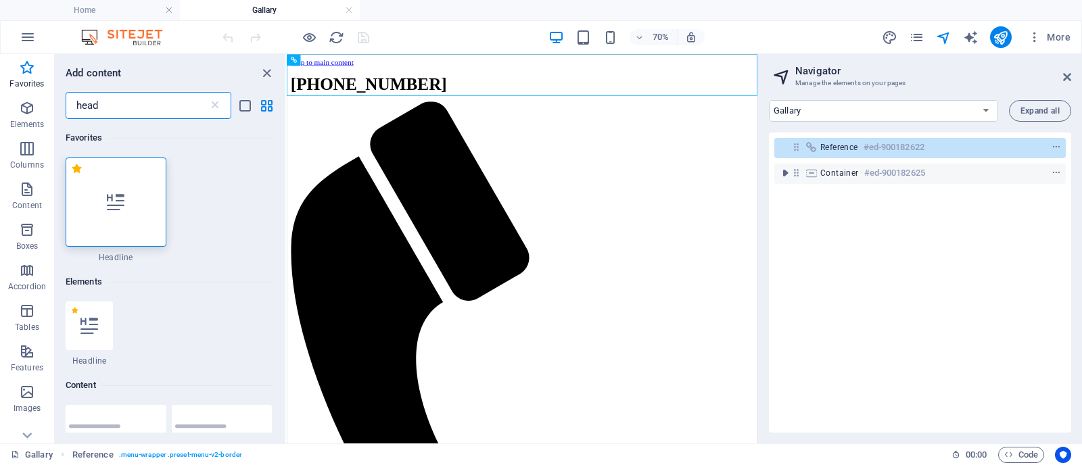
type input "head"
click at [125, 208] on div at bounding box center [116, 202] width 101 height 89
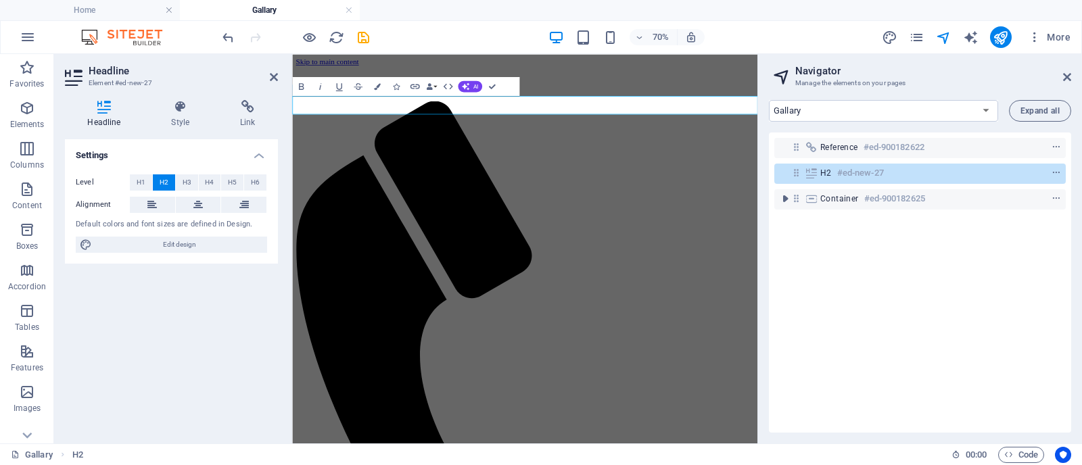
drag, startPoint x: 539, startPoint y: 126, endPoint x: 627, endPoint y: 124, distance: 87.9
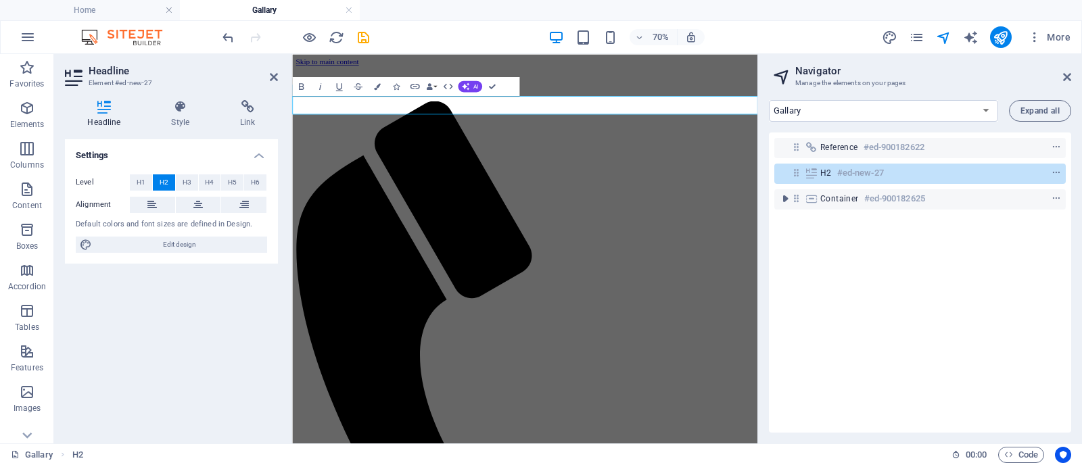
click at [139, 180] on span "H1" at bounding box center [141, 182] width 9 height 16
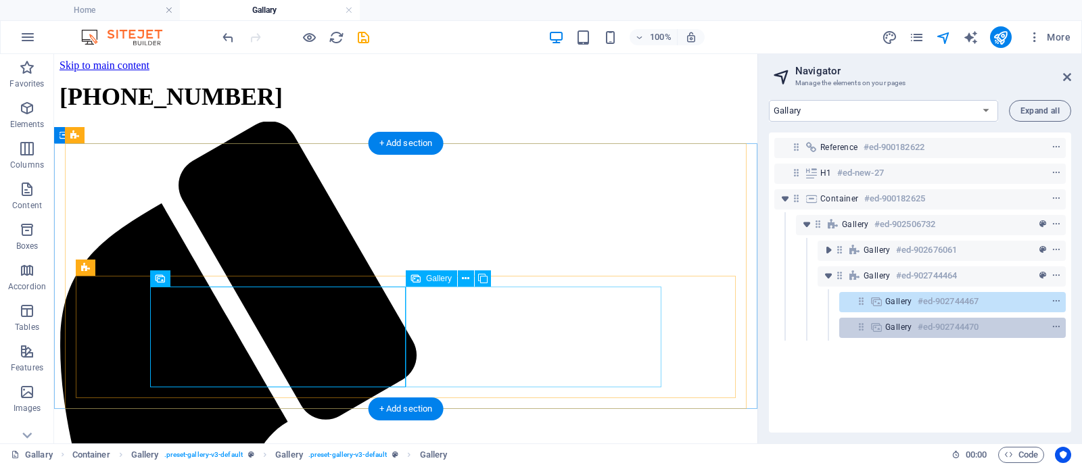
click at [884, 329] on div "Gallery #ed-902744470" at bounding box center [952, 328] width 227 height 20
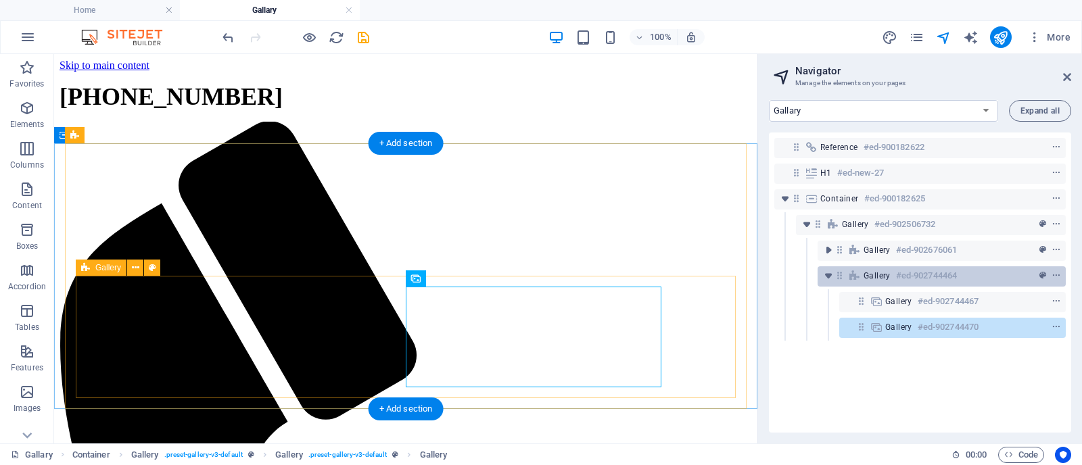
click at [891, 282] on div "Gallery #ed-902744464" at bounding box center [930, 276] width 135 height 16
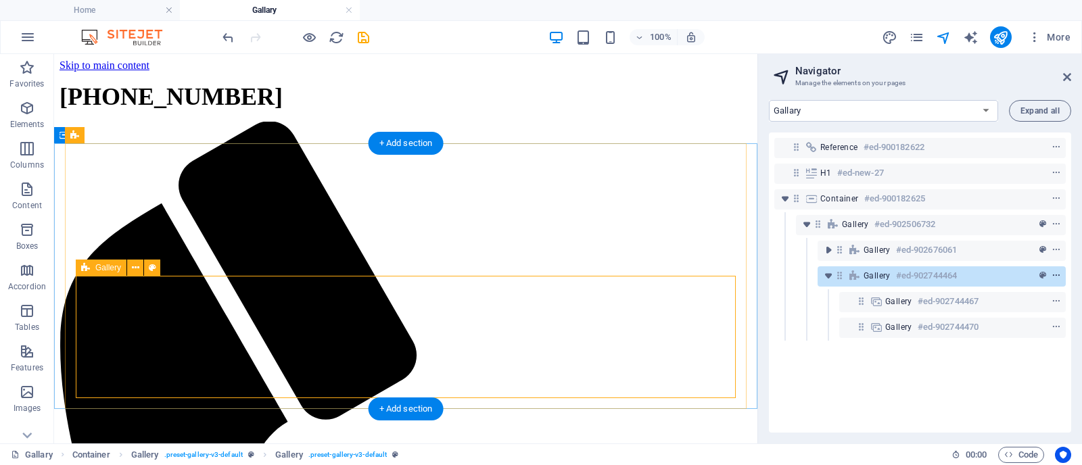
click at [1056, 278] on icon "context-menu" at bounding box center [1055, 275] width 9 height 9
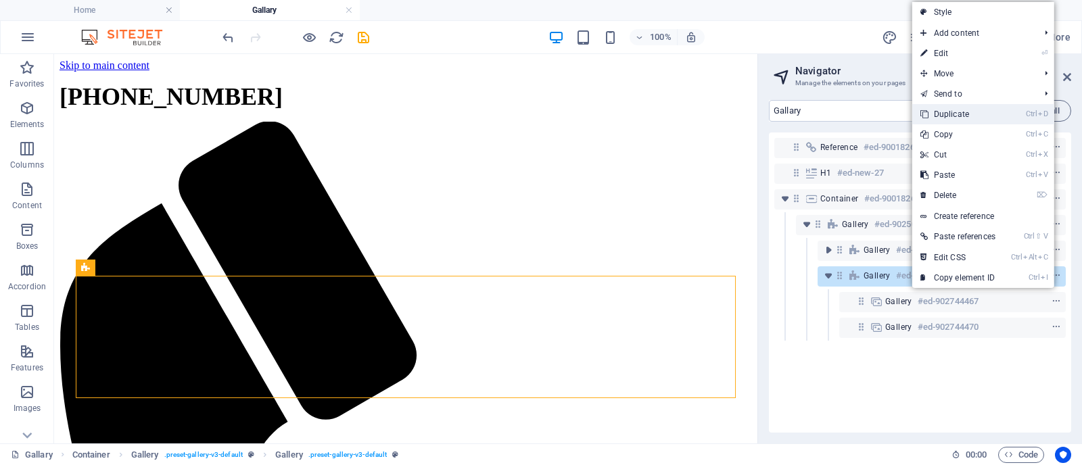
click at [989, 116] on link "Ctrl D Duplicate" at bounding box center [957, 114] width 91 height 20
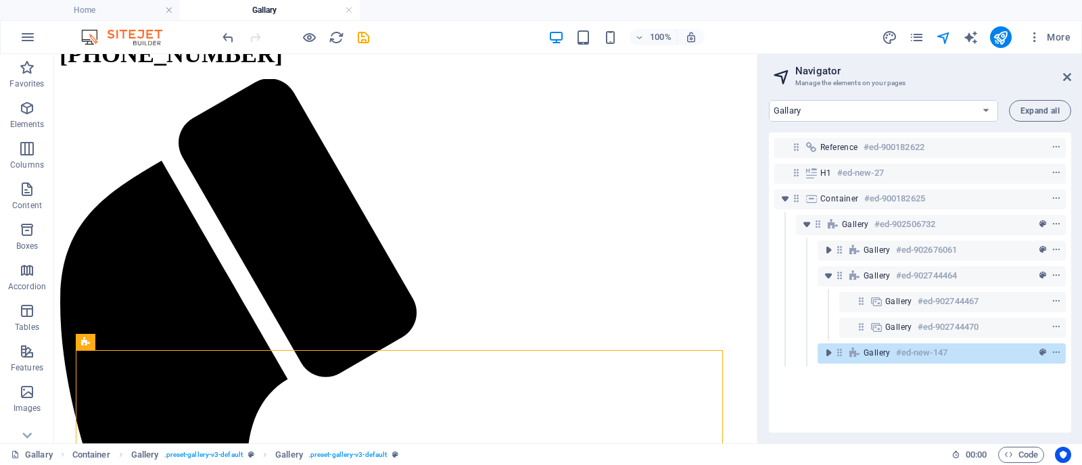
scroll to position [80, 0]
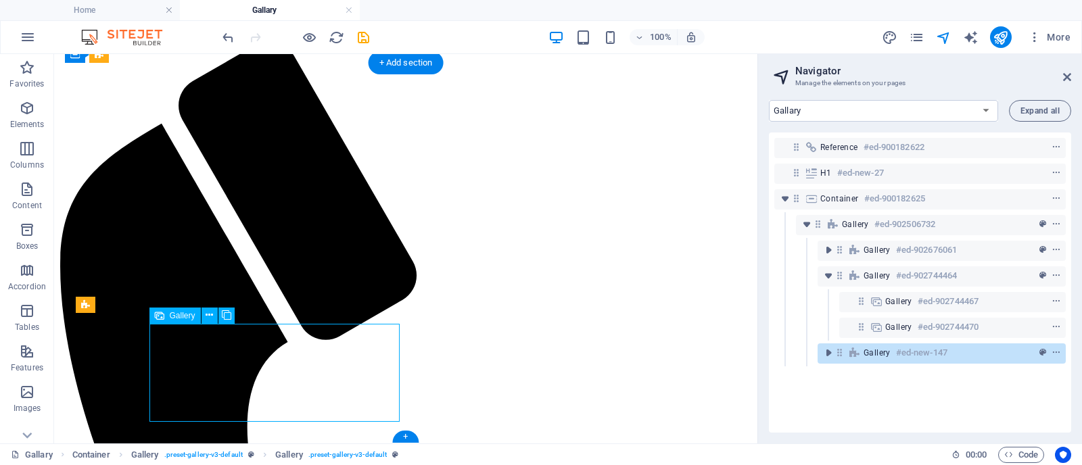
select select "4"
select select "px"
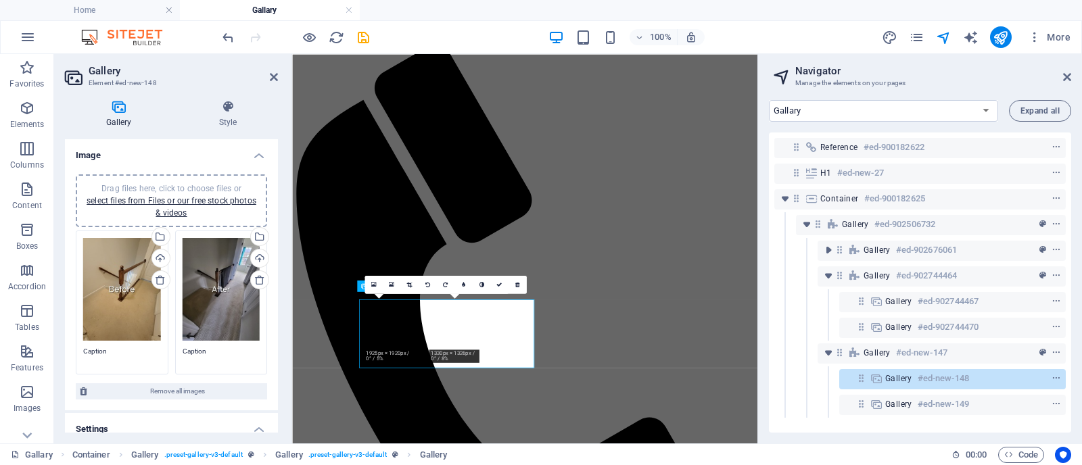
scroll to position [0, 0]
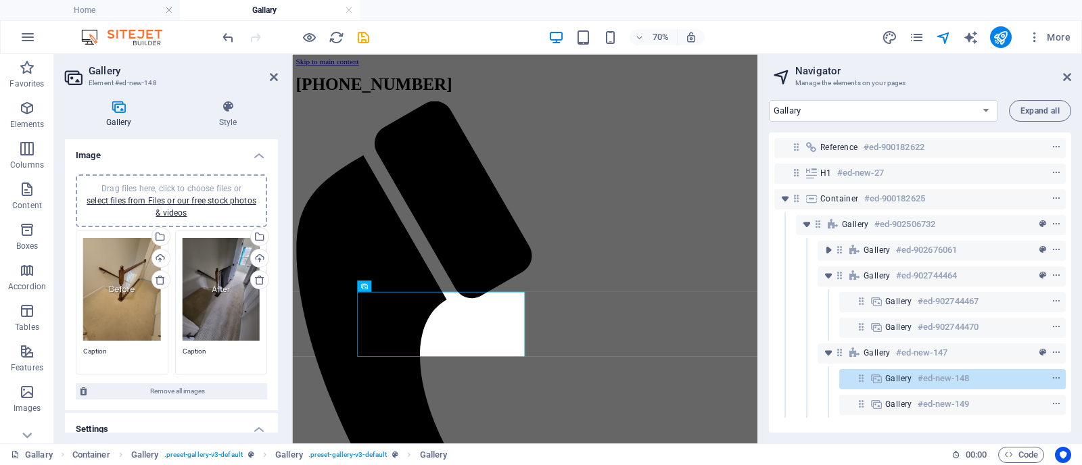
click at [122, 294] on div "Drag files here, click to choose files or select files from Files or our free s…" at bounding box center [122, 289] width 78 height 103
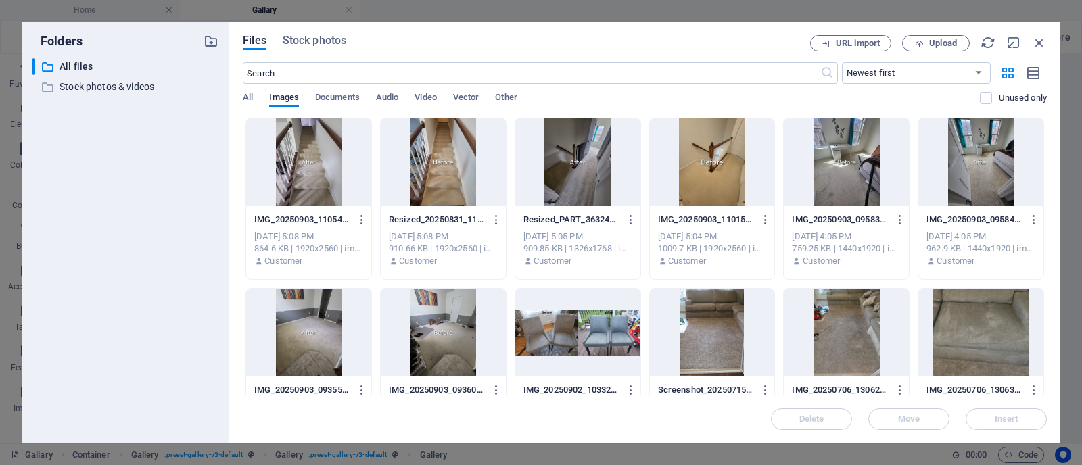
drag, startPoint x: 1047, startPoint y: 200, endPoint x: 1049, endPoint y: 262, distance: 62.2
click at [1049, 262] on div "Files Stock photos URL import Upload ​ Newest first Oldest first Name (A-Z) Nam…" at bounding box center [644, 233] width 831 height 422
drag, startPoint x: 1047, startPoint y: 198, endPoint x: 1045, endPoint y: 234, distance: 35.9
click at [1045, 234] on div "Files Stock photos URL import Upload ​ Newest first Oldest first Name (A-Z) Nam…" at bounding box center [644, 233] width 831 height 422
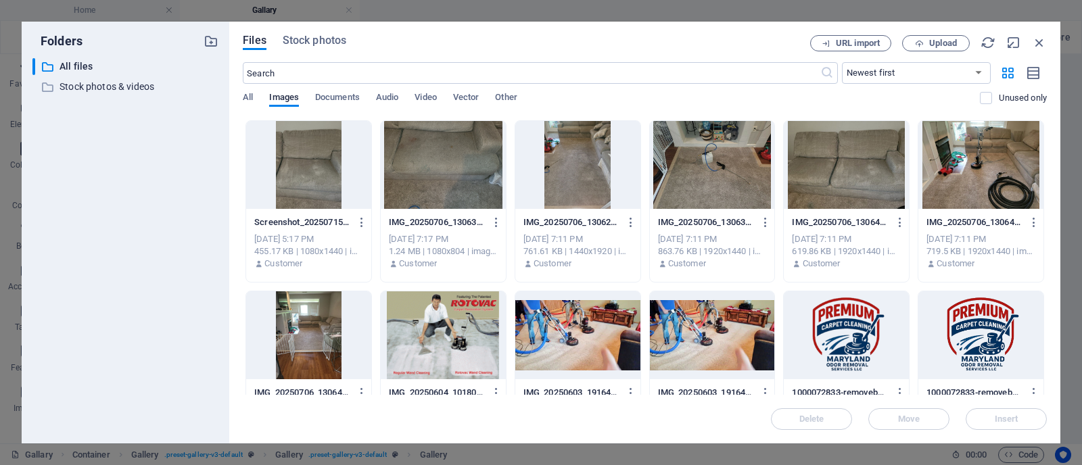
scroll to position [341, 0]
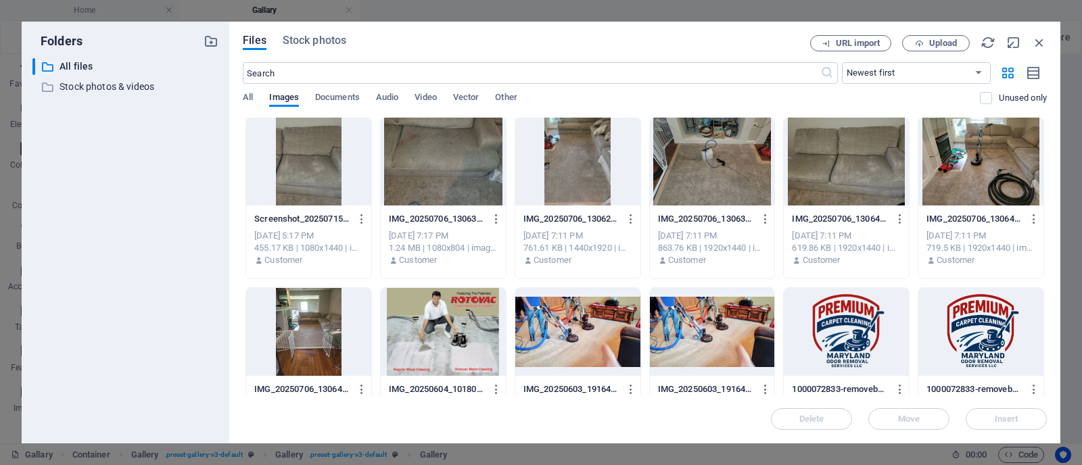
drag, startPoint x: 1043, startPoint y: 201, endPoint x: 1048, endPoint y: 259, distance: 57.7
click at [1048, 259] on div "Files Stock photos URL import Upload ​ Newest first Oldest first Name (A-Z) Nam…" at bounding box center [644, 233] width 831 height 422
click at [1046, 259] on div "Drop files here to upload them instantly IMG_20250903_110544-08gBGFAka2AM9nEFlN…" at bounding box center [645, 256] width 804 height 277
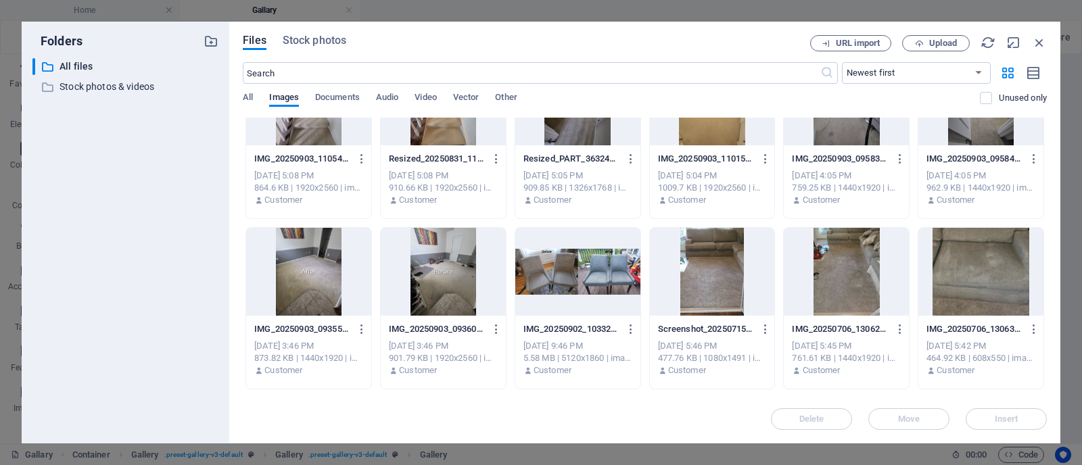
scroll to position [0, 0]
